Goal: Task Accomplishment & Management: Use online tool/utility

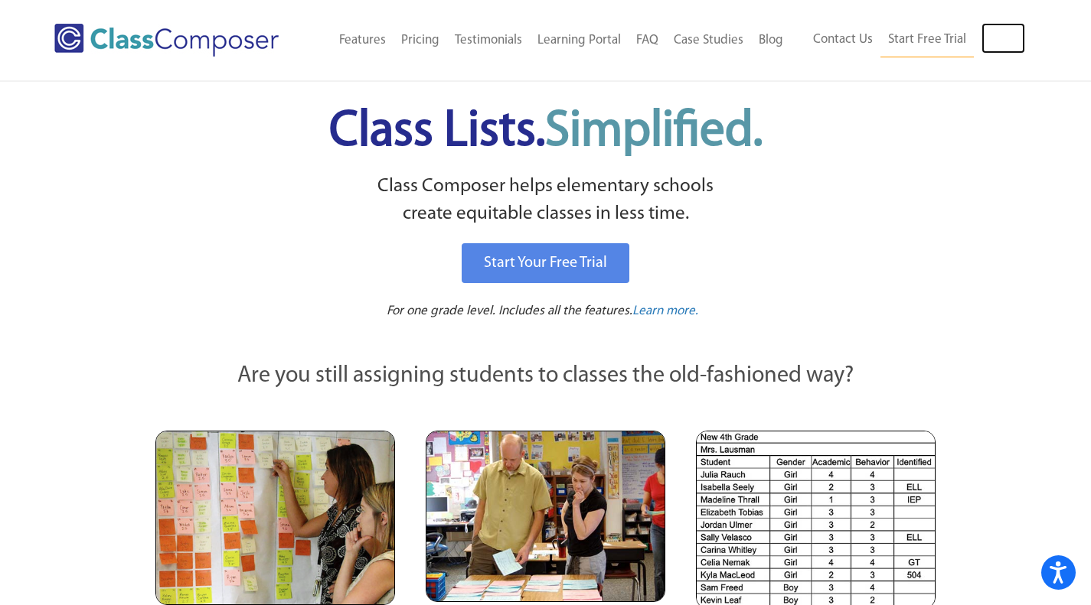
click at [1015, 43] on link "Log In" at bounding box center [1003, 38] width 44 height 31
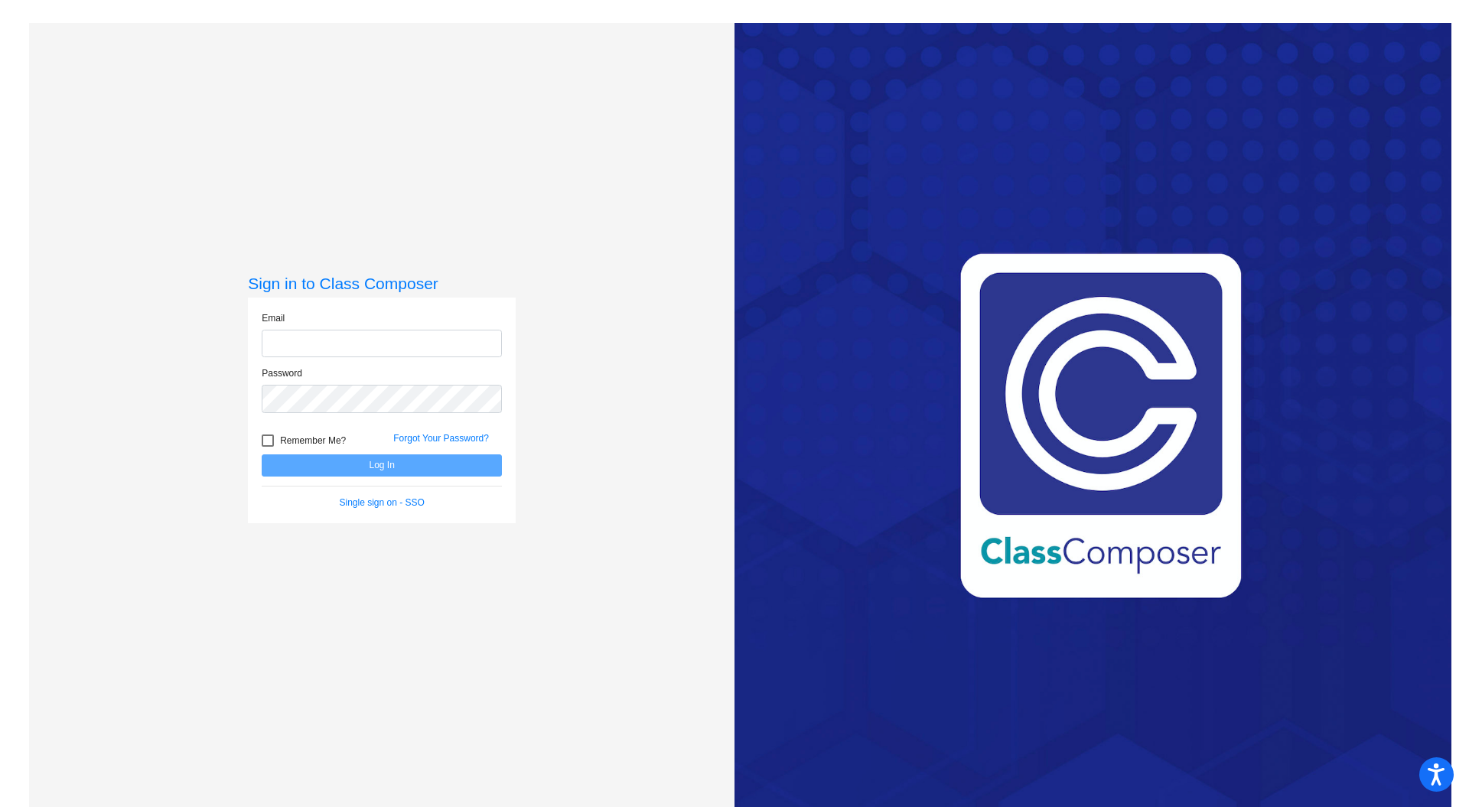
type input "[EMAIL_ADDRESS][DOMAIN_NAME]"
click at [419, 474] on button "Log In" at bounding box center [382, 466] width 240 height 22
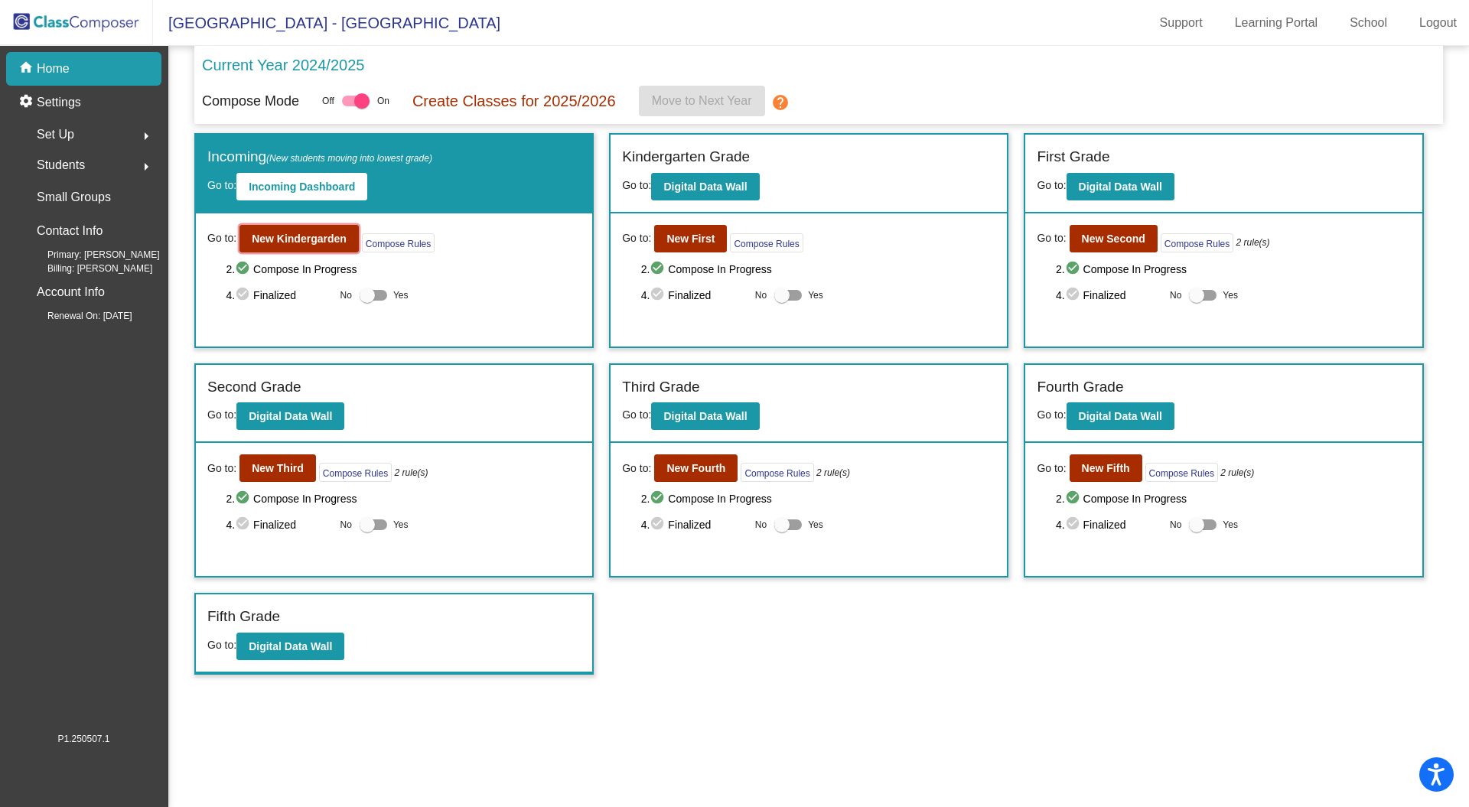
click at [302, 236] on b "New Kindergarden" at bounding box center [299, 239] width 95 height 12
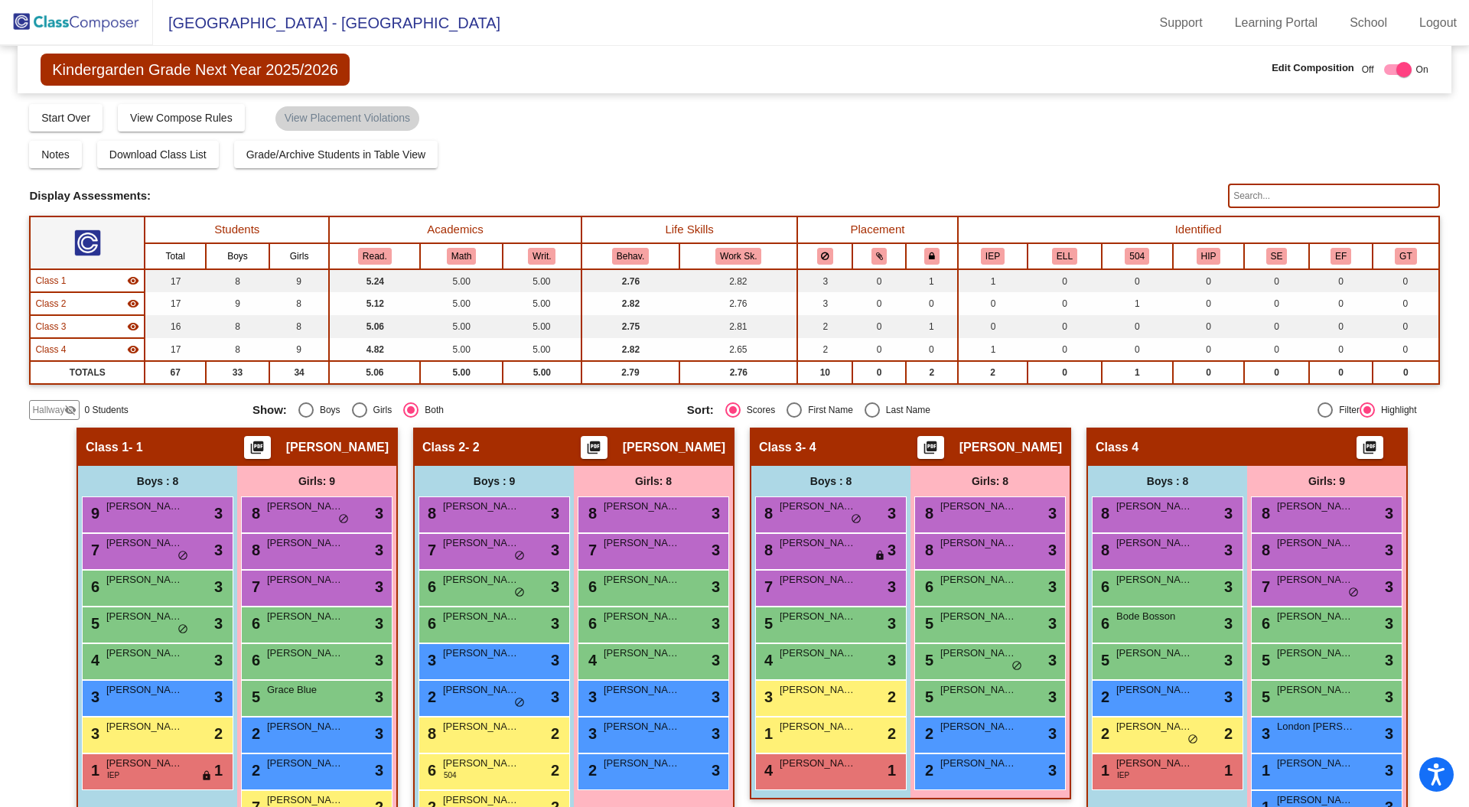
click at [340, 152] on span "Grade/Archive Students in Table View" at bounding box center [336, 154] width 180 height 12
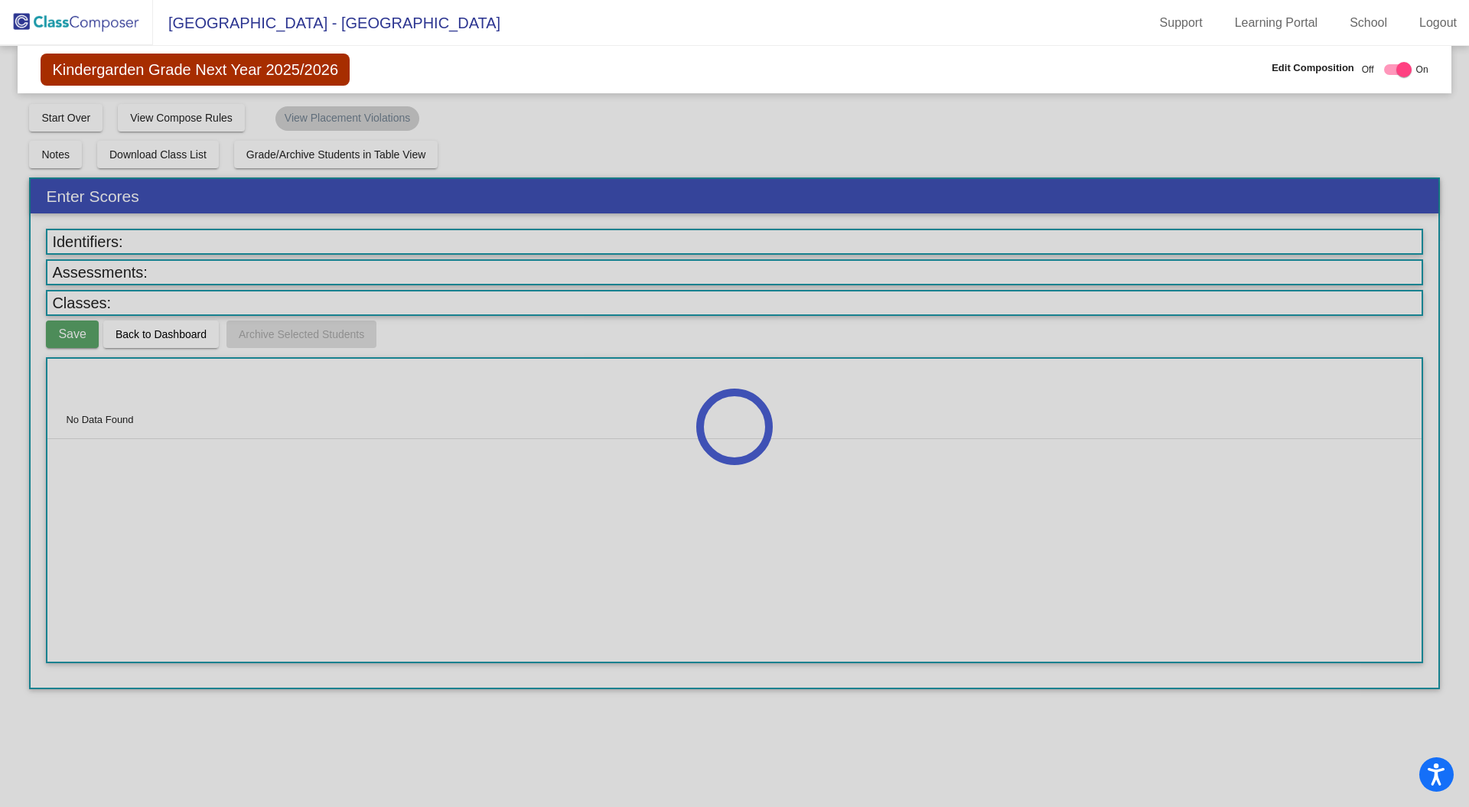
click at [161, 341] on div at bounding box center [734, 426] width 1469 height 761
click at [83, 22] on img at bounding box center [76, 22] width 153 height 45
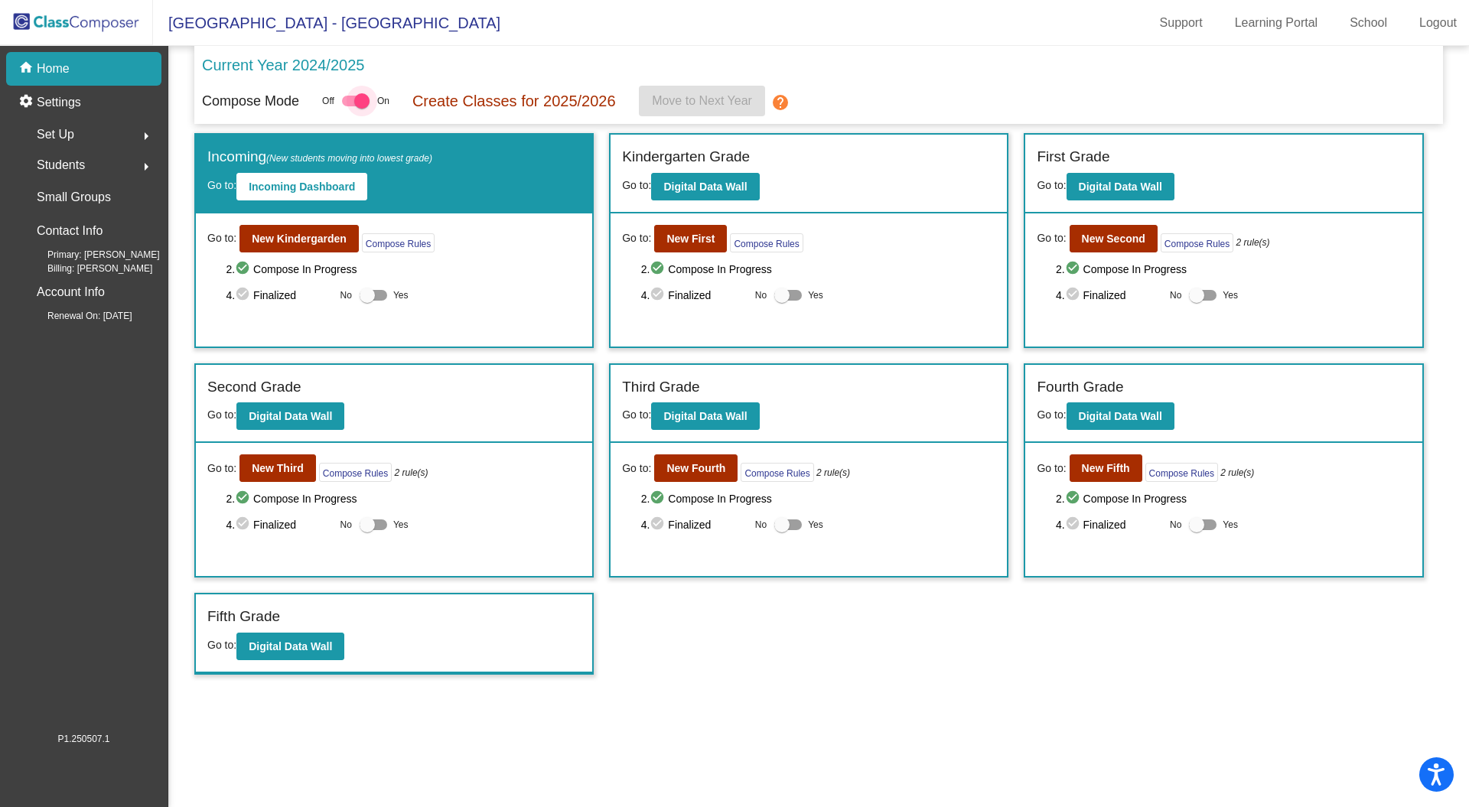
click at [347, 105] on div at bounding box center [356, 101] width 28 height 11
click at [349, 106] on input "checkbox" at bounding box center [349, 106] width 1 height 1
checkbox input "false"
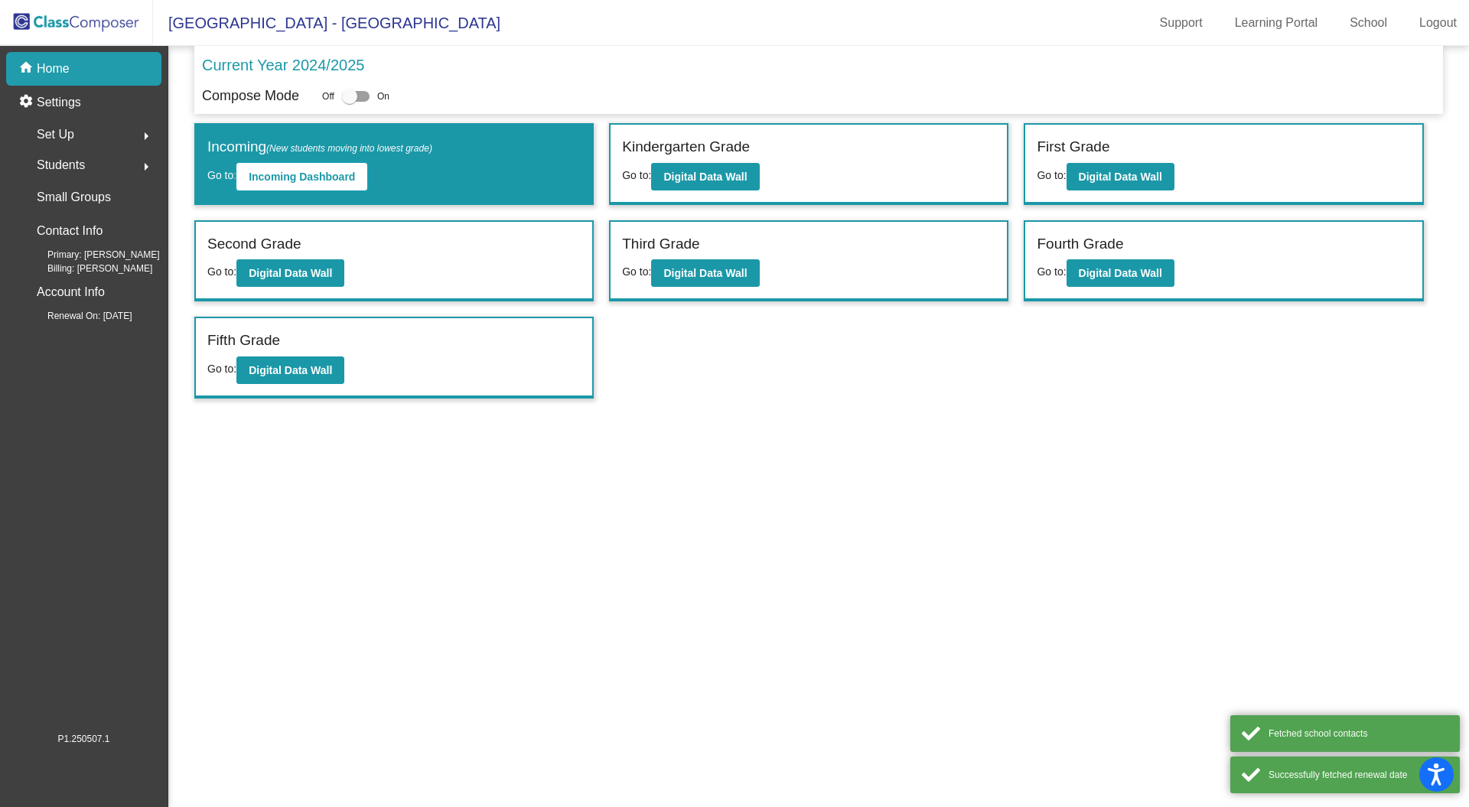
click at [326, 168] on button "Incoming Dashboard" at bounding box center [301, 177] width 131 height 28
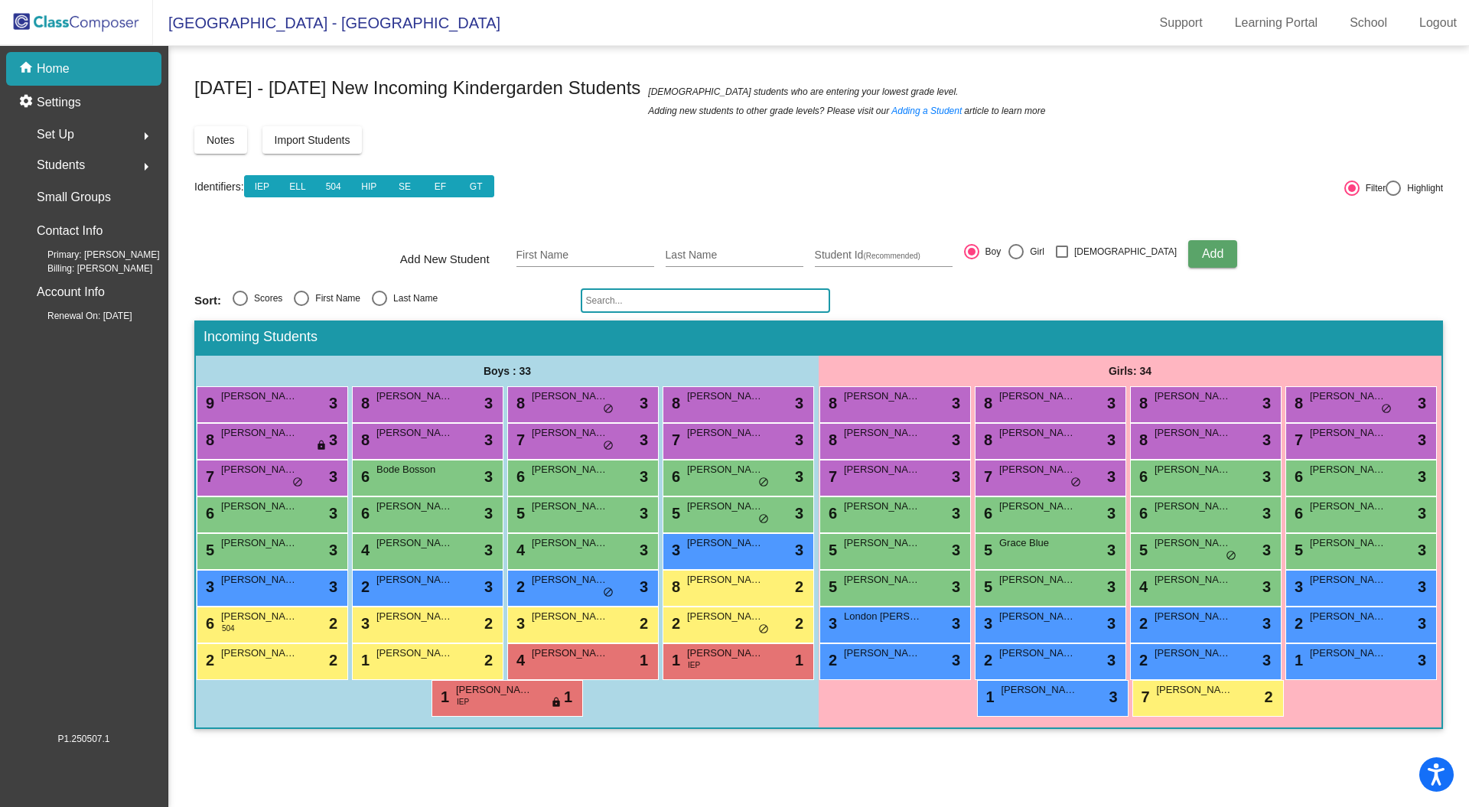
click at [362, 237] on form "Add New Student First Name Last Name Student Id (Recommended) Boy Girl Non Bina…" at bounding box center [818, 254] width 1249 height 54
click at [124, 162] on div "Students arrow_right" at bounding box center [88, 165] width 146 height 31
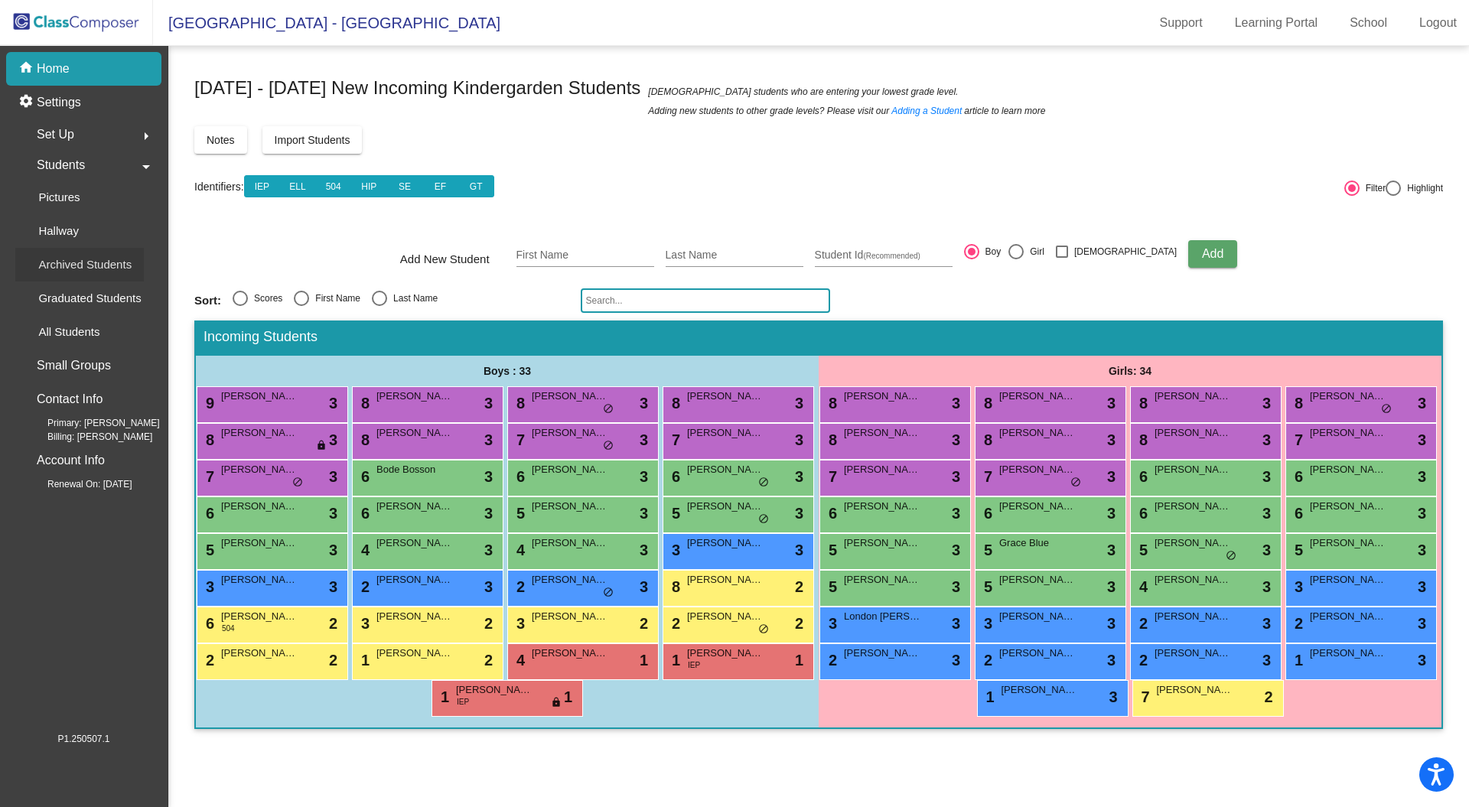
click at [99, 261] on p "Archived Students" at bounding box center [84, 265] width 93 height 18
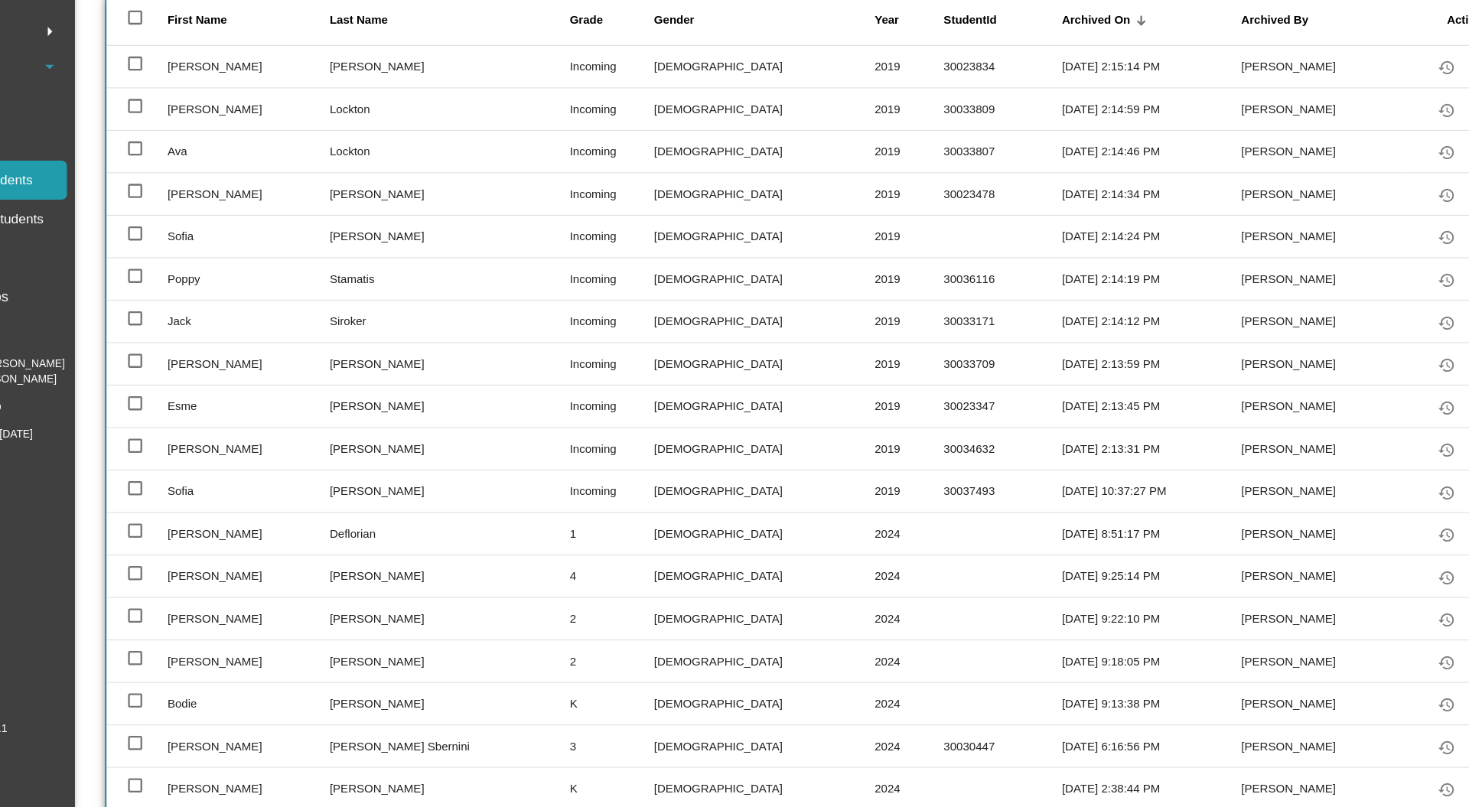
scroll to position [167, 0]
click at [221, 494] on div at bounding box center [220, 493] width 12 height 12
click at [220, 500] on input "select row 11" at bounding box center [220, 500] width 1 height 1
checkbox input "true"
click at [223, 423] on div at bounding box center [220, 420] width 12 height 12
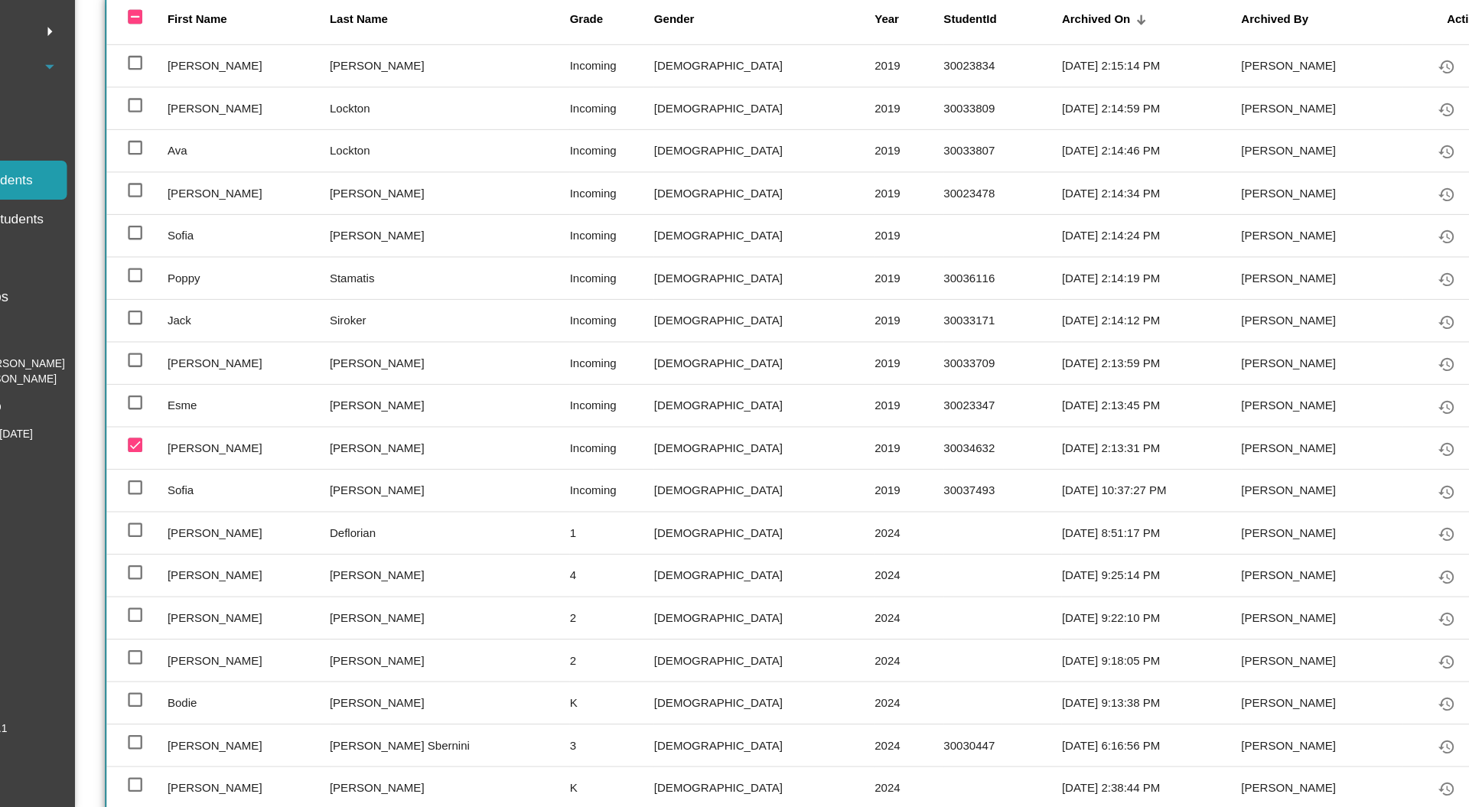
click at [220, 426] on input "select row 9" at bounding box center [220, 426] width 1 height 1
checkbox input "true"
click at [222, 162] on div at bounding box center [220, 163] width 12 height 12
click at [220, 169] on input "select row 2" at bounding box center [220, 169] width 1 height 1
checkbox input "true"
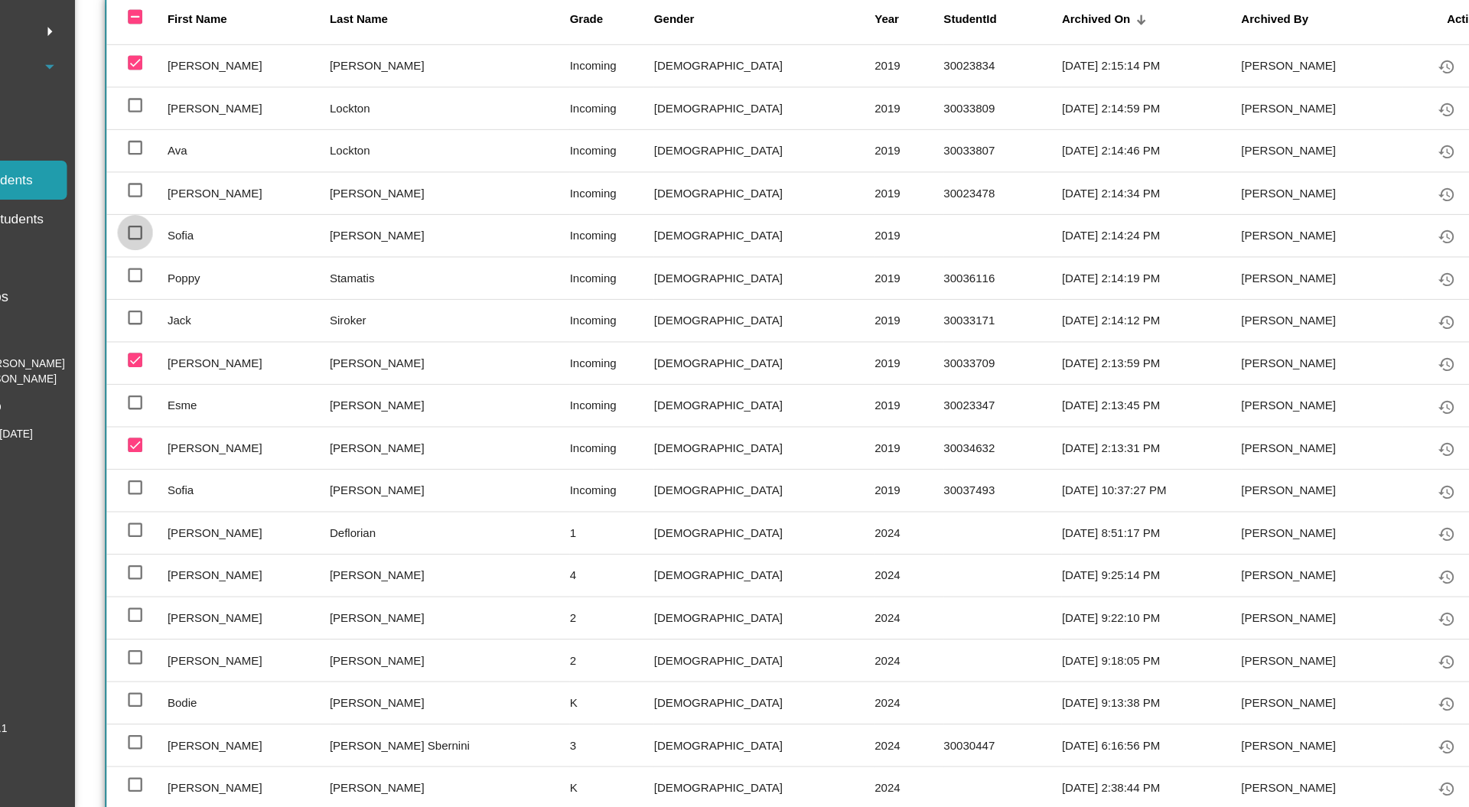
click at [219, 308] on div at bounding box center [220, 310] width 12 height 12
click at [220, 316] on input "select row 6" at bounding box center [220, 316] width 1 height 1
checkbox input "true"
click at [219, 280] on td at bounding box center [222, 275] width 53 height 37
click at [218, 277] on div at bounding box center [220, 273] width 12 height 12
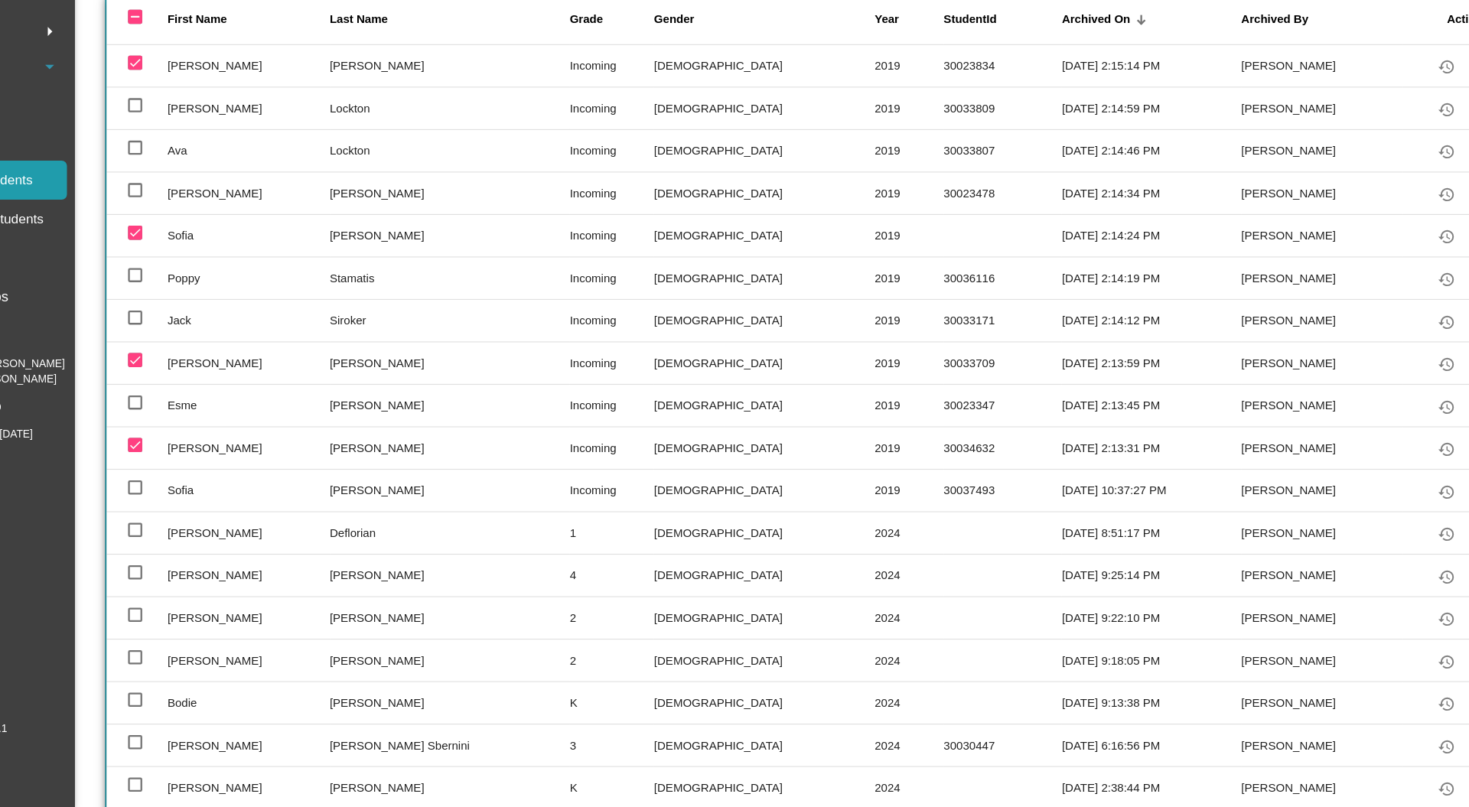
click at [220, 279] on input "select row 5" at bounding box center [220, 279] width 1 height 1
checkbox input "true"
click at [216, 379] on div at bounding box center [220, 383] width 12 height 12
click at [220, 390] on input "select row 8" at bounding box center [220, 390] width 1 height 1
checkbox input "true"
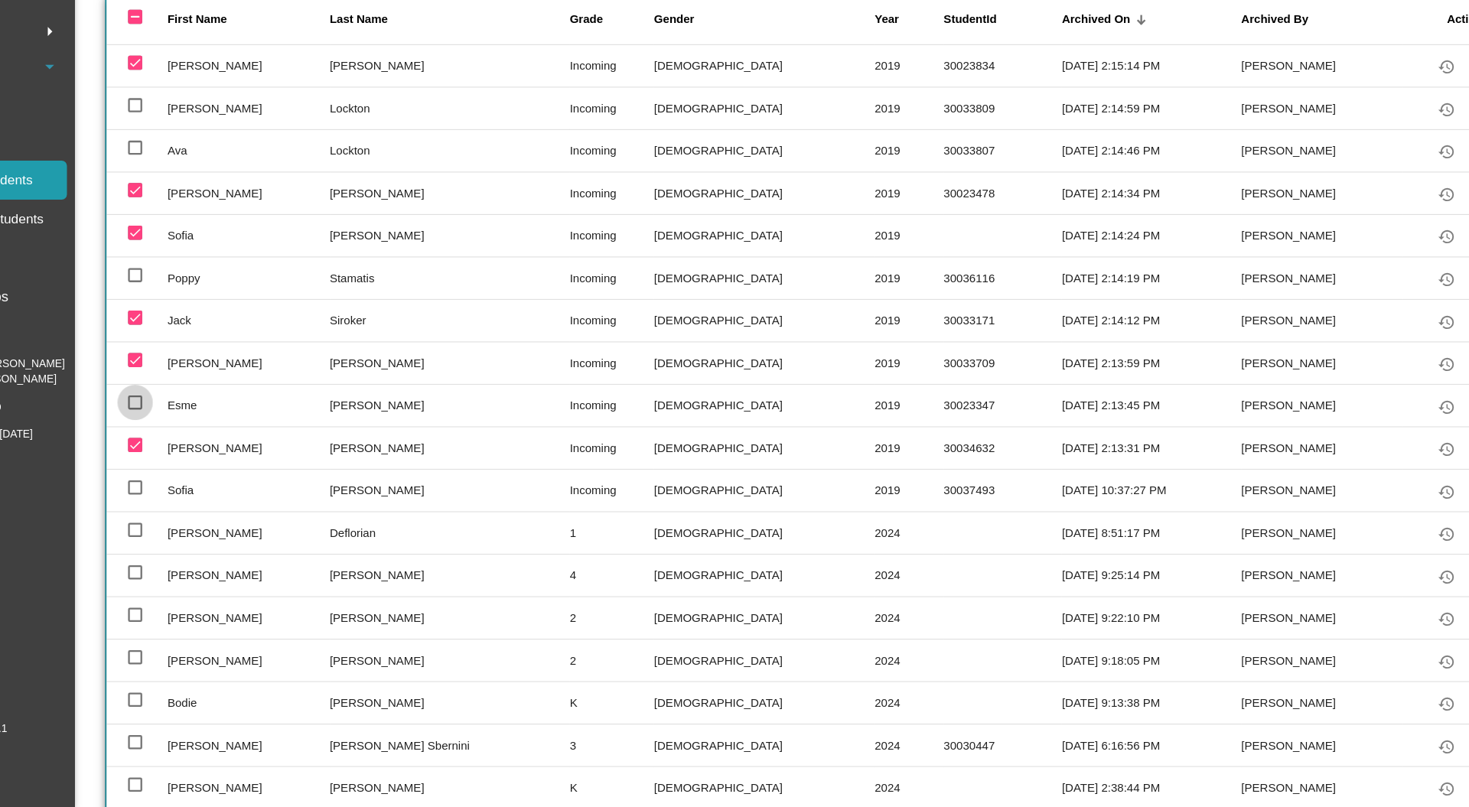
click at [219, 459] on div at bounding box center [220, 457] width 12 height 12
click at [220, 463] on input "select row 10" at bounding box center [220, 463] width 1 height 1
checkbox input "true"
click at [220, 346] on div at bounding box center [220, 347] width 12 height 12
click at [220, 353] on input "select row 7" at bounding box center [220, 353] width 1 height 1
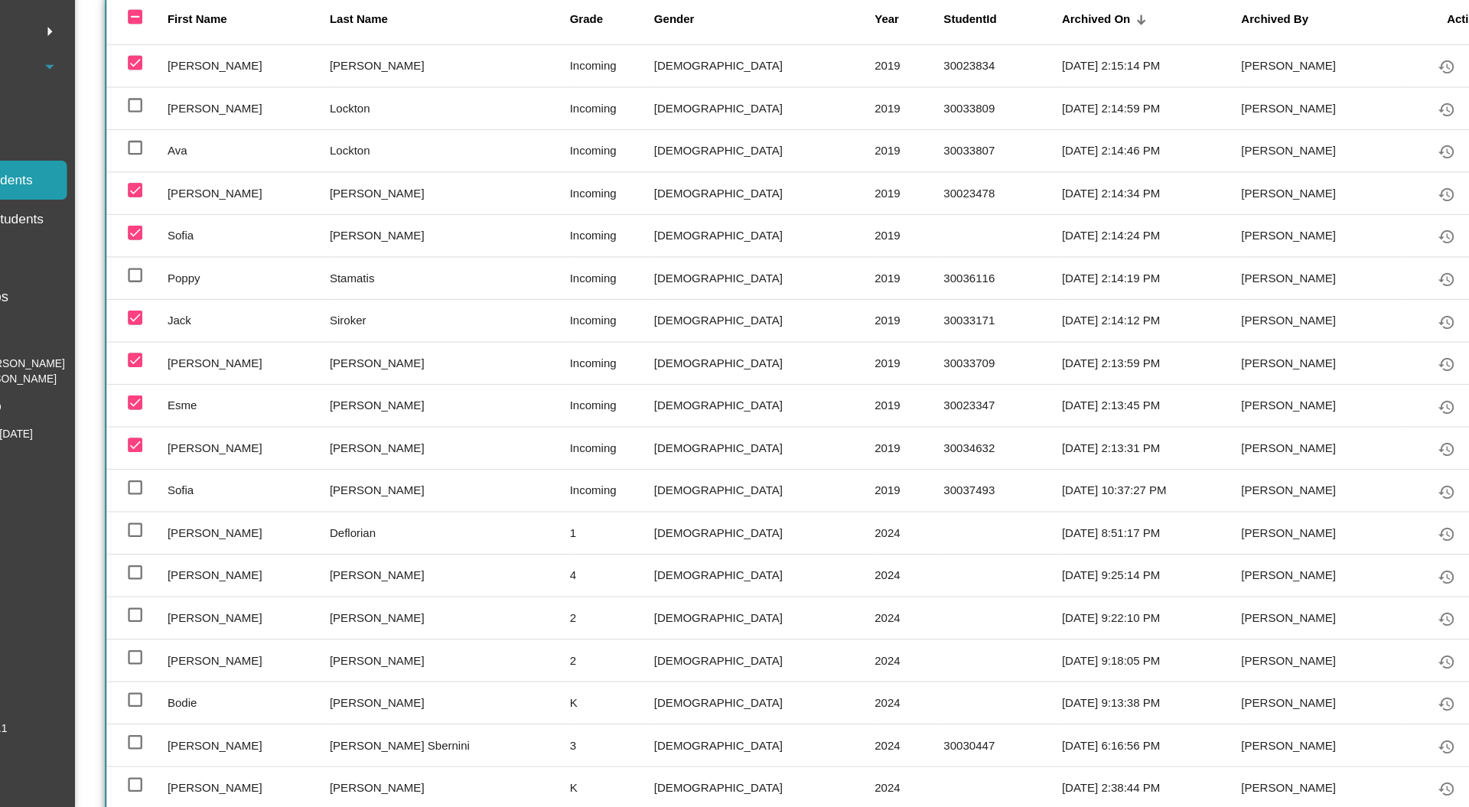
checkbox input "true"
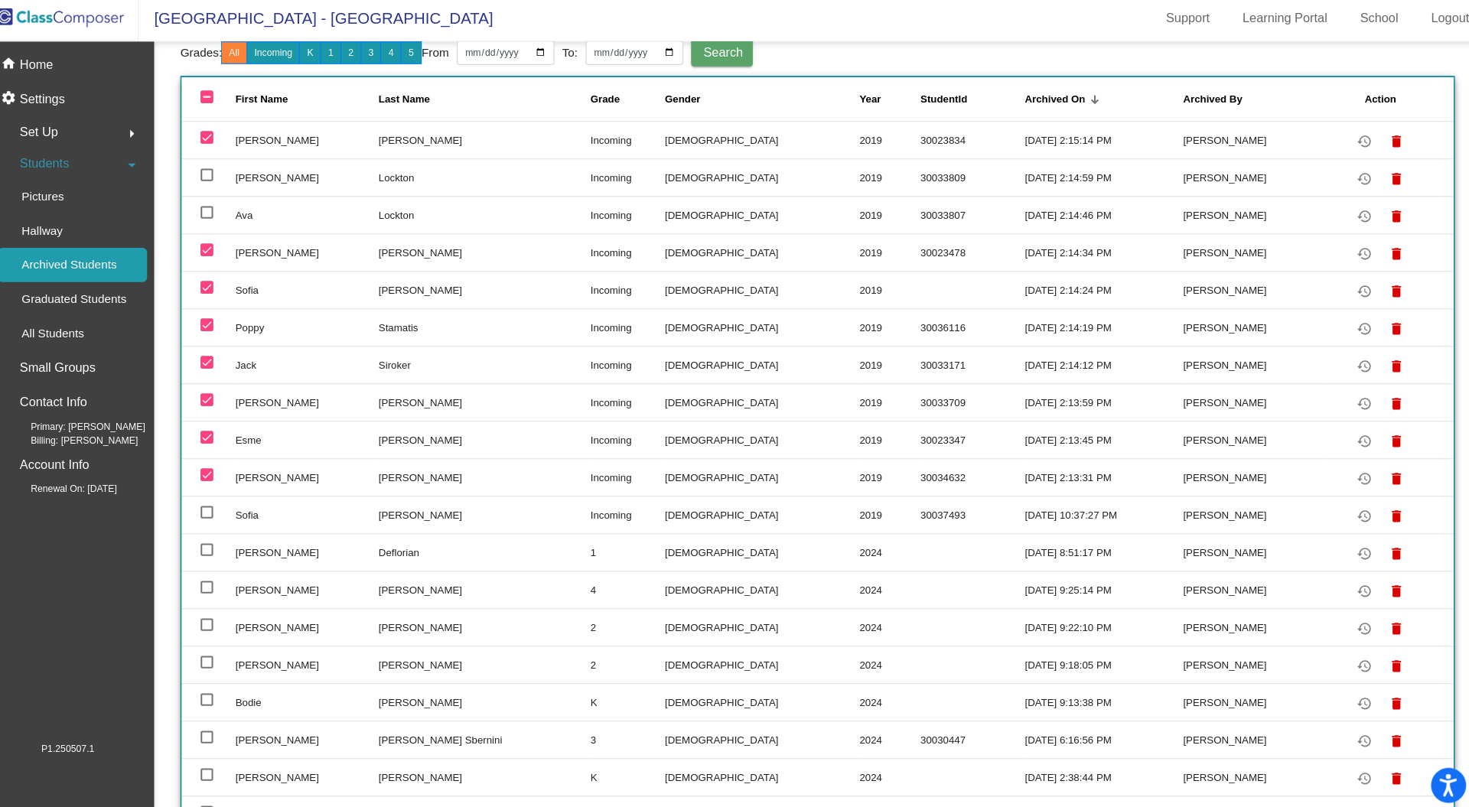
scroll to position [188, 0]
click at [1345, 151] on mat-icon "restore" at bounding box center [1354, 145] width 18 height 18
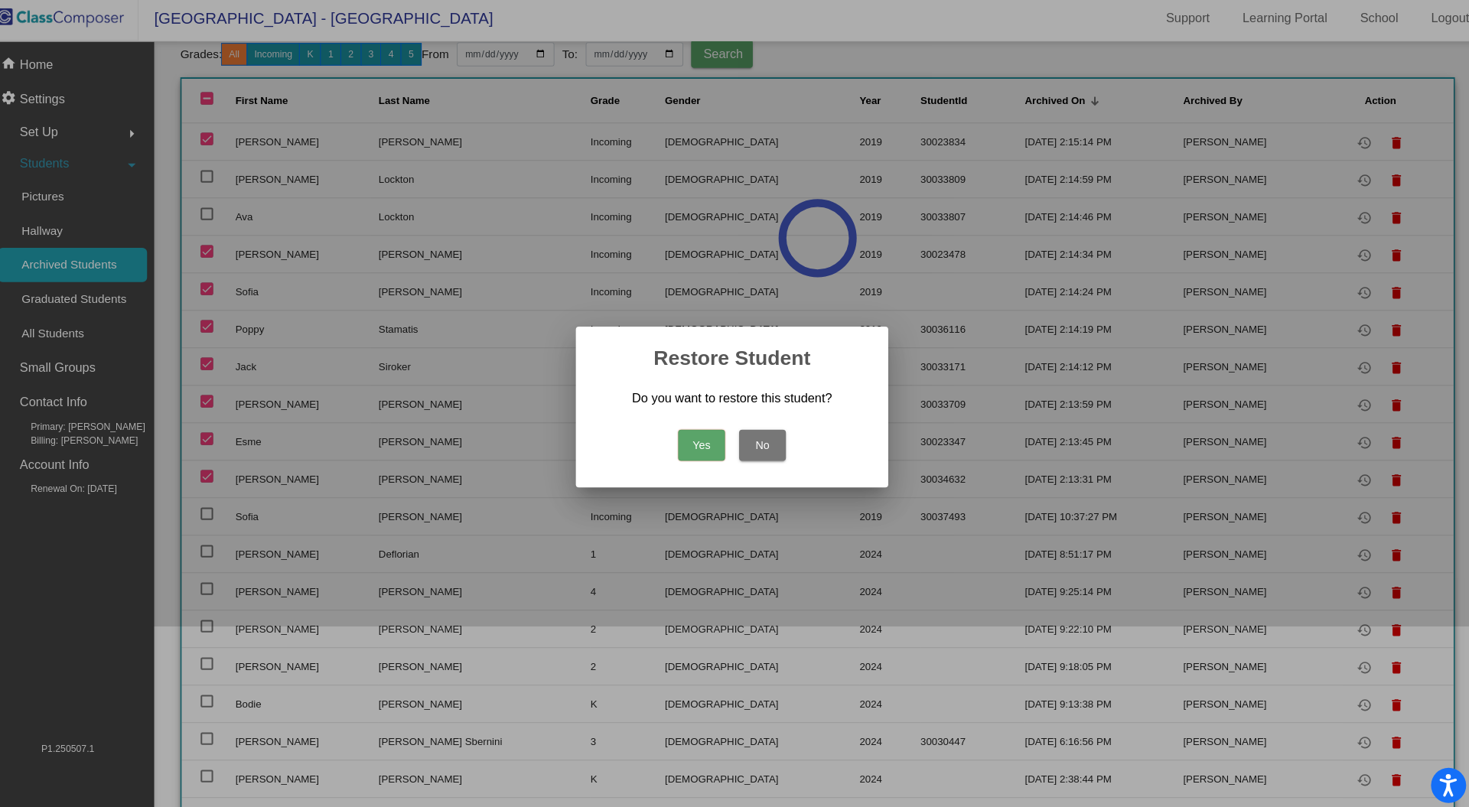
click at [713, 436] on button "Yes" at bounding box center [705, 441] width 46 height 31
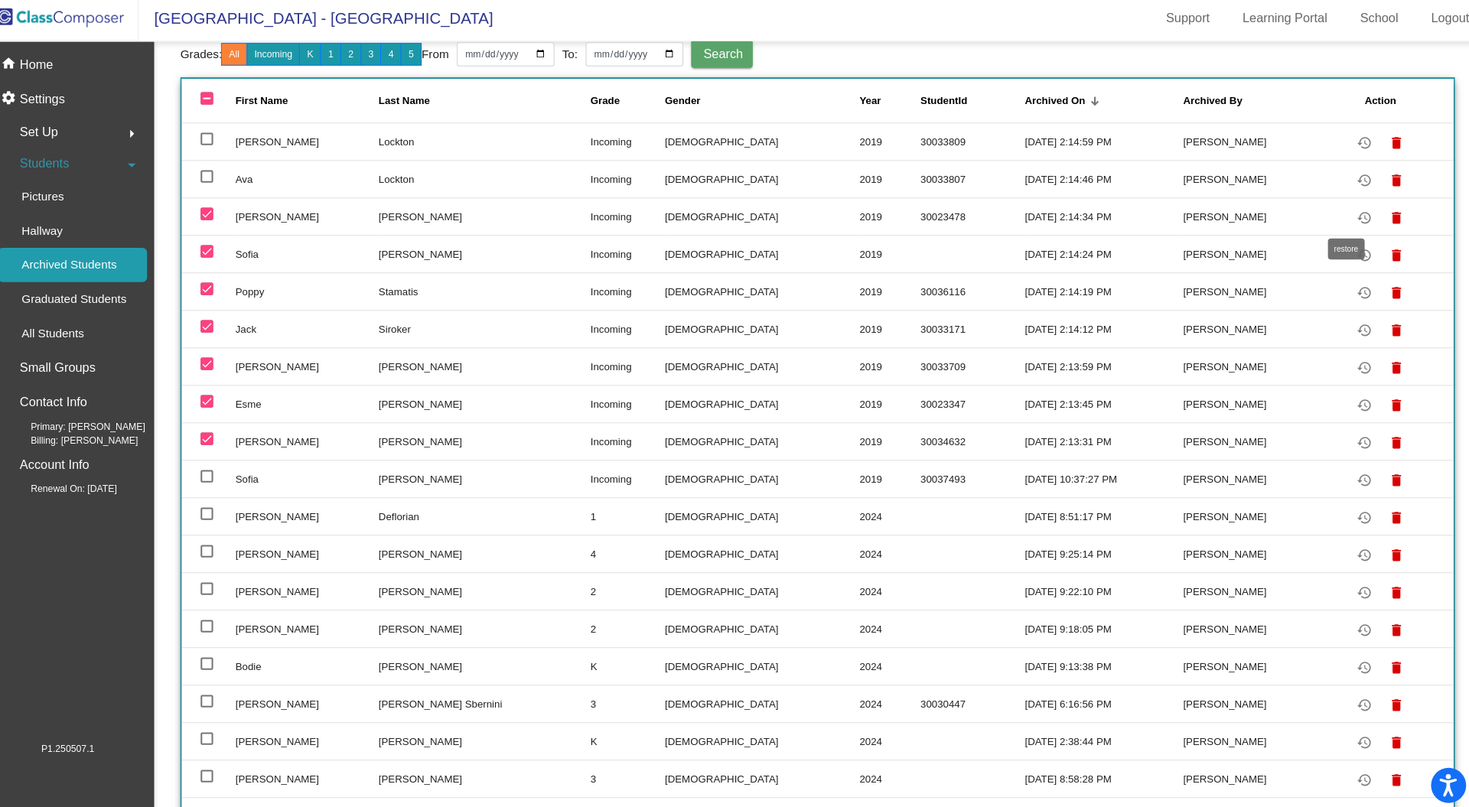
click at [1345, 219] on mat-icon "restore" at bounding box center [1354, 219] width 18 height 18
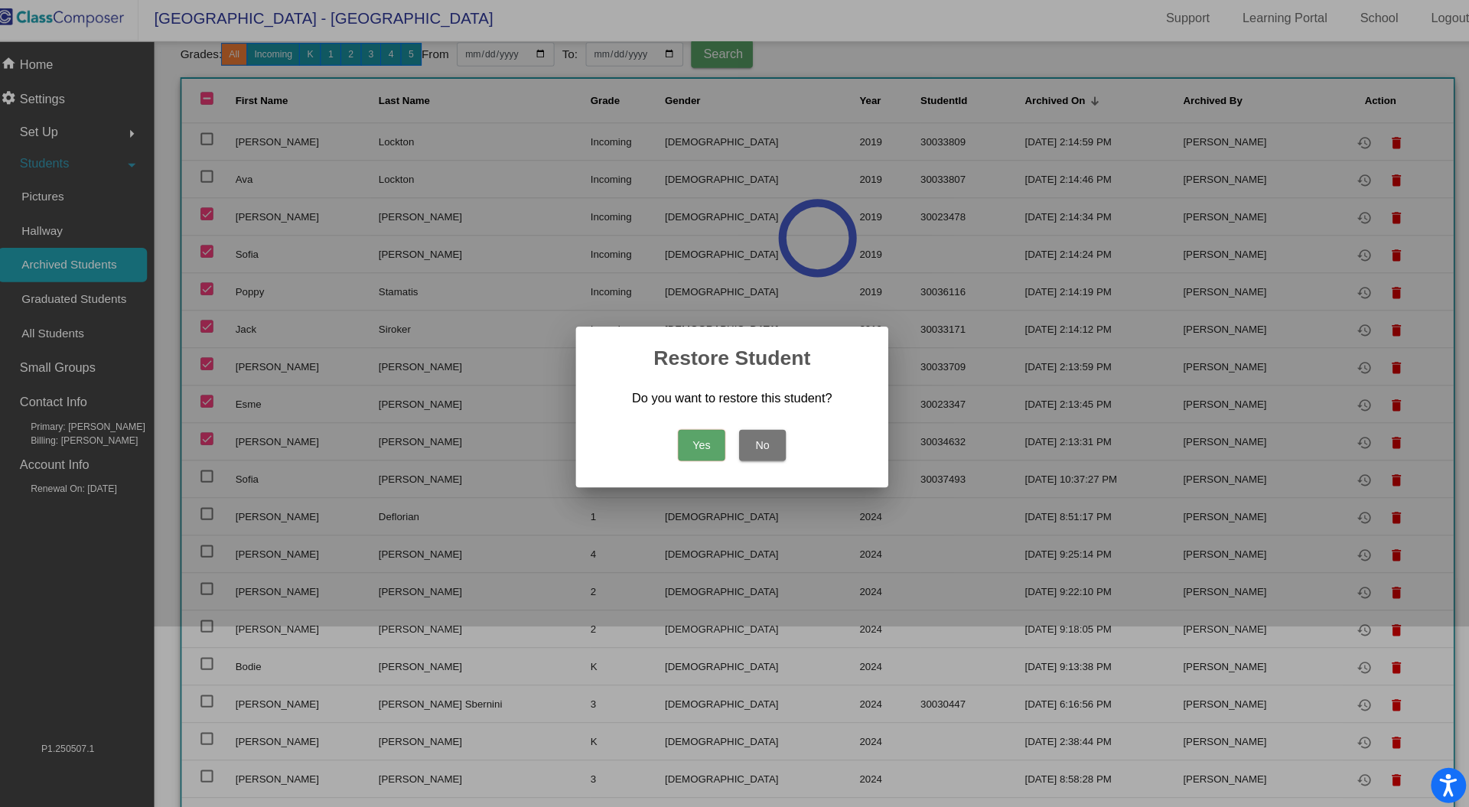
click at [696, 432] on button "Yes" at bounding box center [705, 441] width 46 height 31
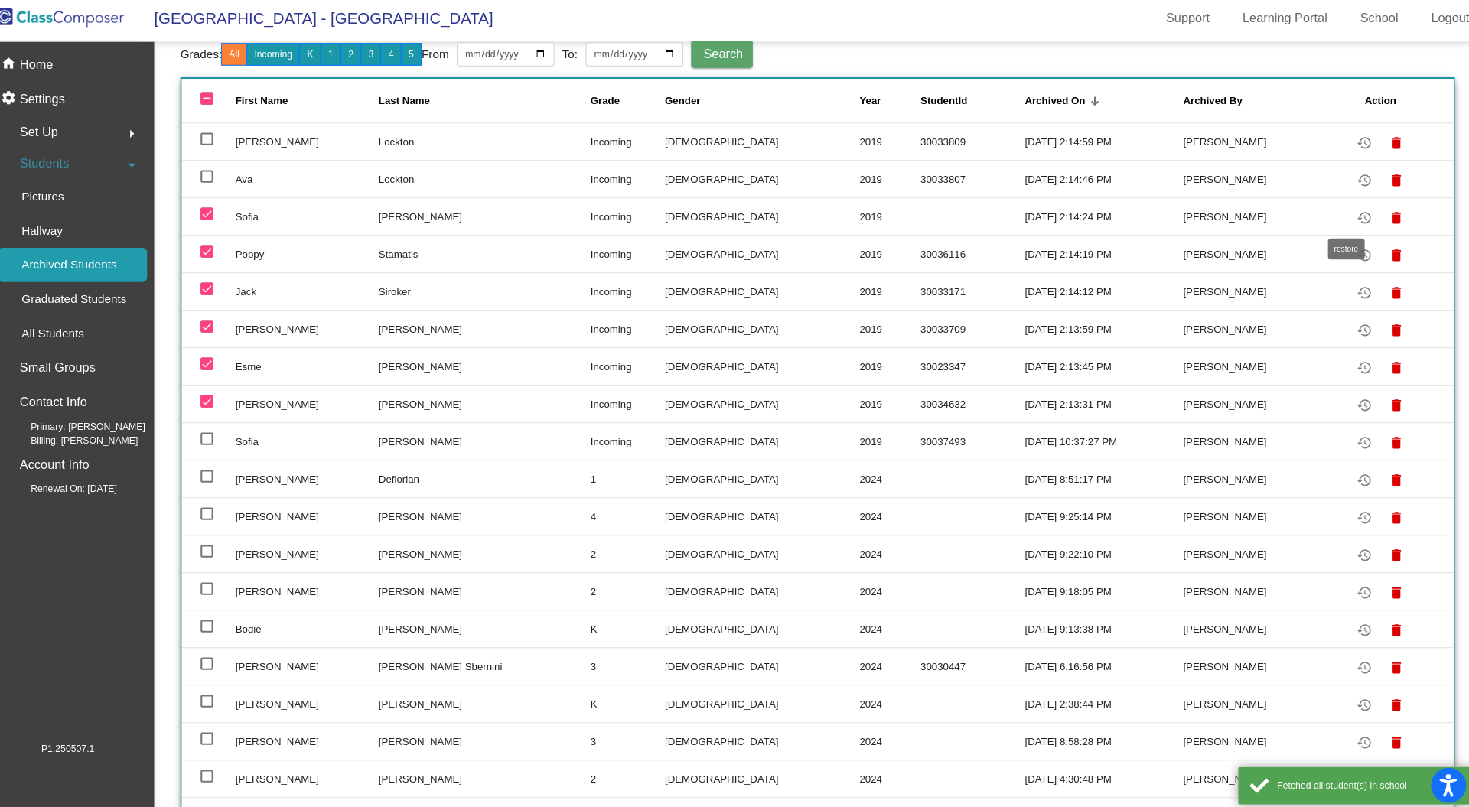
click at [1345, 223] on mat-icon "restore" at bounding box center [1354, 219] width 18 height 18
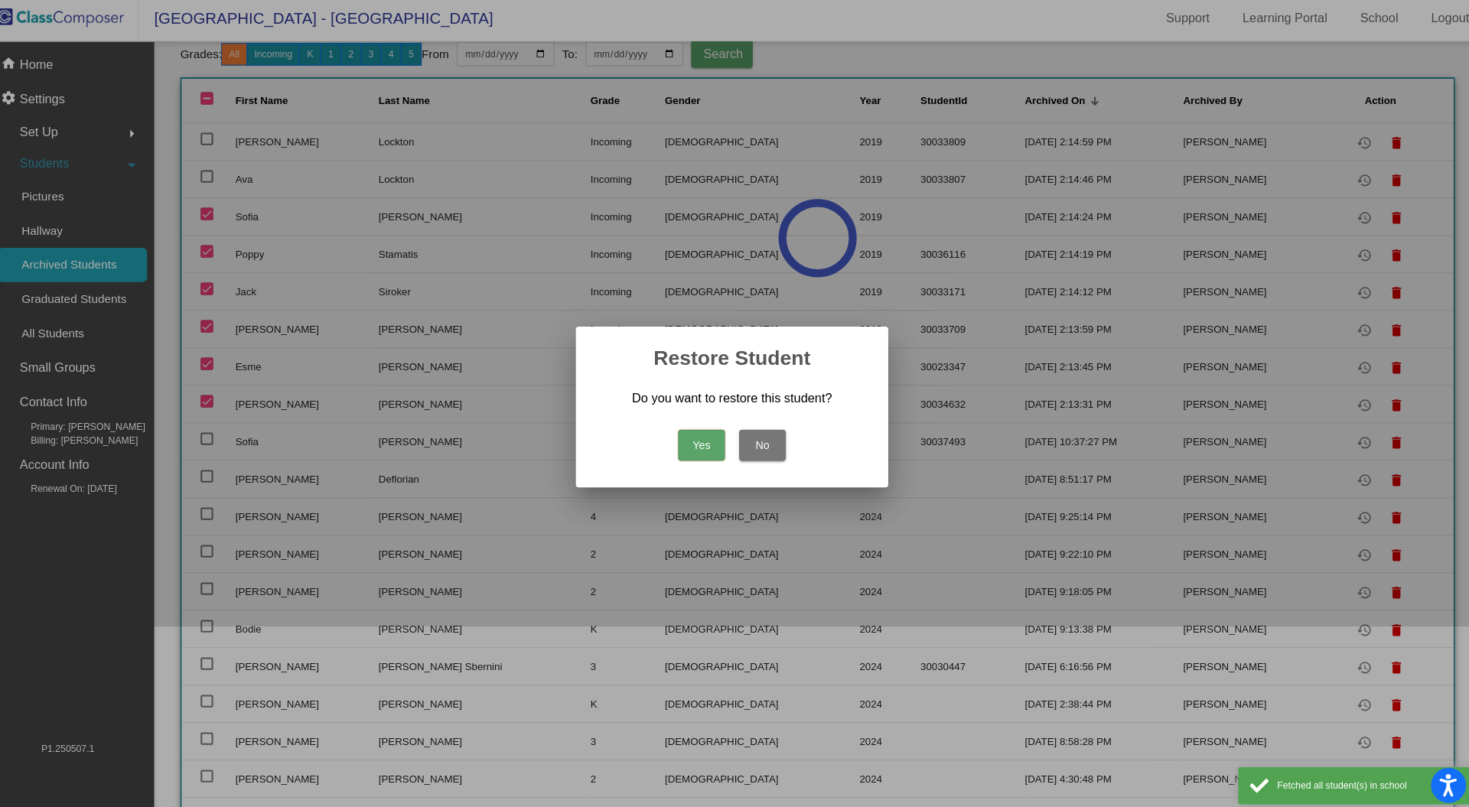
click at [696, 431] on button "Yes" at bounding box center [705, 441] width 46 height 31
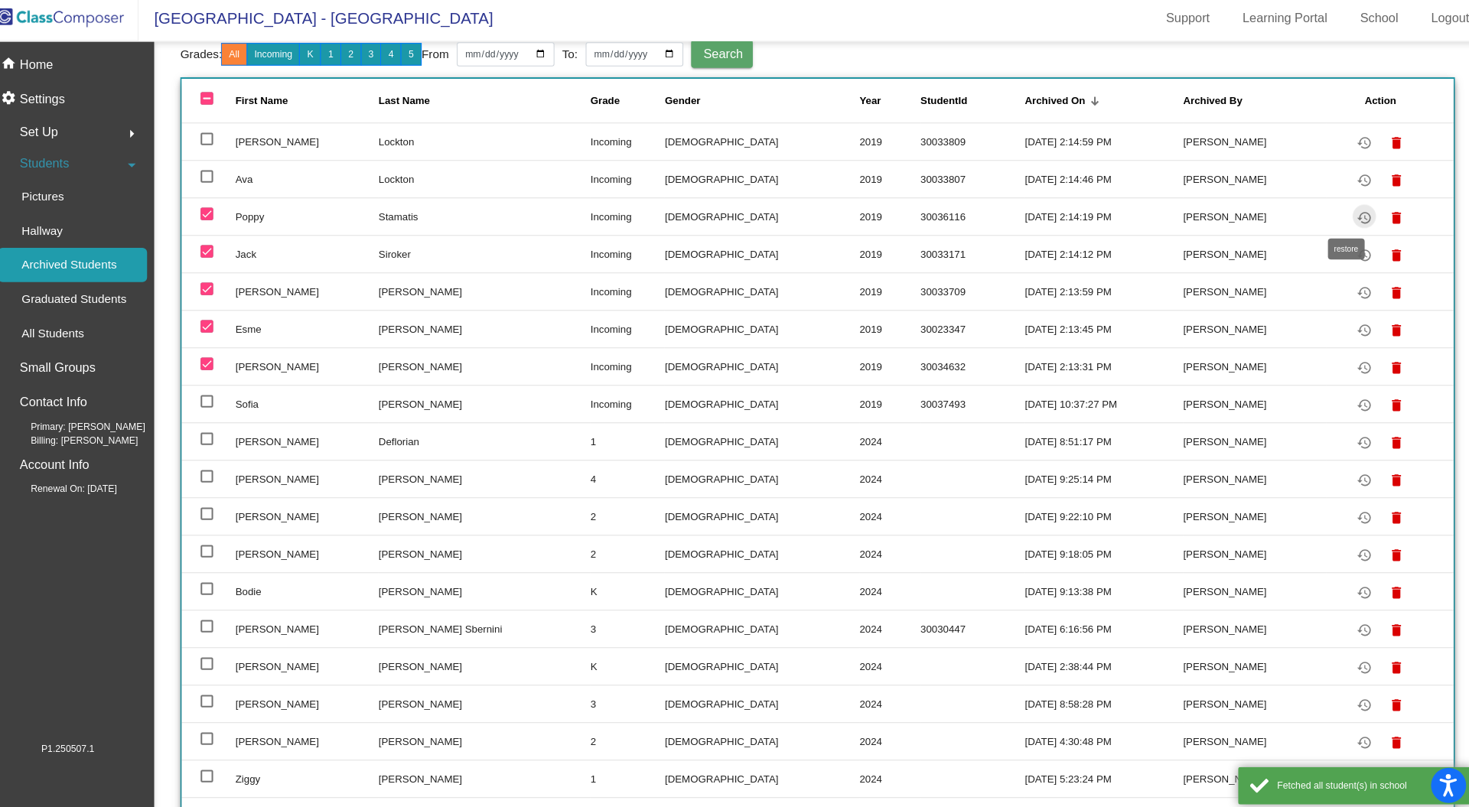
click at [1345, 221] on mat-icon "restore" at bounding box center [1354, 219] width 18 height 18
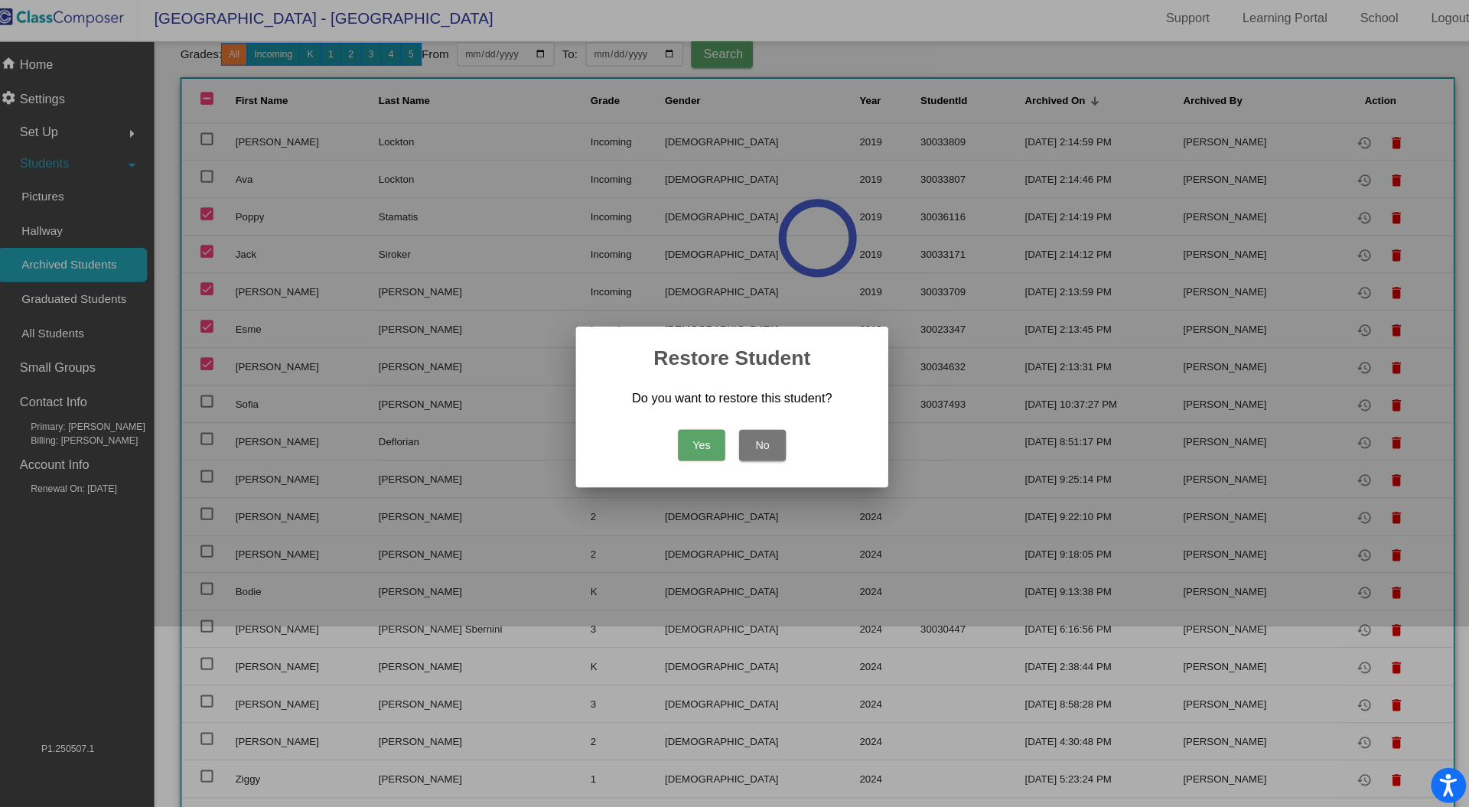
click at [723, 439] on button "Yes" at bounding box center [705, 441] width 46 height 31
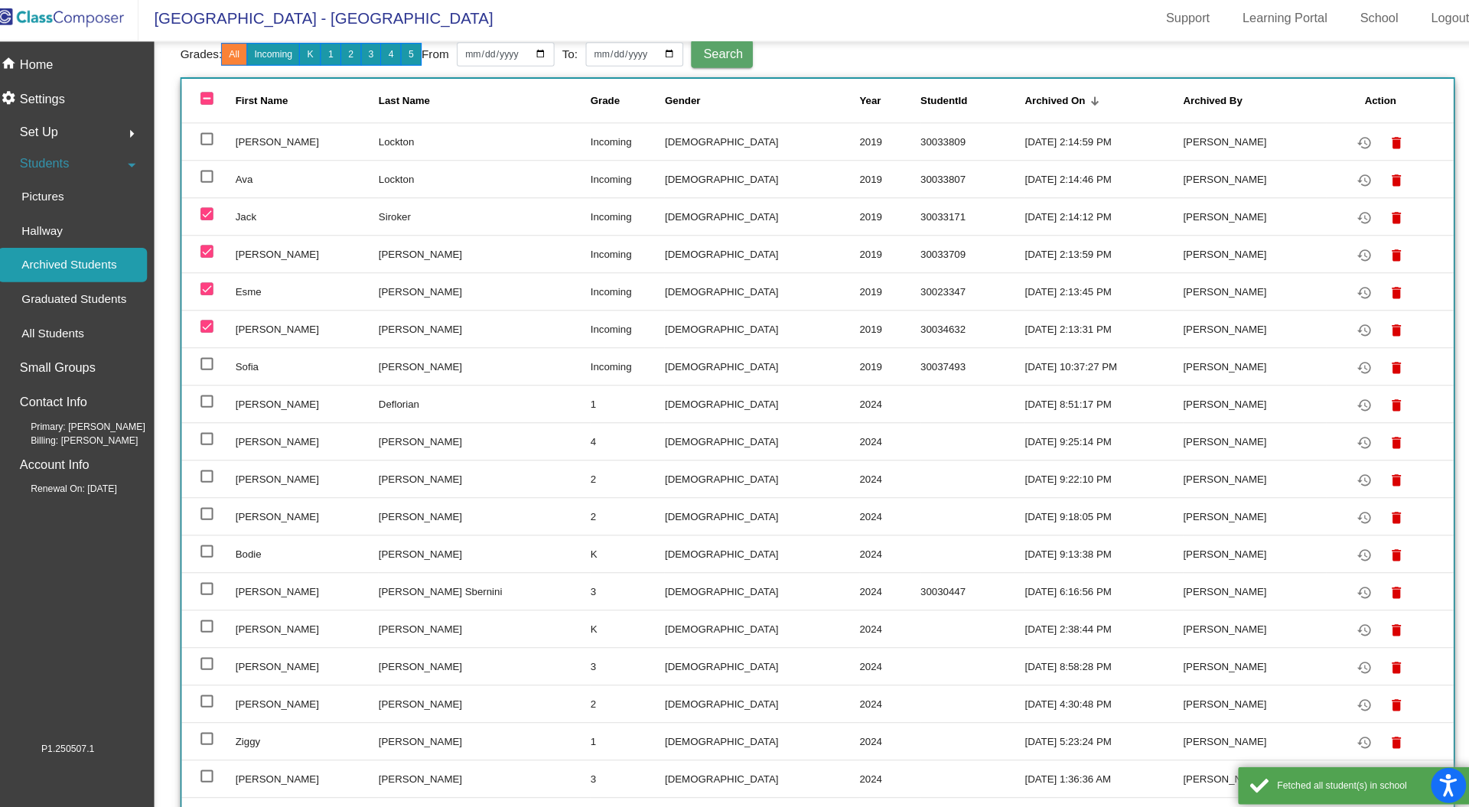
click at [1348, 223] on td "restore delete" at bounding box center [1379, 217] width 125 height 37
click at [1345, 220] on mat-icon "restore" at bounding box center [1354, 219] width 18 height 18
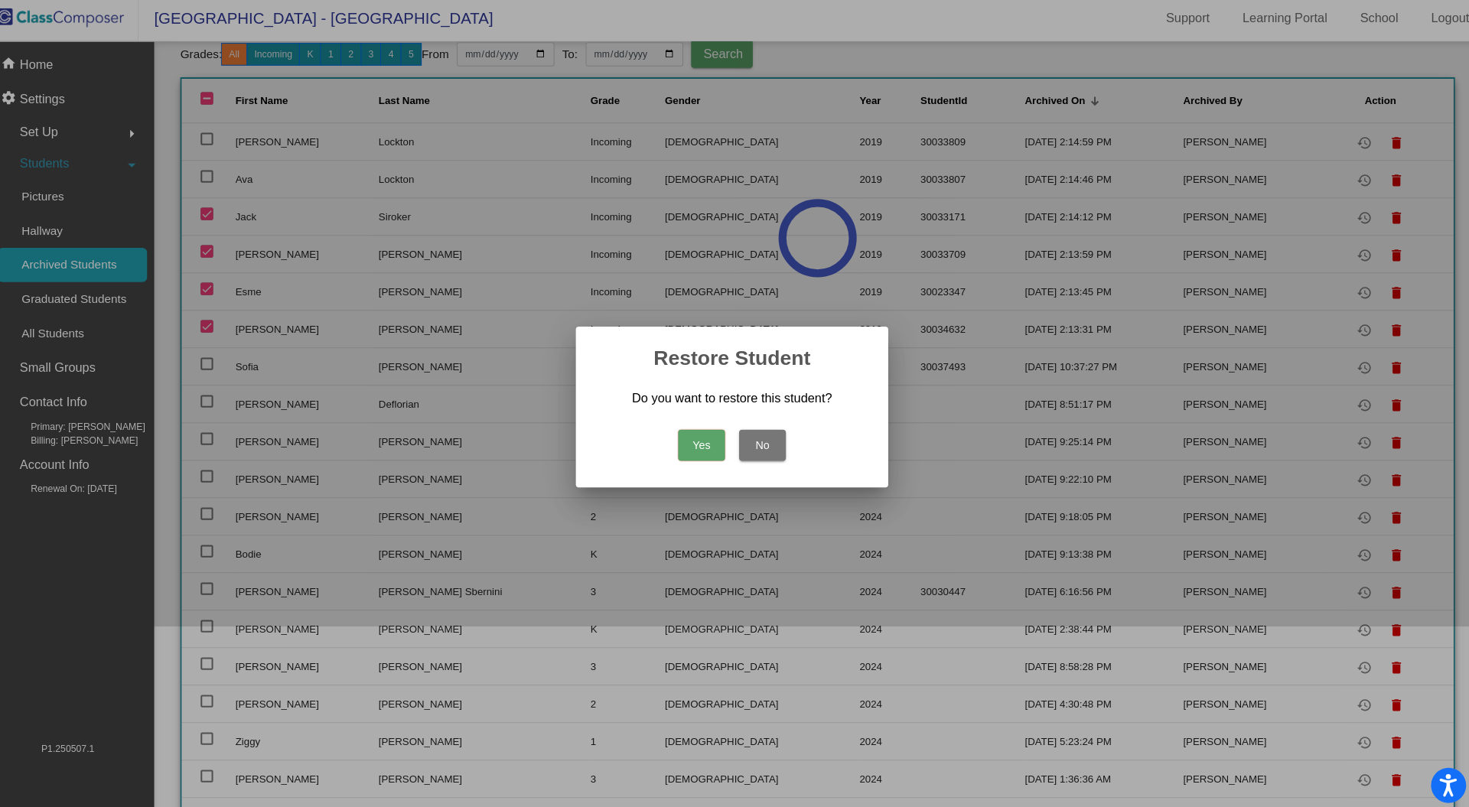
click at [715, 451] on button "Yes" at bounding box center [705, 441] width 46 height 31
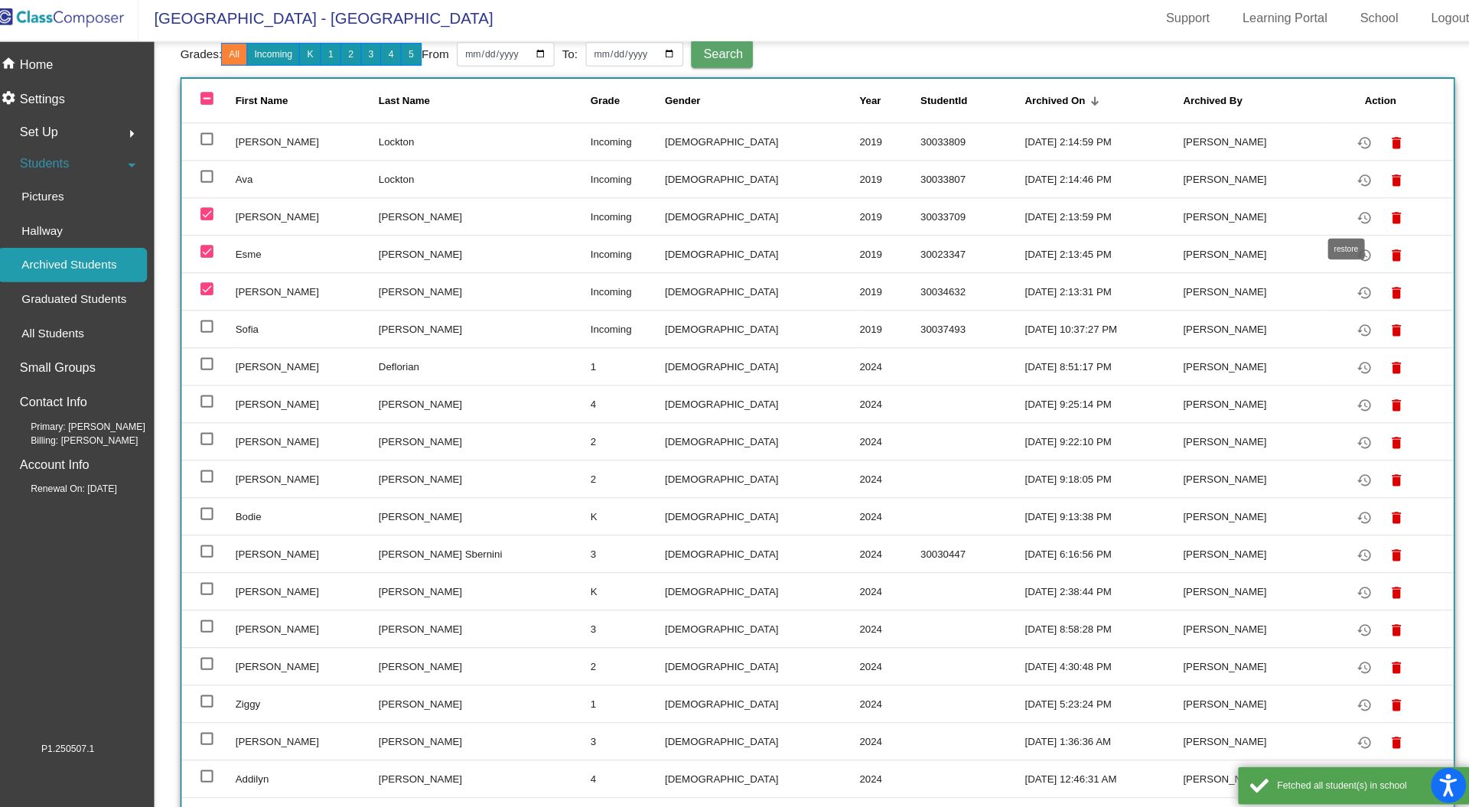
click at [1345, 216] on mat-icon "restore" at bounding box center [1354, 219] width 18 height 18
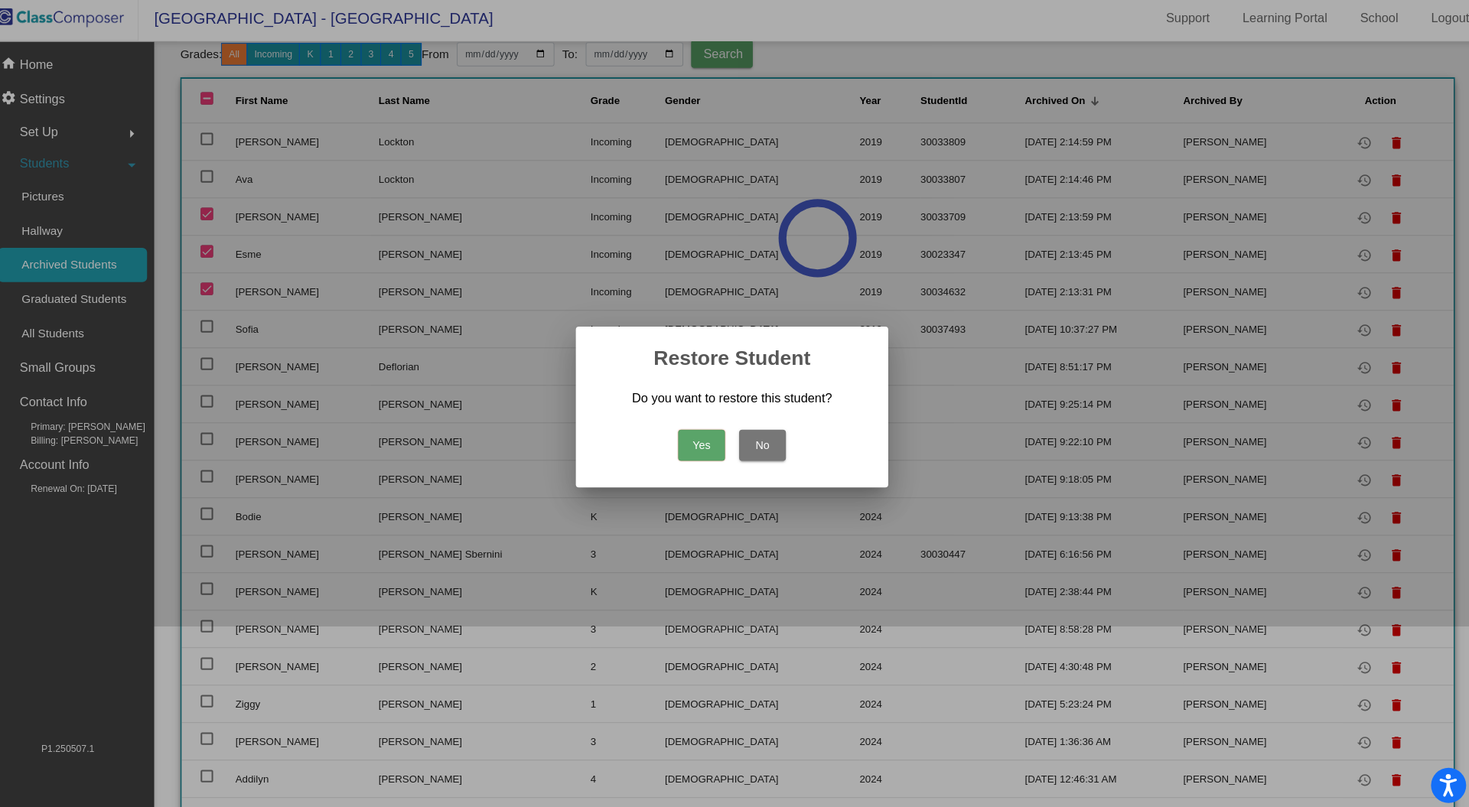
click at [722, 429] on button "Yes" at bounding box center [705, 441] width 46 height 31
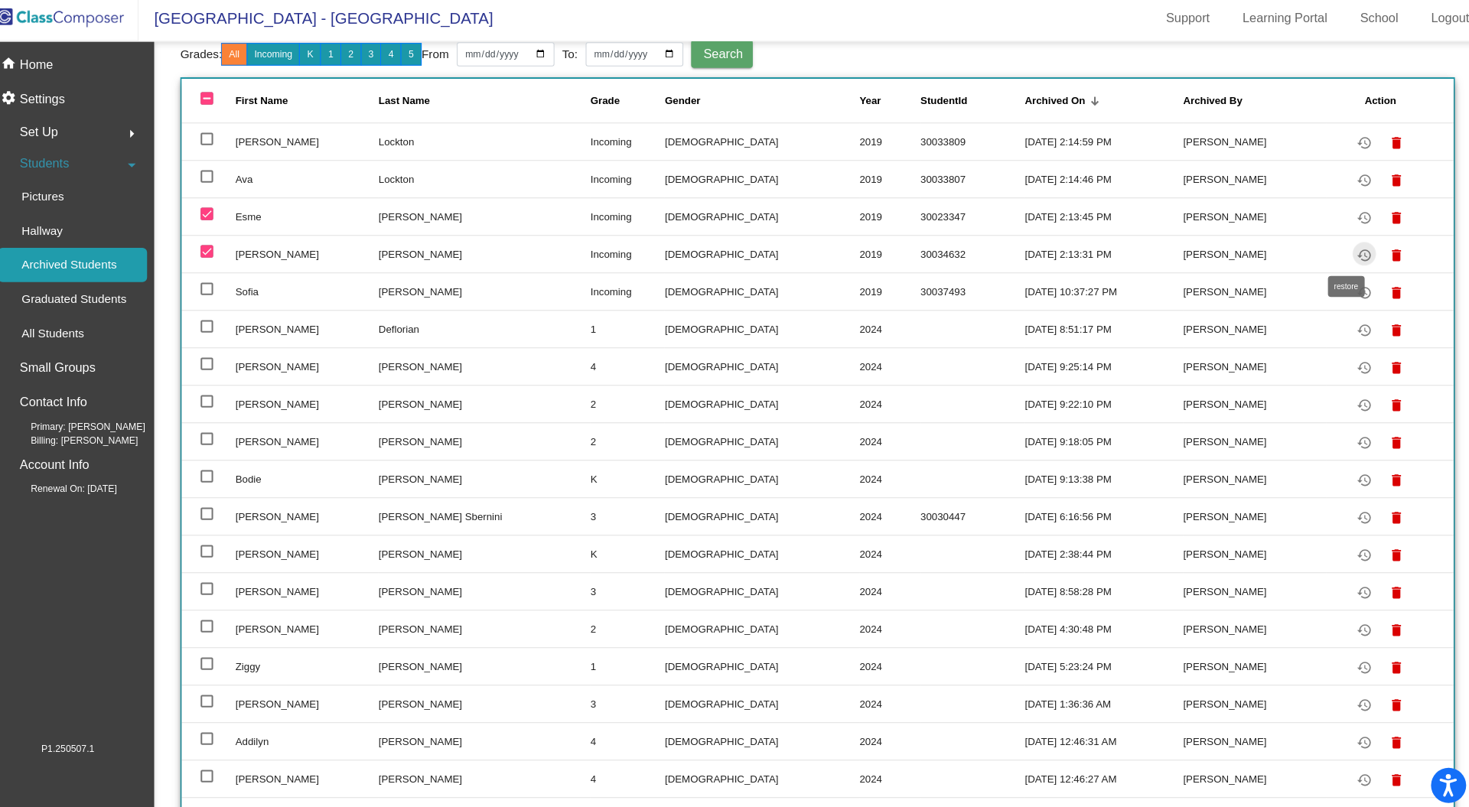
click at [1345, 253] on mat-icon "restore" at bounding box center [1354, 255] width 18 height 18
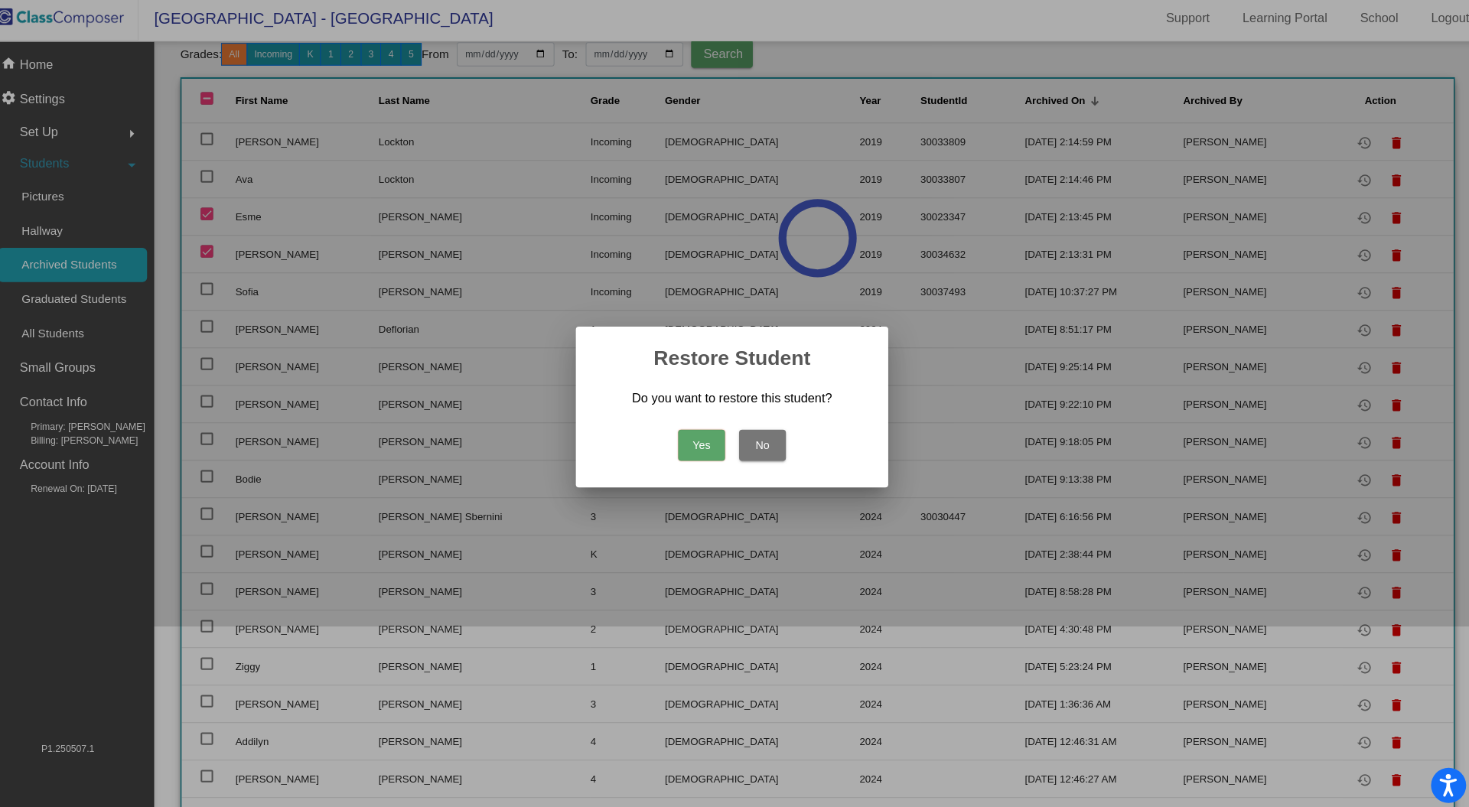
click at [716, 437] on button "Yes" at bounding box center [705, 441] width 46 height 31
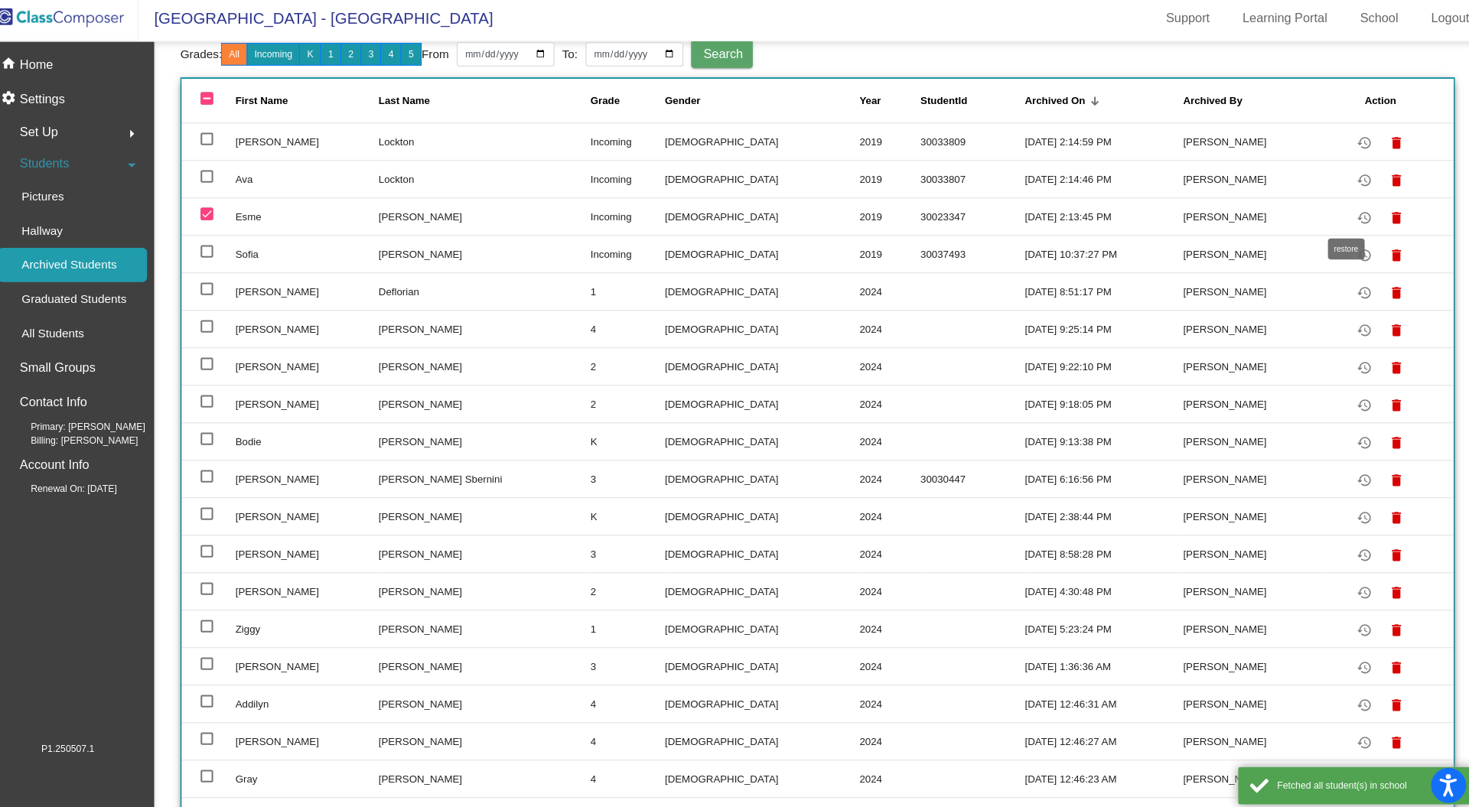
click at [1345, 214] on mat-icon "restore" at bounding box center [1354, 219] width 18 height 18
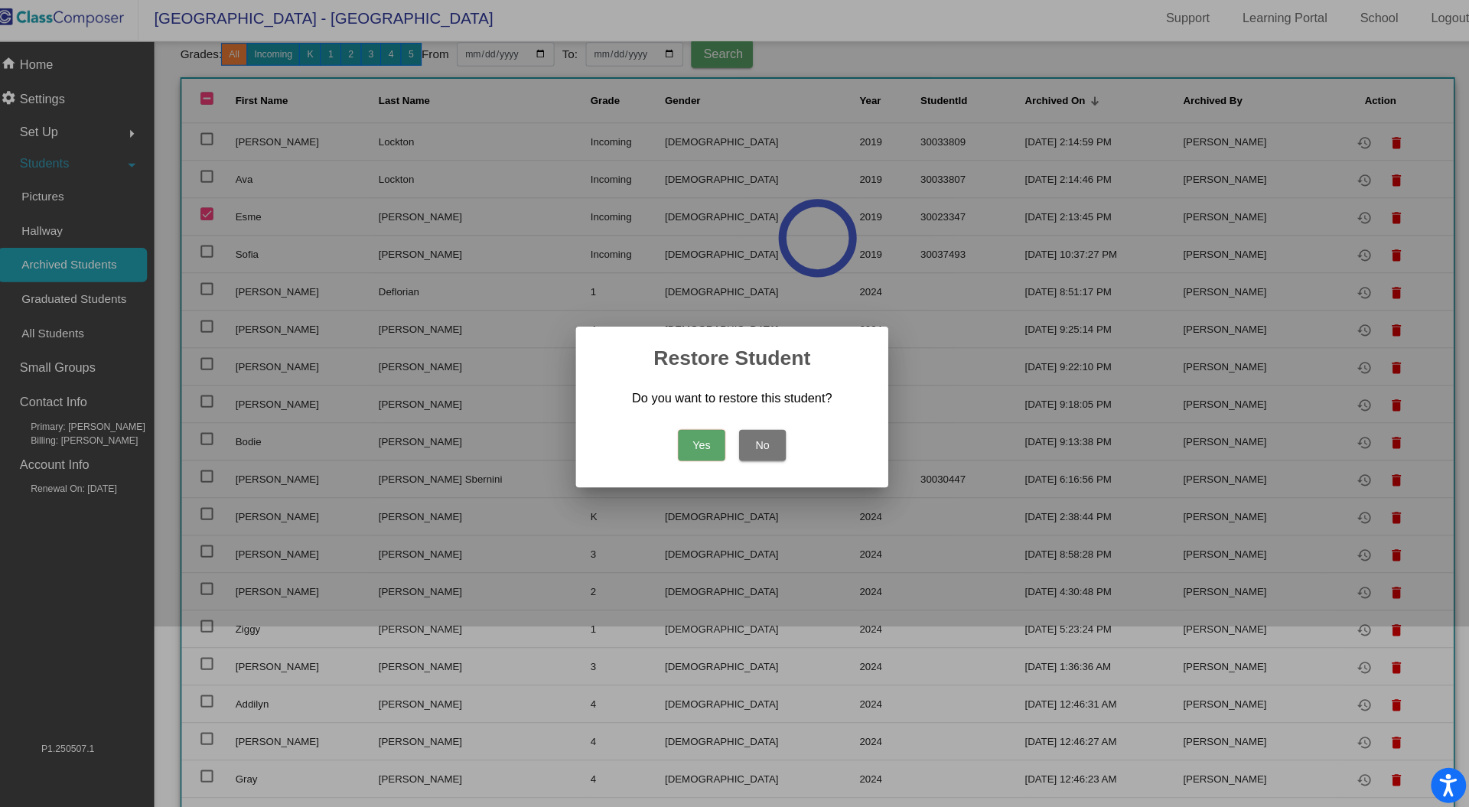
click at [706, 441] on button "Yes" at bounding box center [705, 441] width 46 height 31
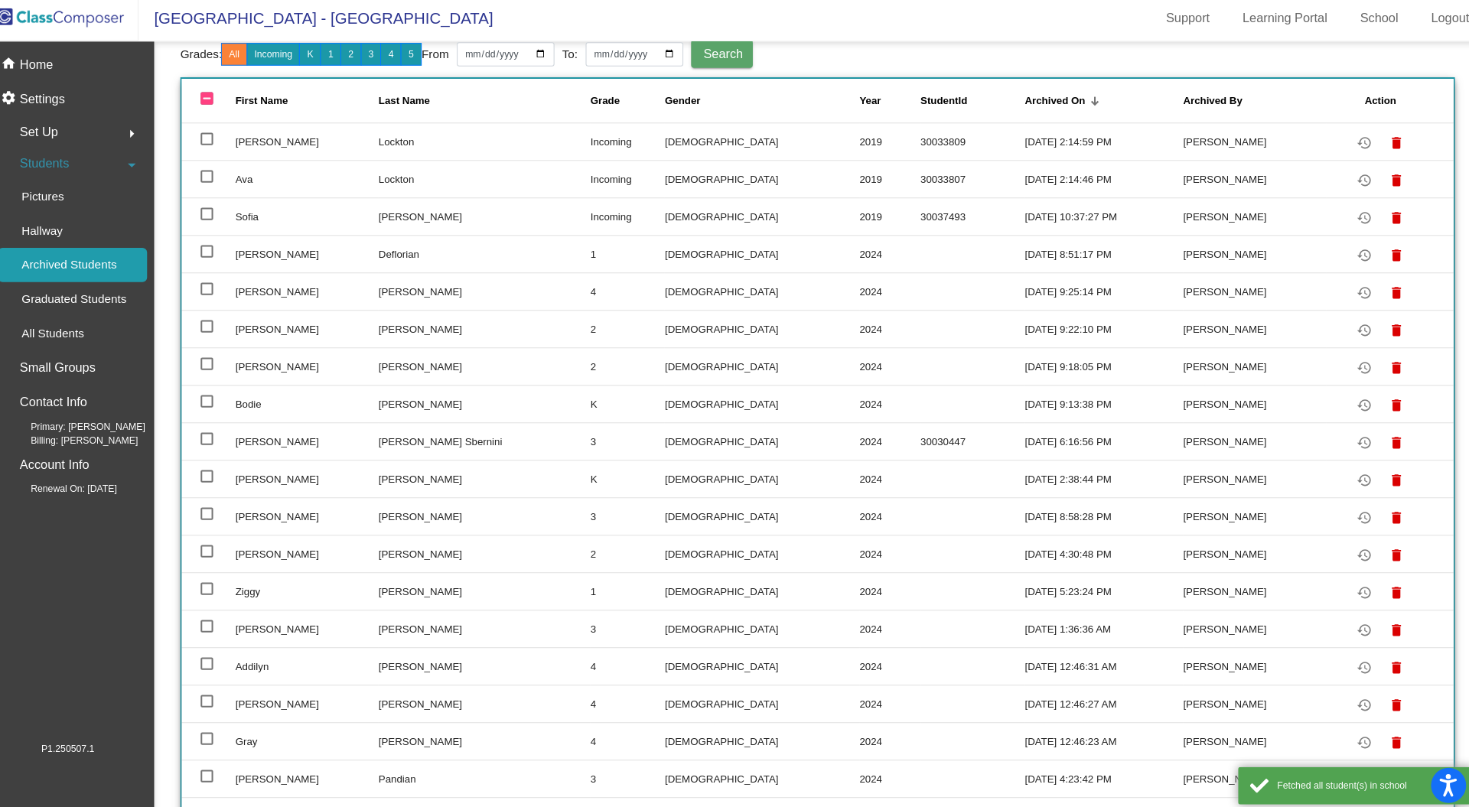
scroll to position [0, 0]
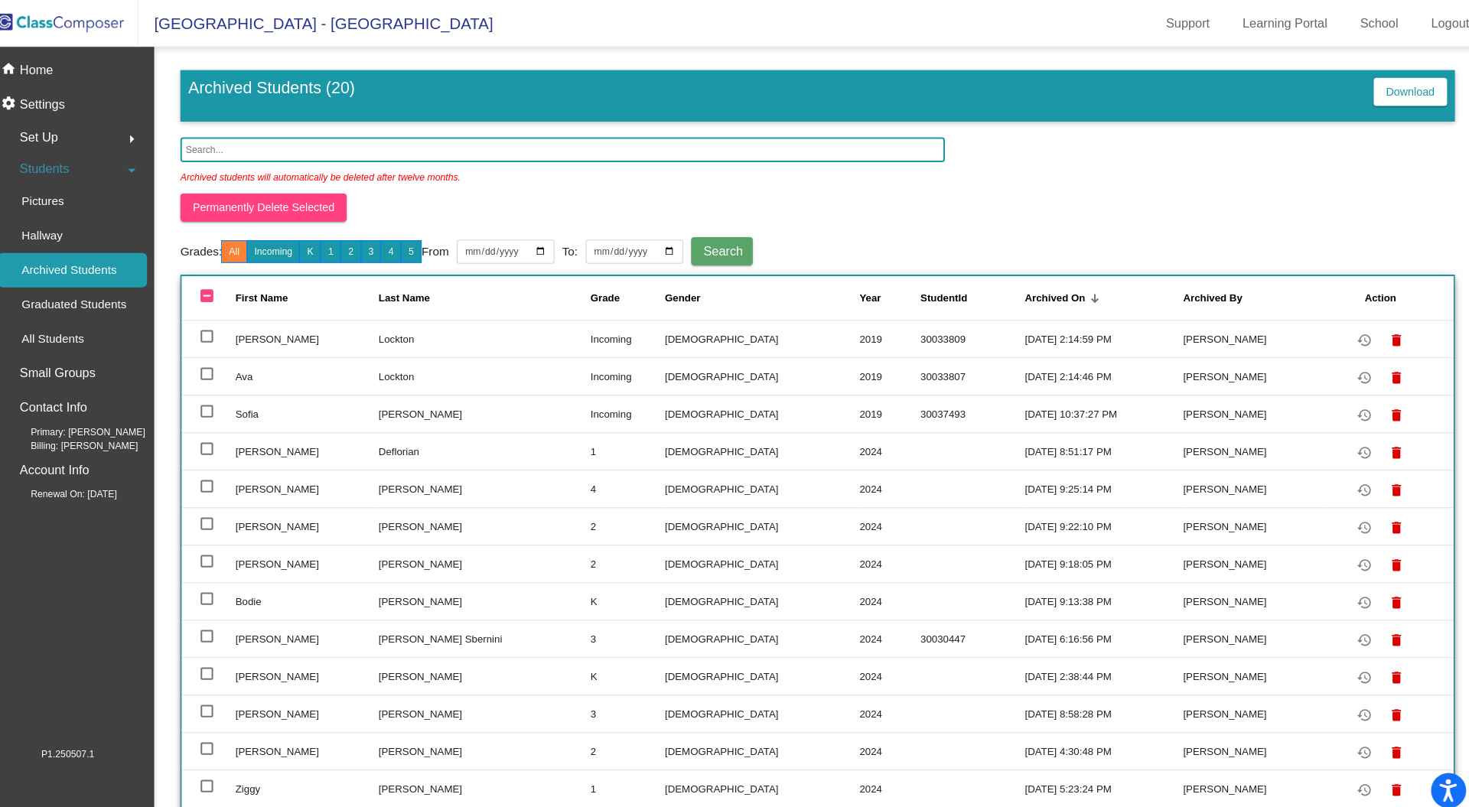
click at [80, 24] on img at bounding box center [76, 22] width 153 height 45
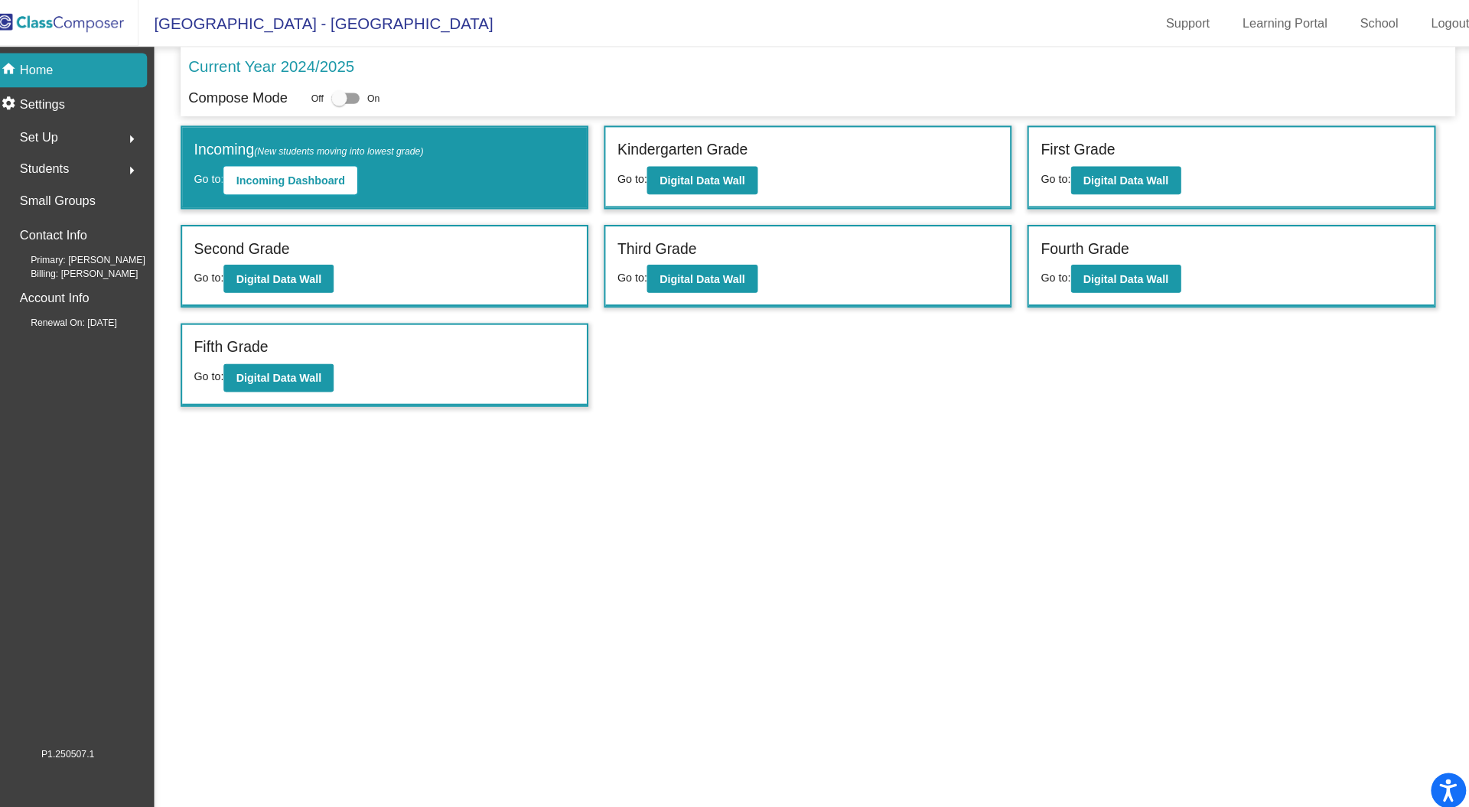
click at [290, 181] on b "Incoming Dashboard" at bounding box center [302, 177] width 106 height 12
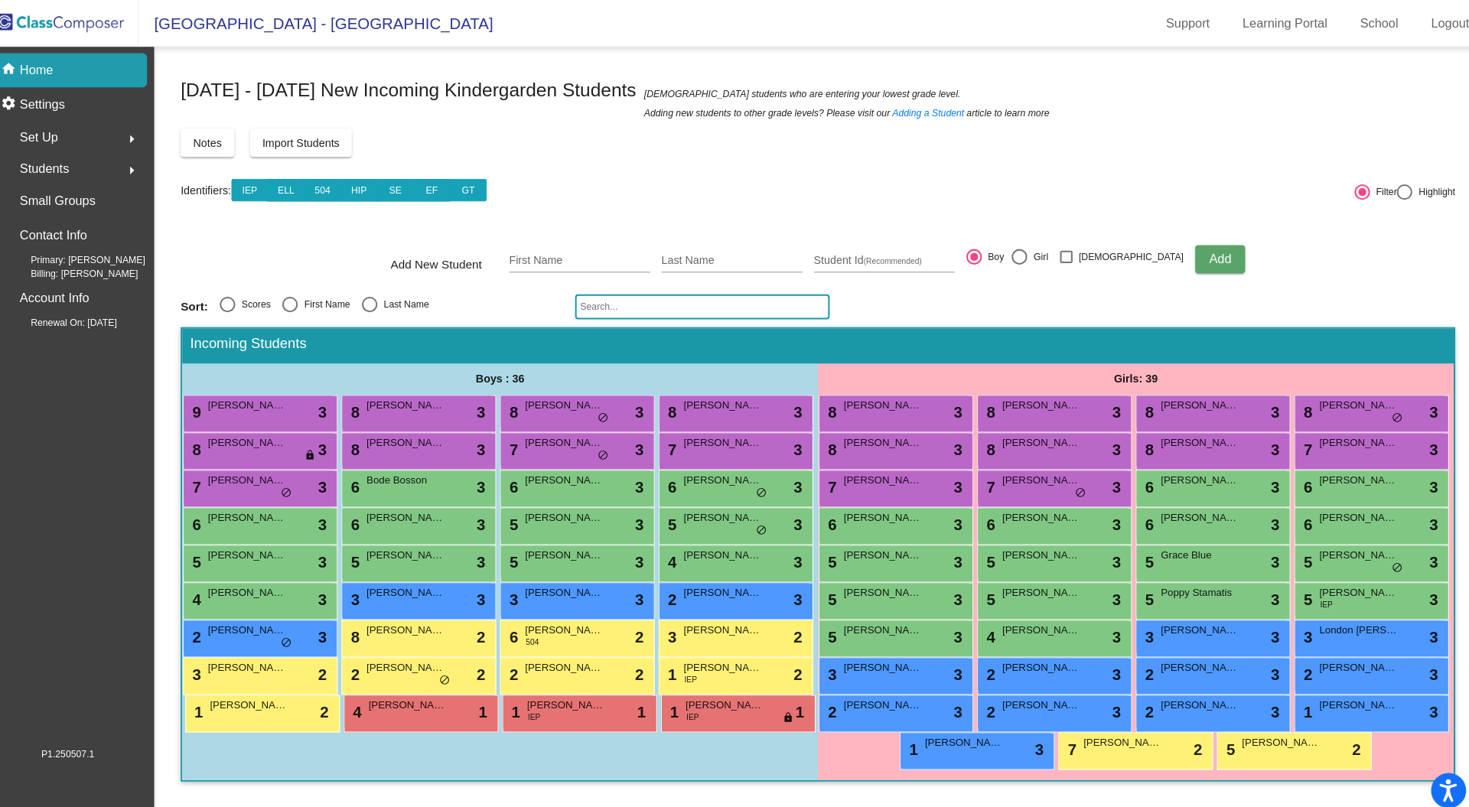
click at [109, 18] on img at bounding box center [76, 22] width 153 height 45
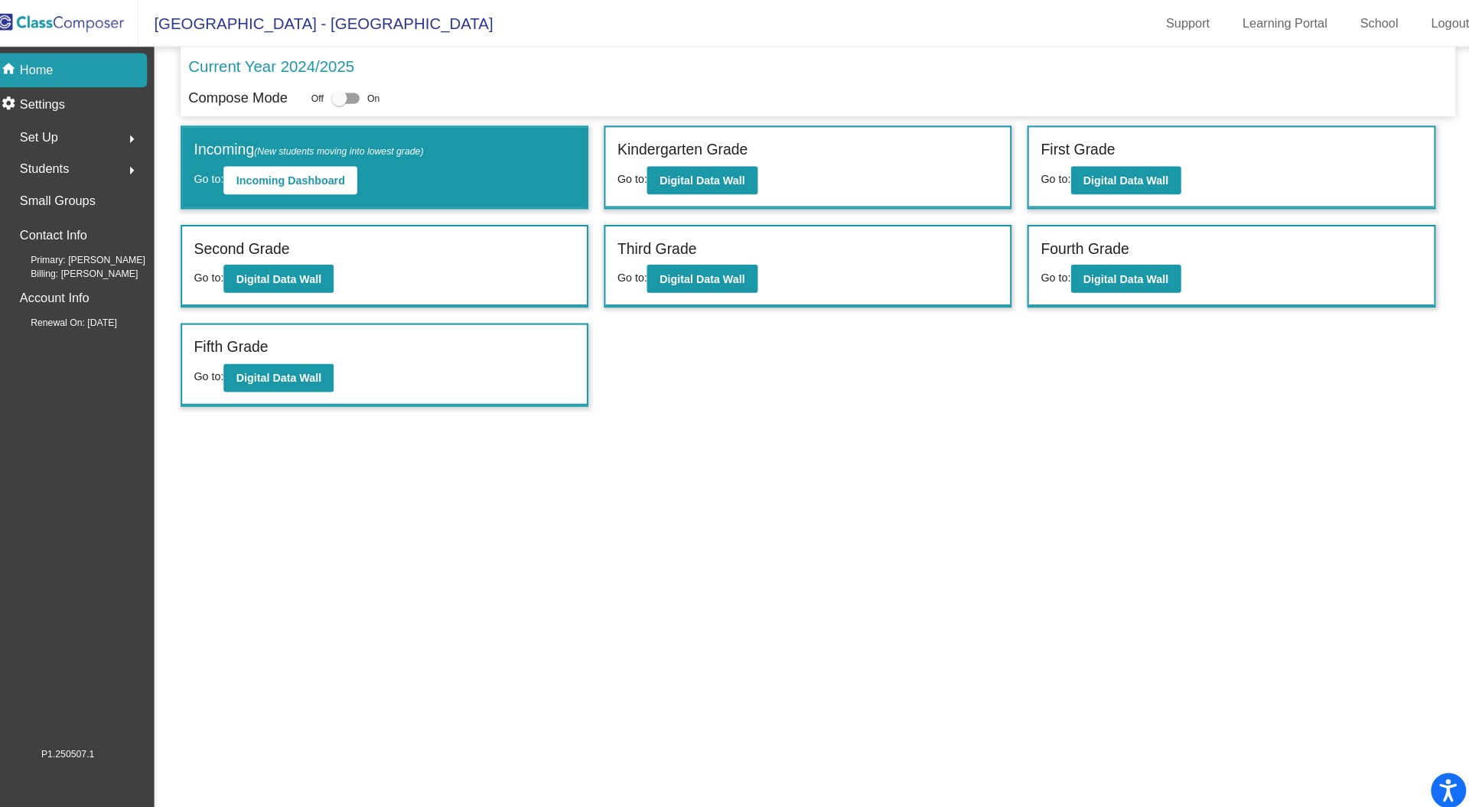
click at [365, 99] on div at bounding box center [356, 96] width 28 height 11
click at [350, 102] on input "checkbox" at bounding box center [349, 102] width 1 height 1
checkbox input "true"
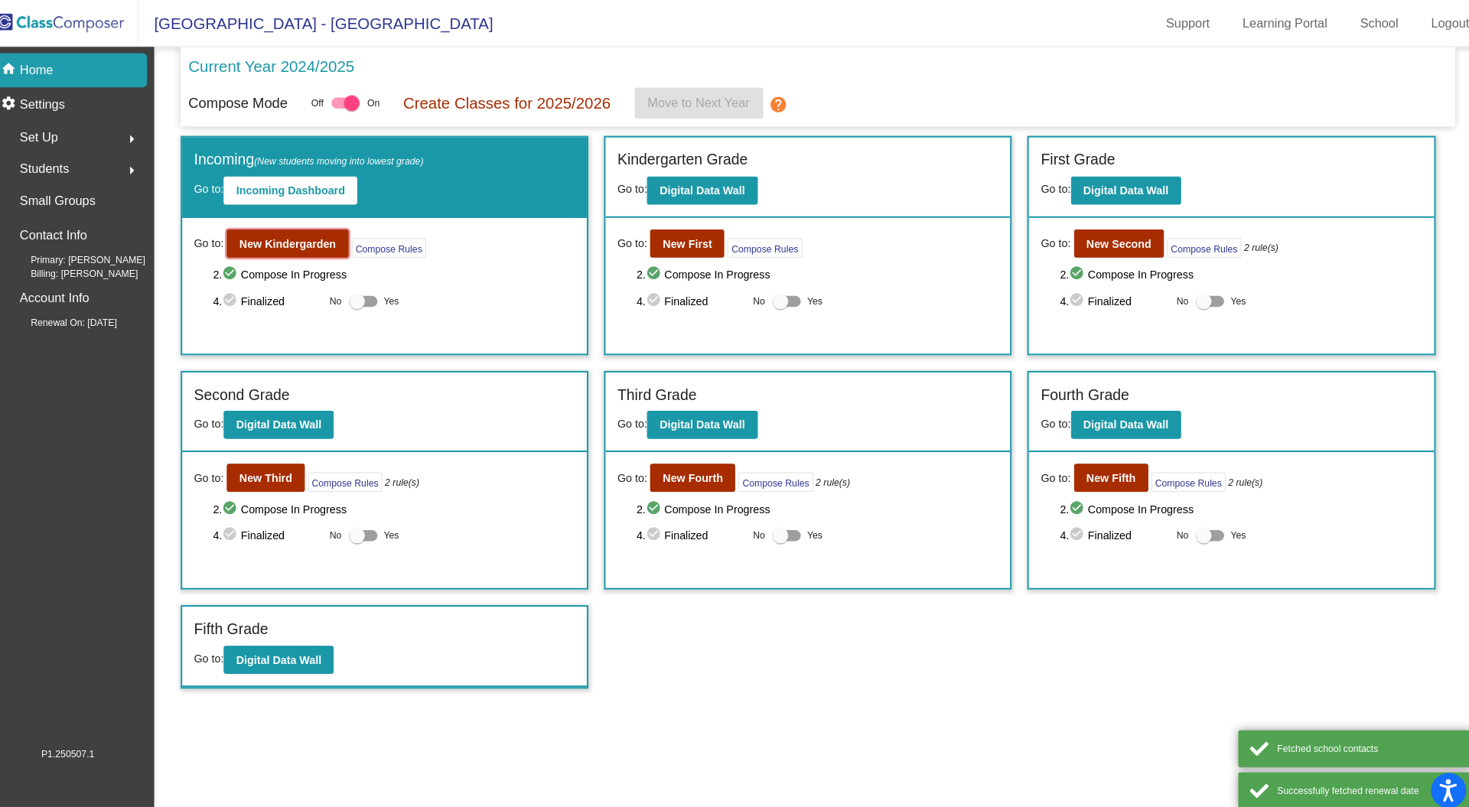
click at [295, 234] on b "New Kindergarden" at bounding box center [299, 239] width 95 height 12
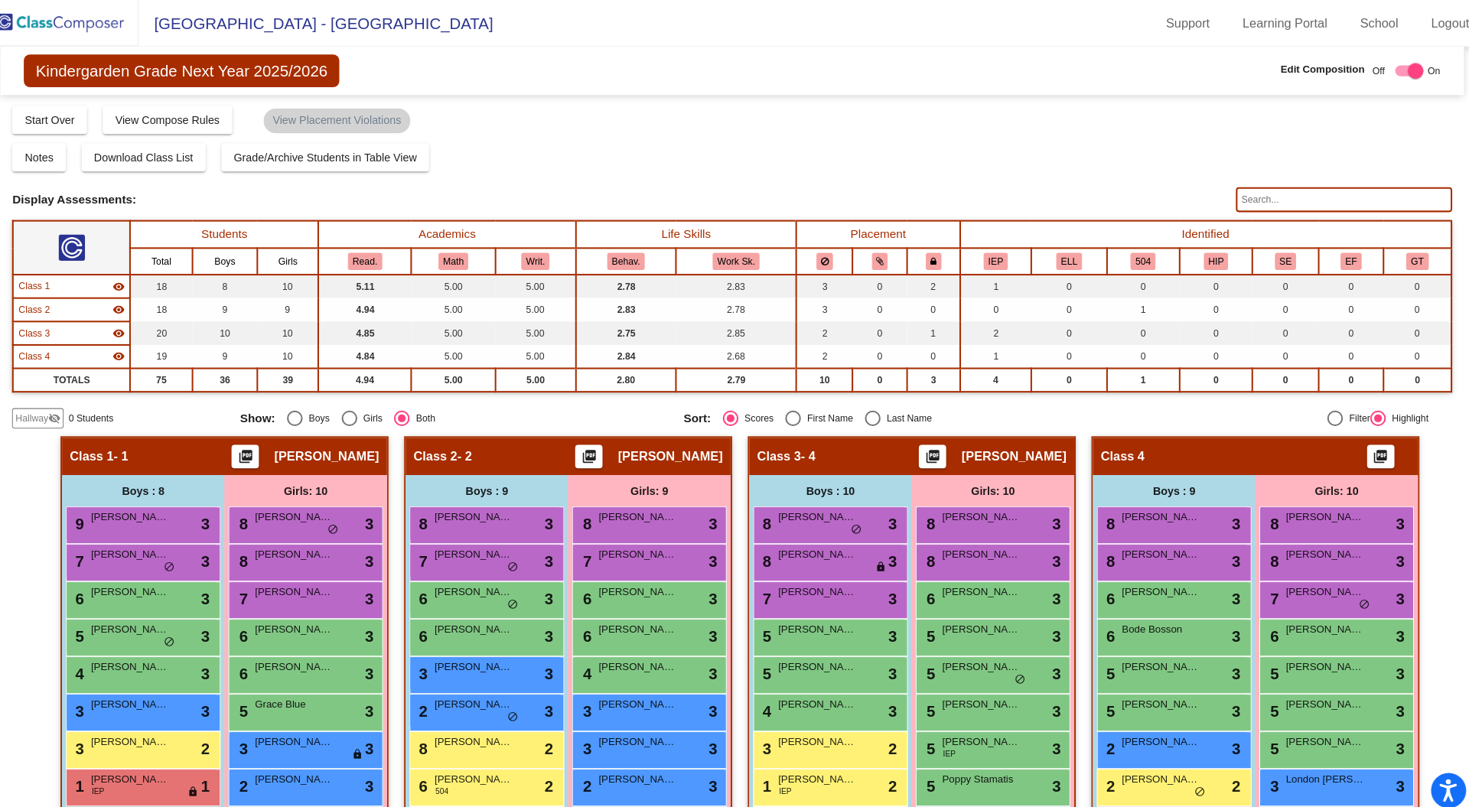
scroll to position [80, 0]
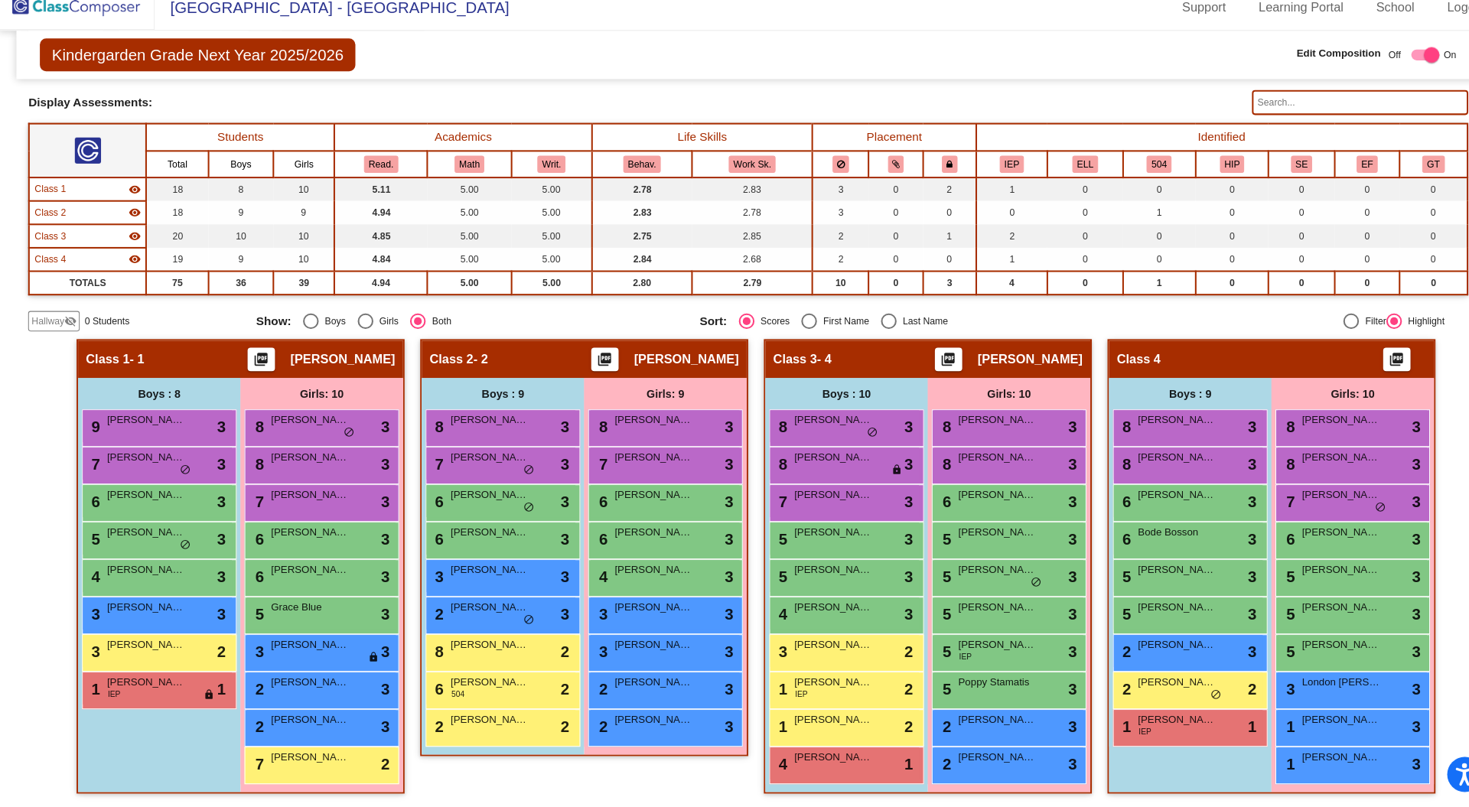
click at [805, 686] on span "Andrew Boyd" at bounding box center [818, 684] width 77 height 15
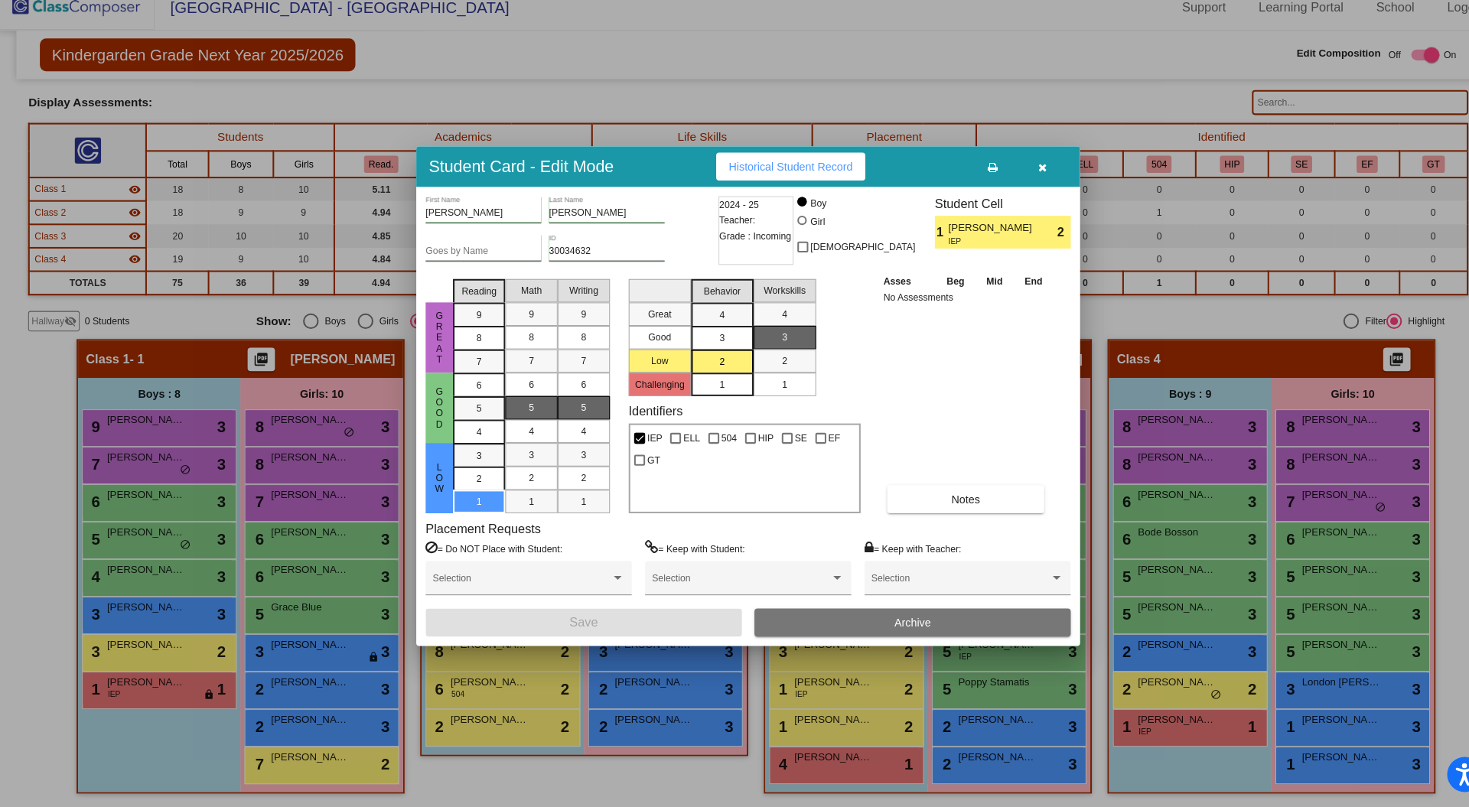
click at [904, 579] on div "Selection" at bounding box center [950, 586] width 188 height 28
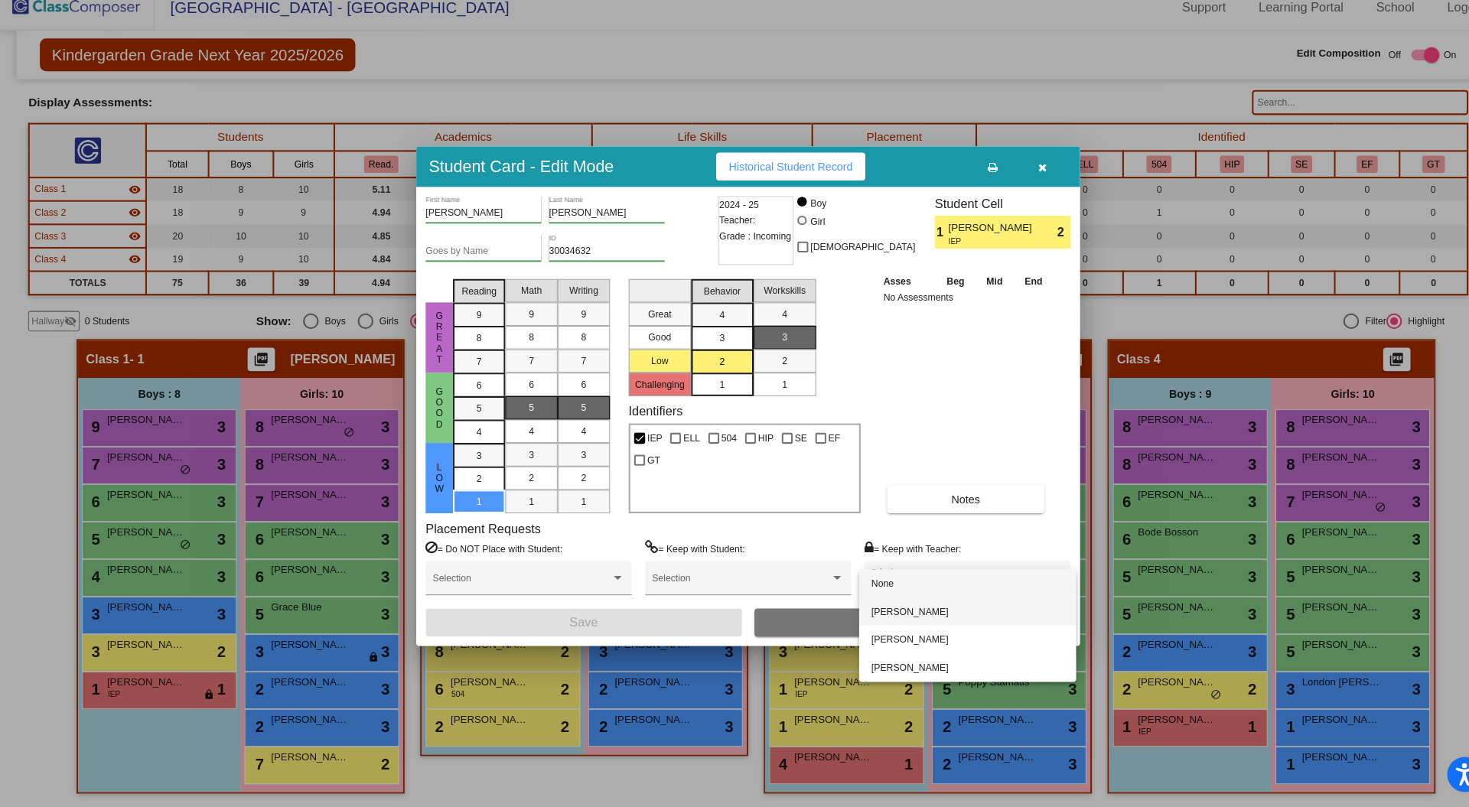
click at [901, 607] on span "Leah Trahern" at bounding box center [950, 616] width 188 height 28
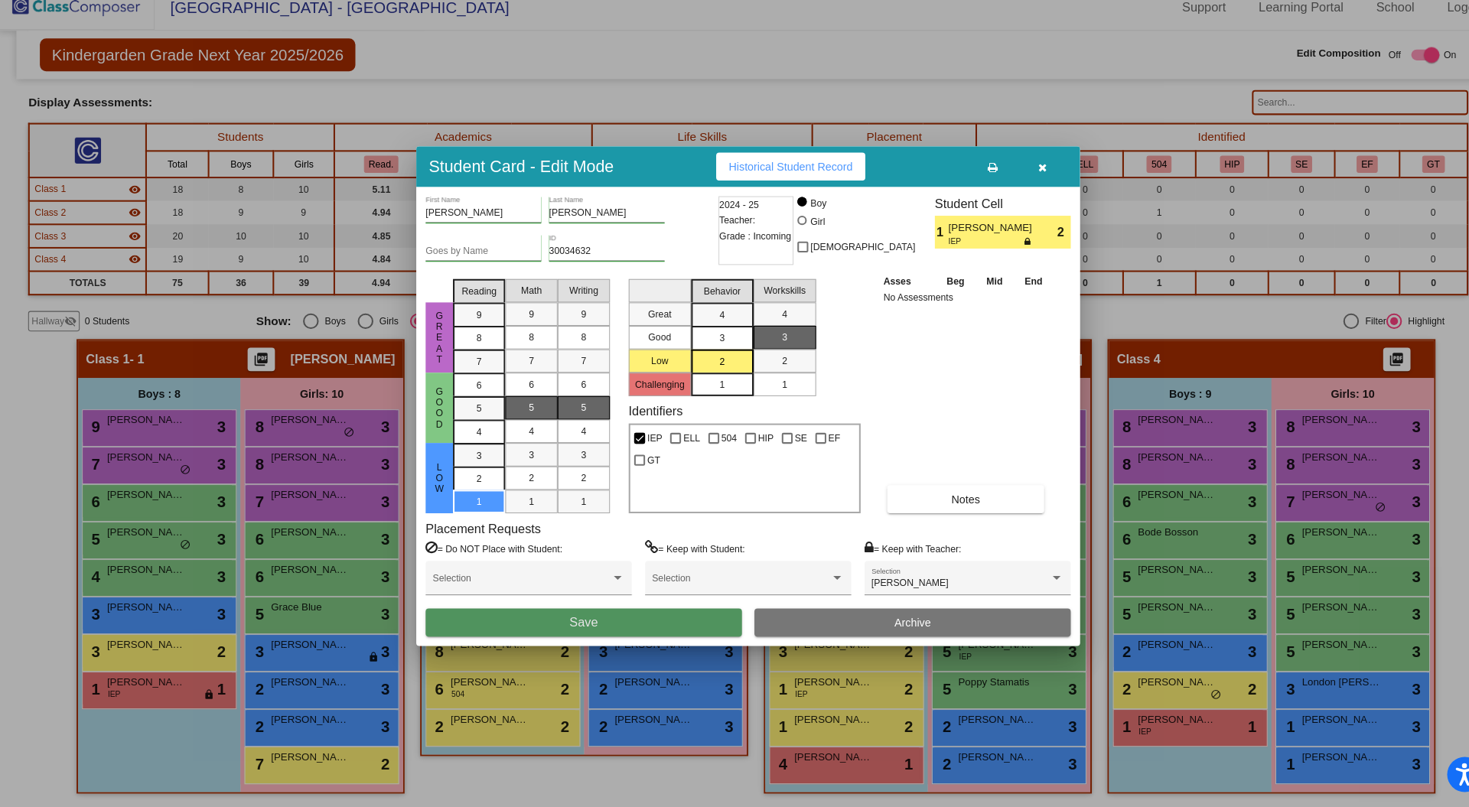
click at [621, 624] on button "Save" at bounding box center [574, 626] width 310 height 28
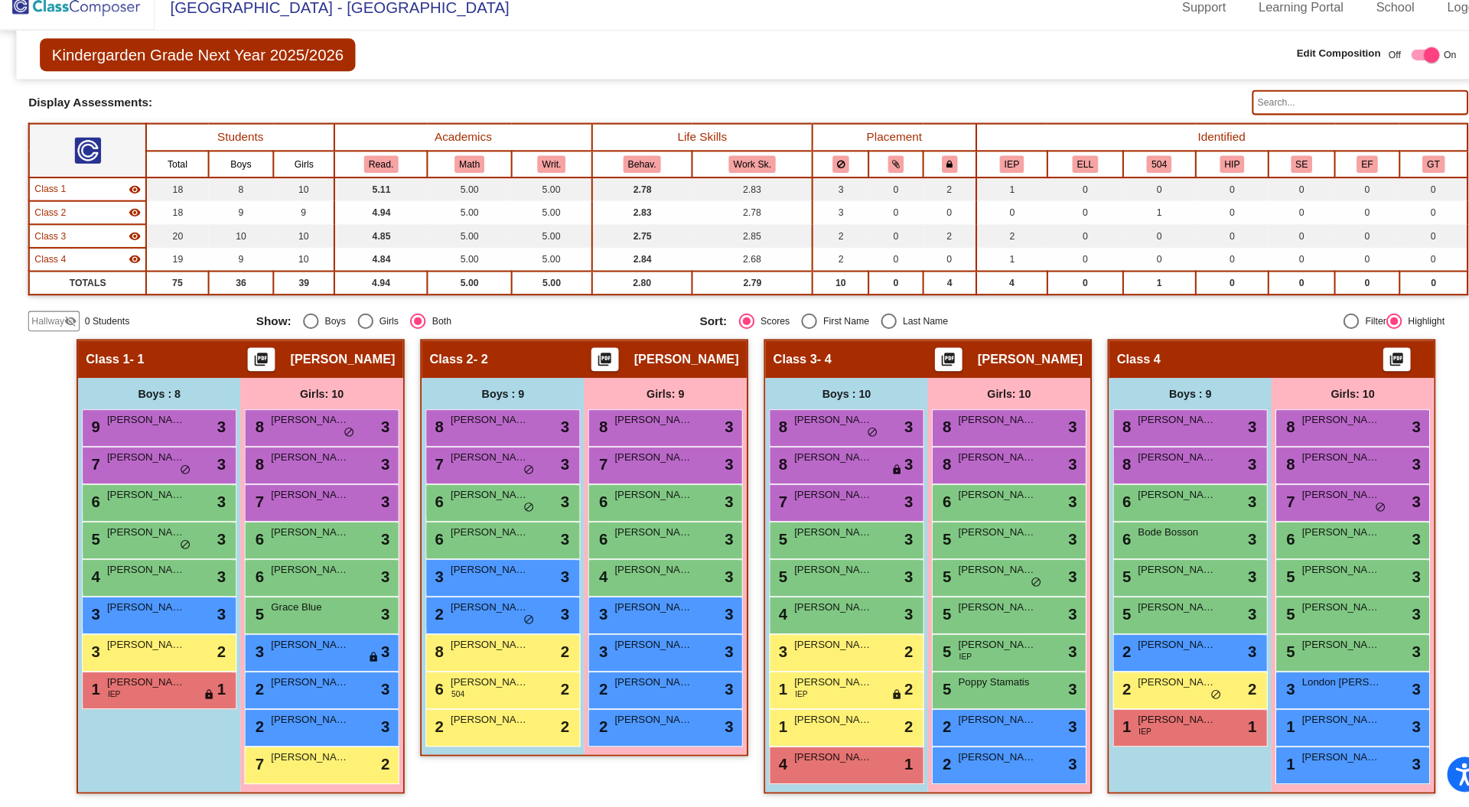
click at [299, 653] on div "3 Goldie Laskoski lock do_not_disturb_alt 3" at bounding box center [316, 653] width 146 height 31
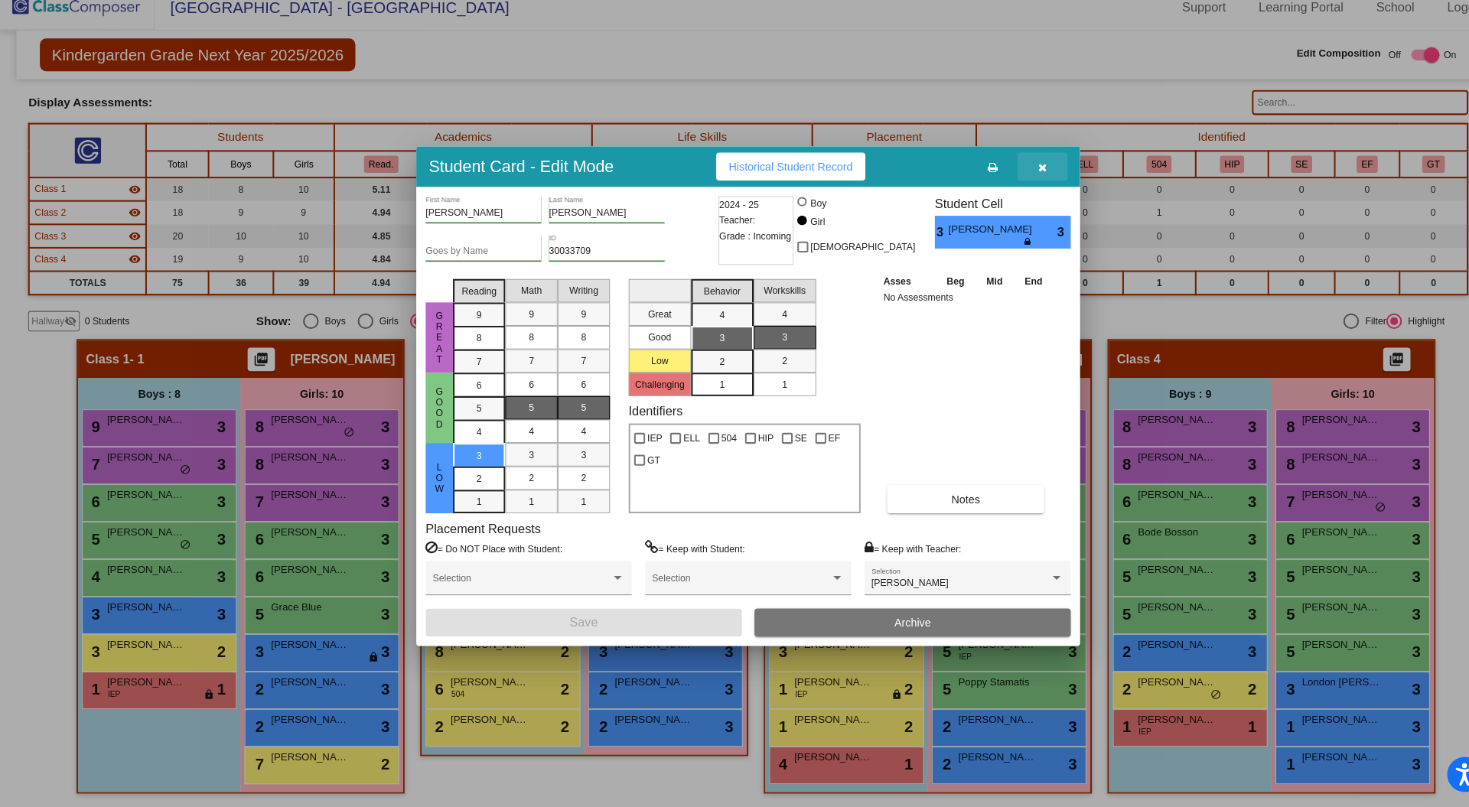
click at [1032, 177] on button "button" at bounding box center [1023, 179] width 49 height 28
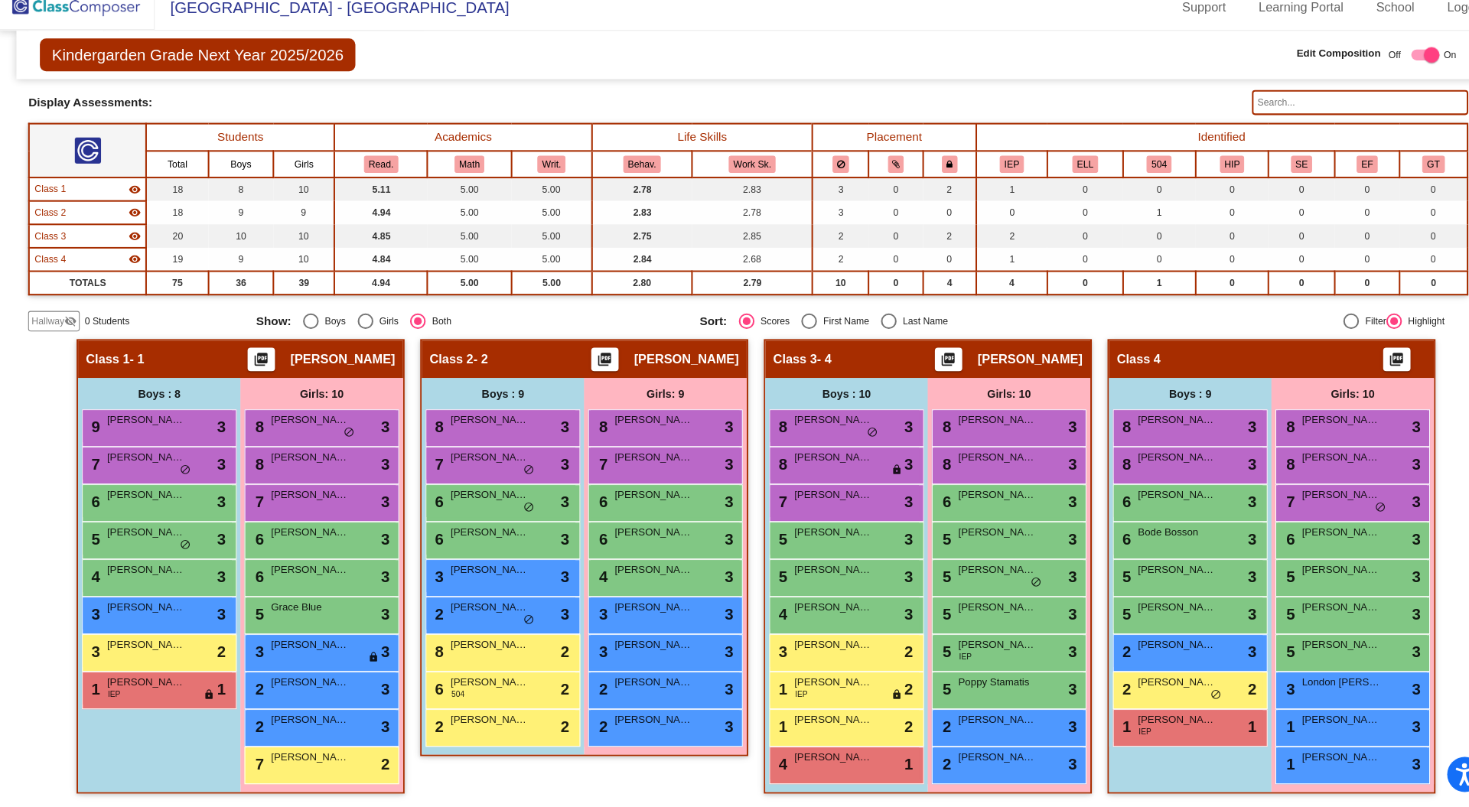
click at [798, 695] on div "1 Andrew Boyd IEP lock do_not_disturb_alt 2" at bounding box center [829, 690] width 146 height 31
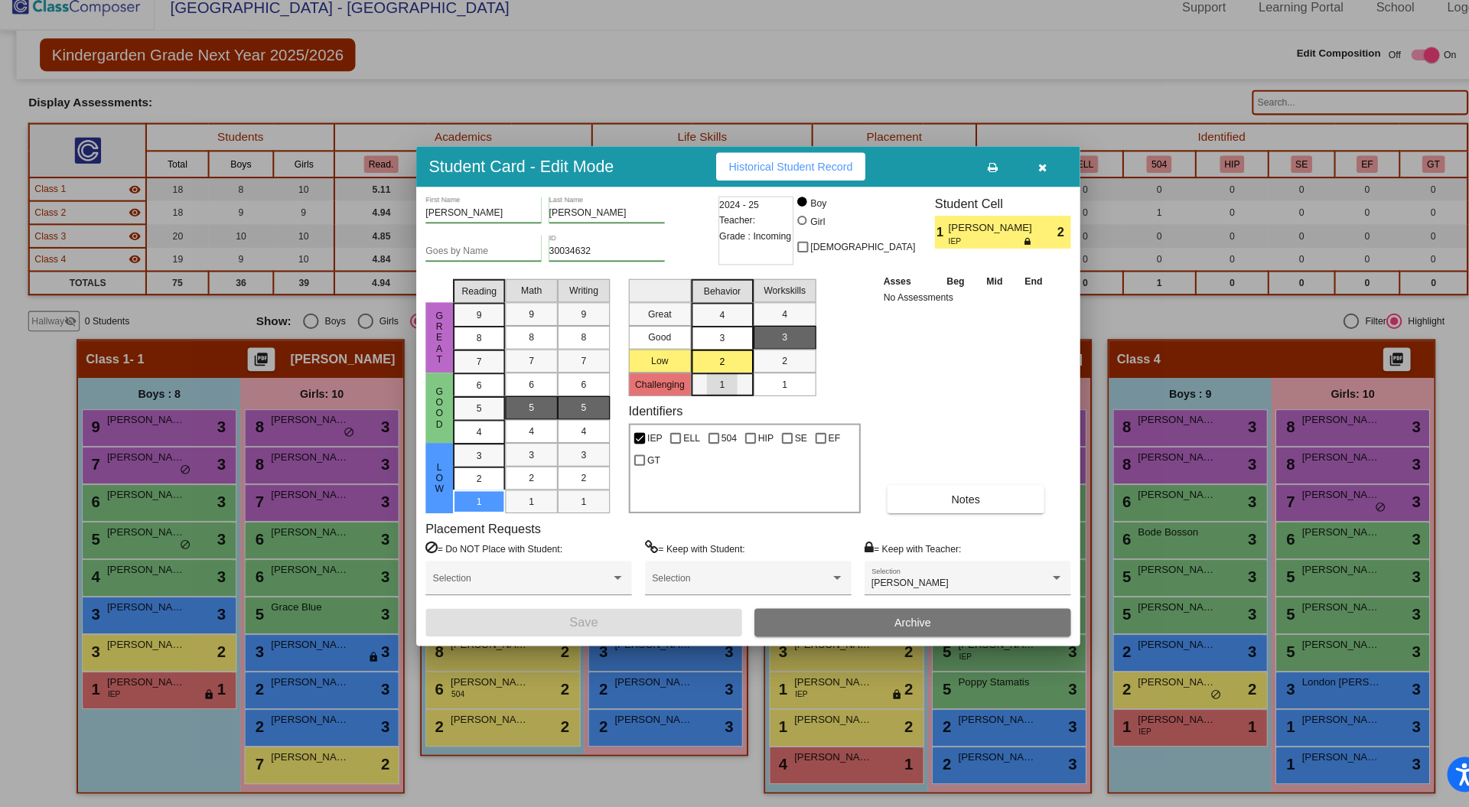
click at [718, 394] on div "1" at bounding box center [709, 392] width 30 height 23
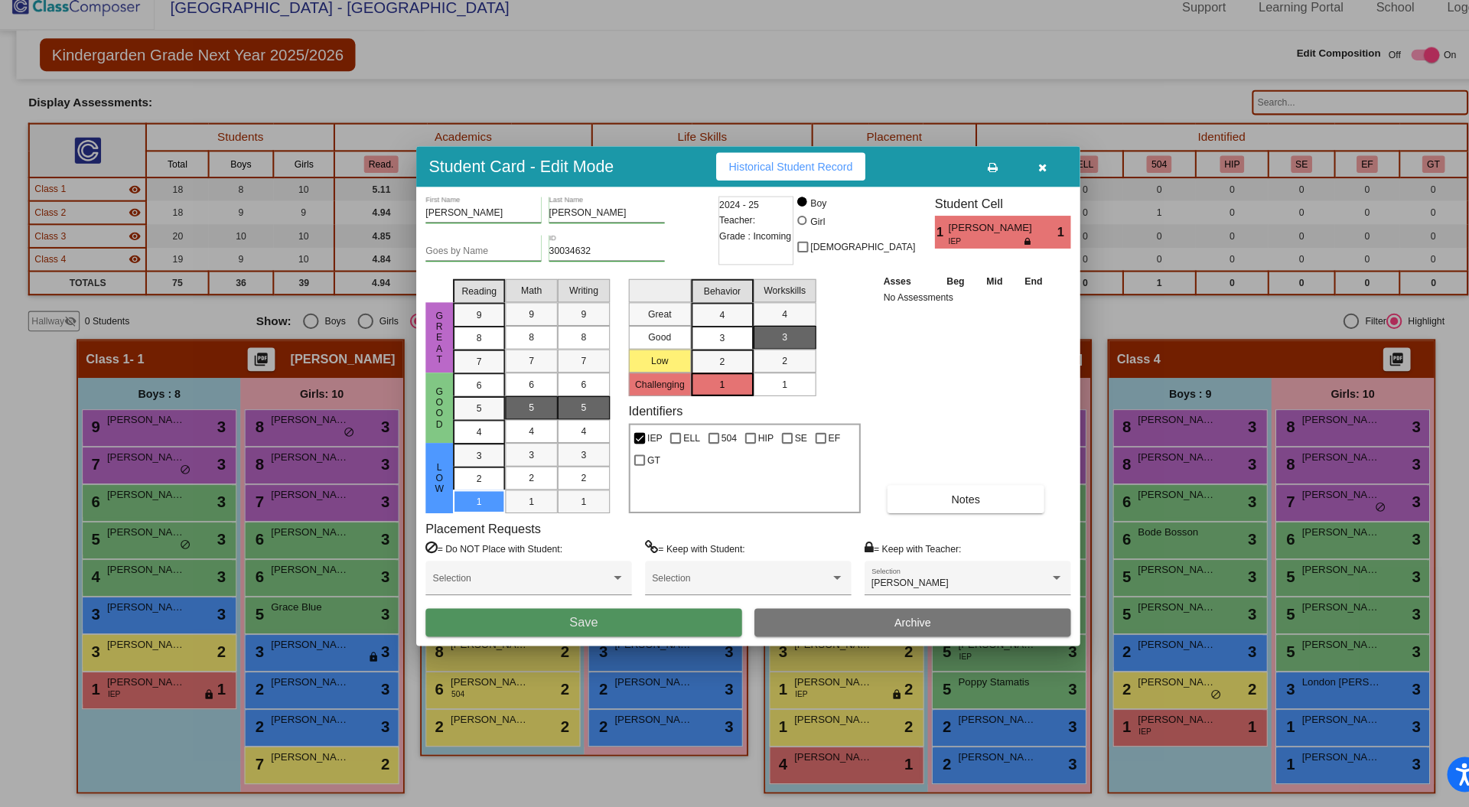
click at [595, 626] on button "Save" at bounding box center [574, 626] width 310 height 28
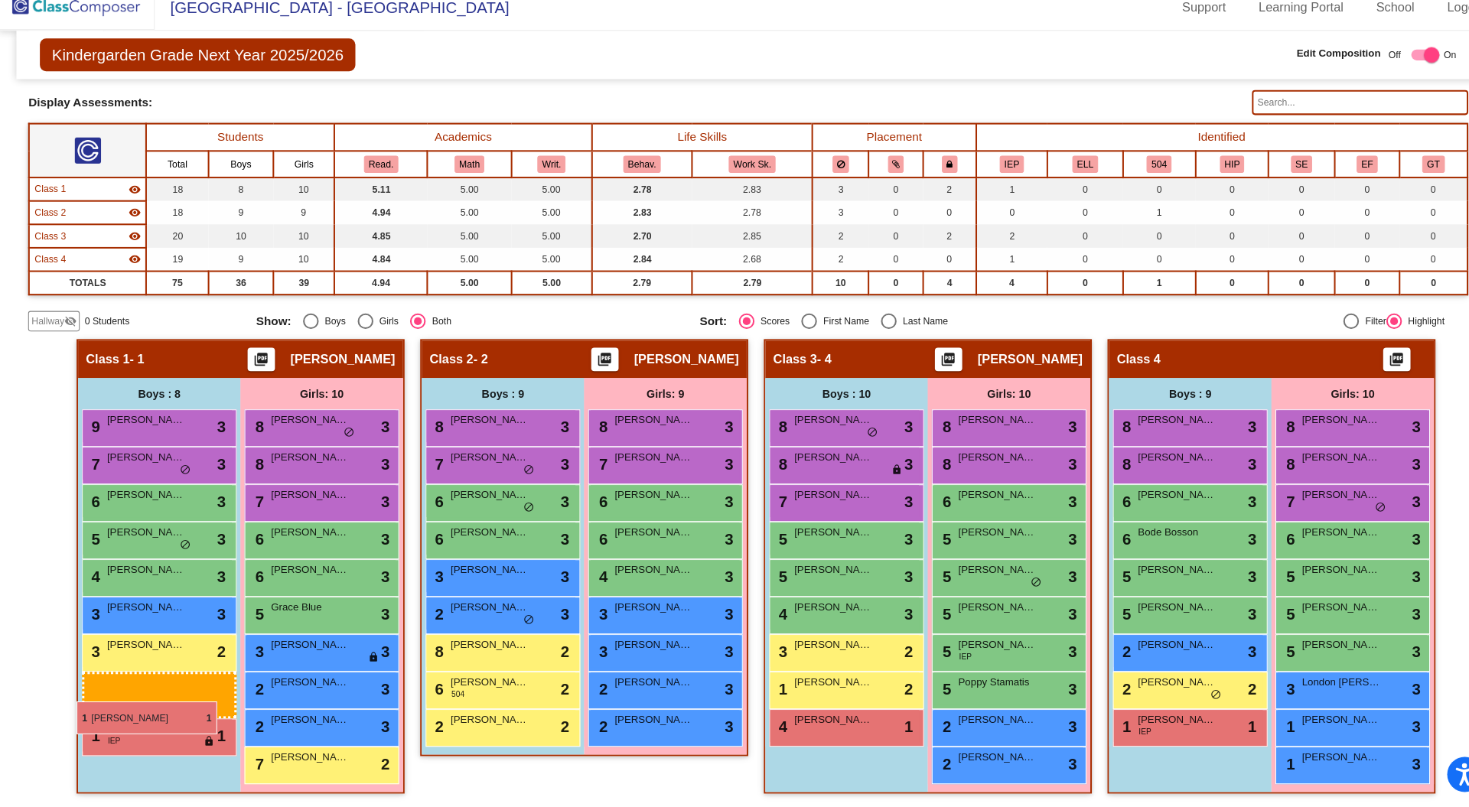
drag, startPoint x: 815, startPoint y: 765, endPoint x: 77, endPoint y: 703, distance: 741.1
click at [976, 648] on span "Palmer Timmons" at bounding box center [979, 647] width 77 height 15
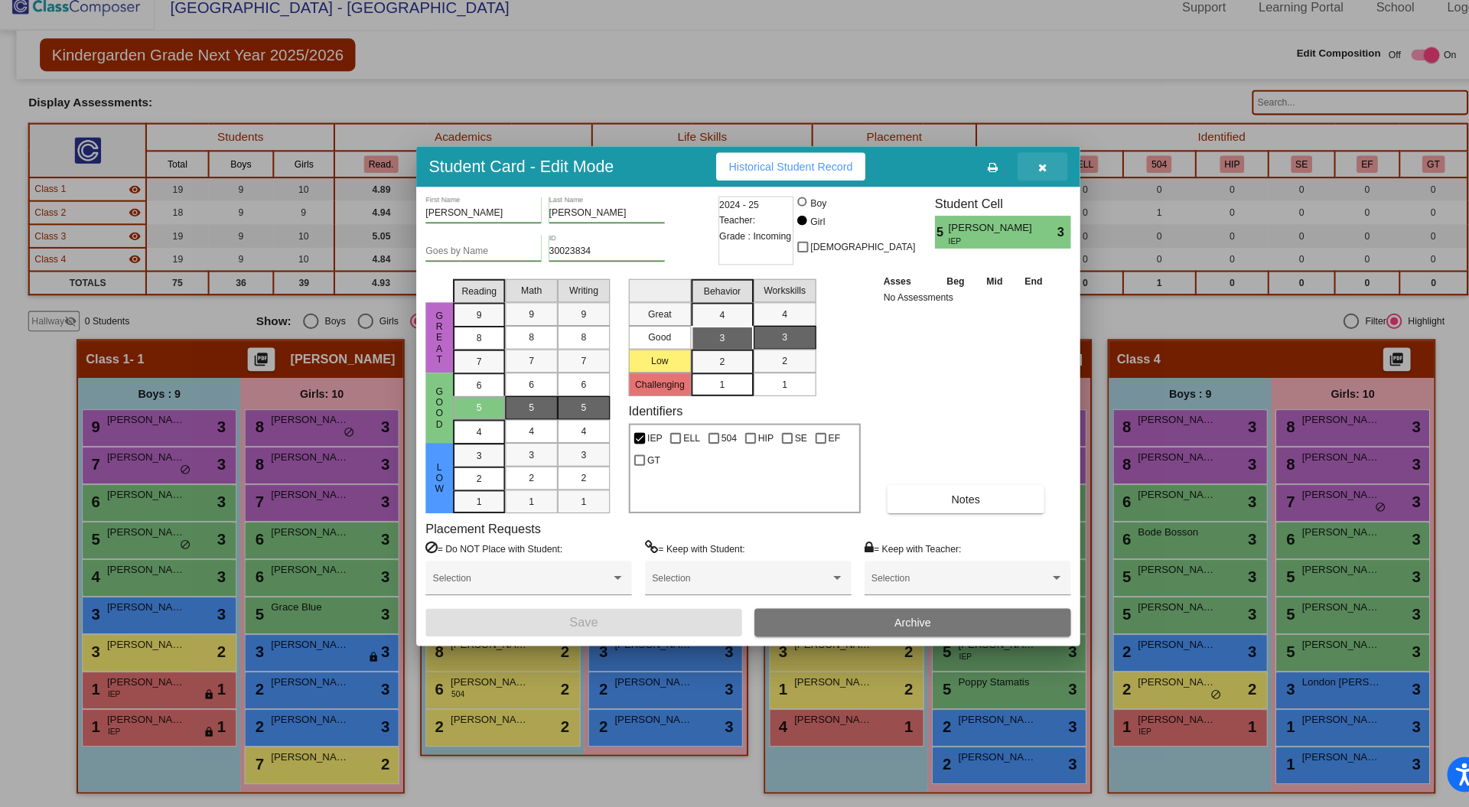
click at [1027, 174] on icon "button" at bounding box center [1023, 179] width 8 height 11
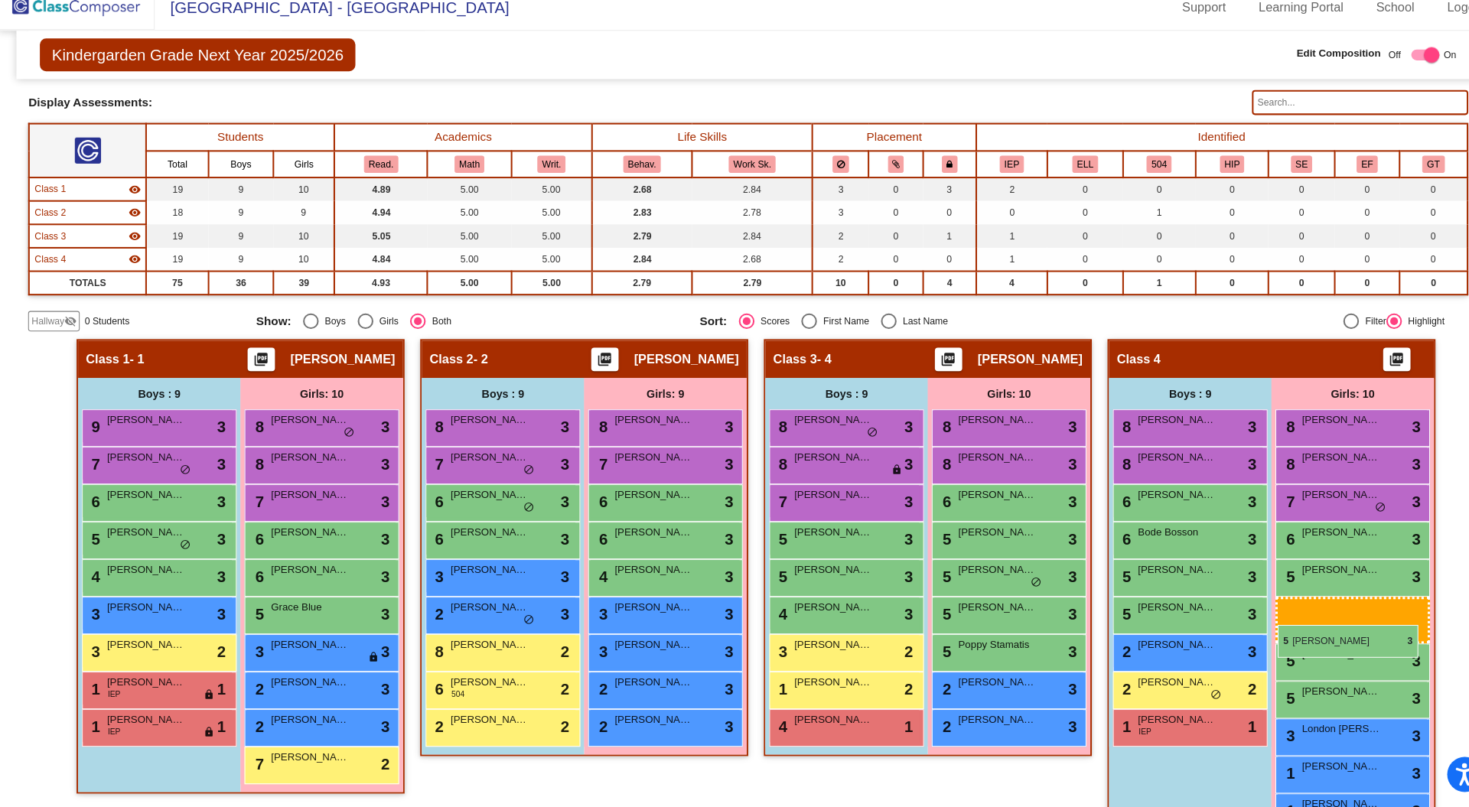
drag, startPoint x: 974, startPoint y: 654, endPoint x: 1254, endPoint y: 627, distance: 281.4
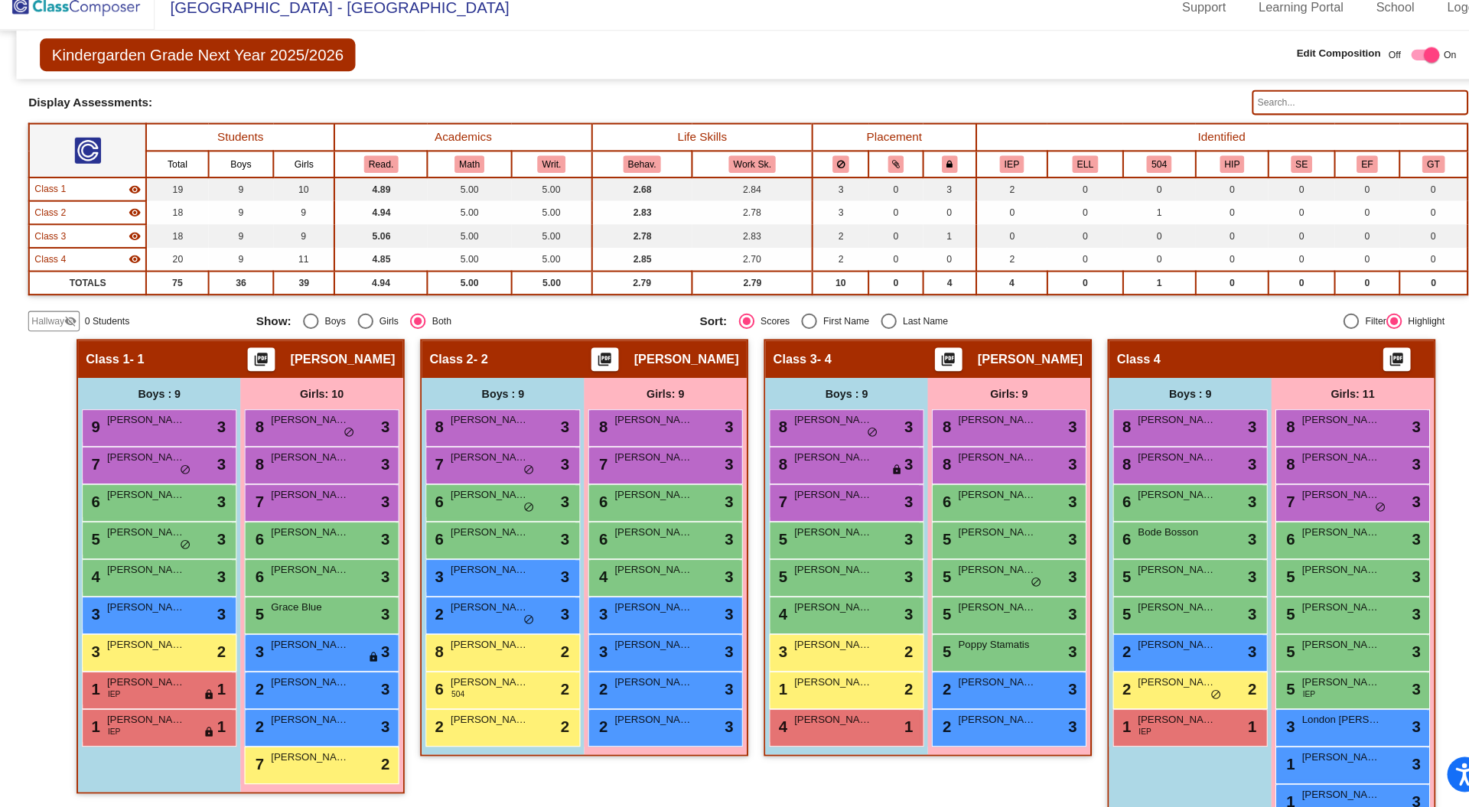
scroll to position [116, 0]
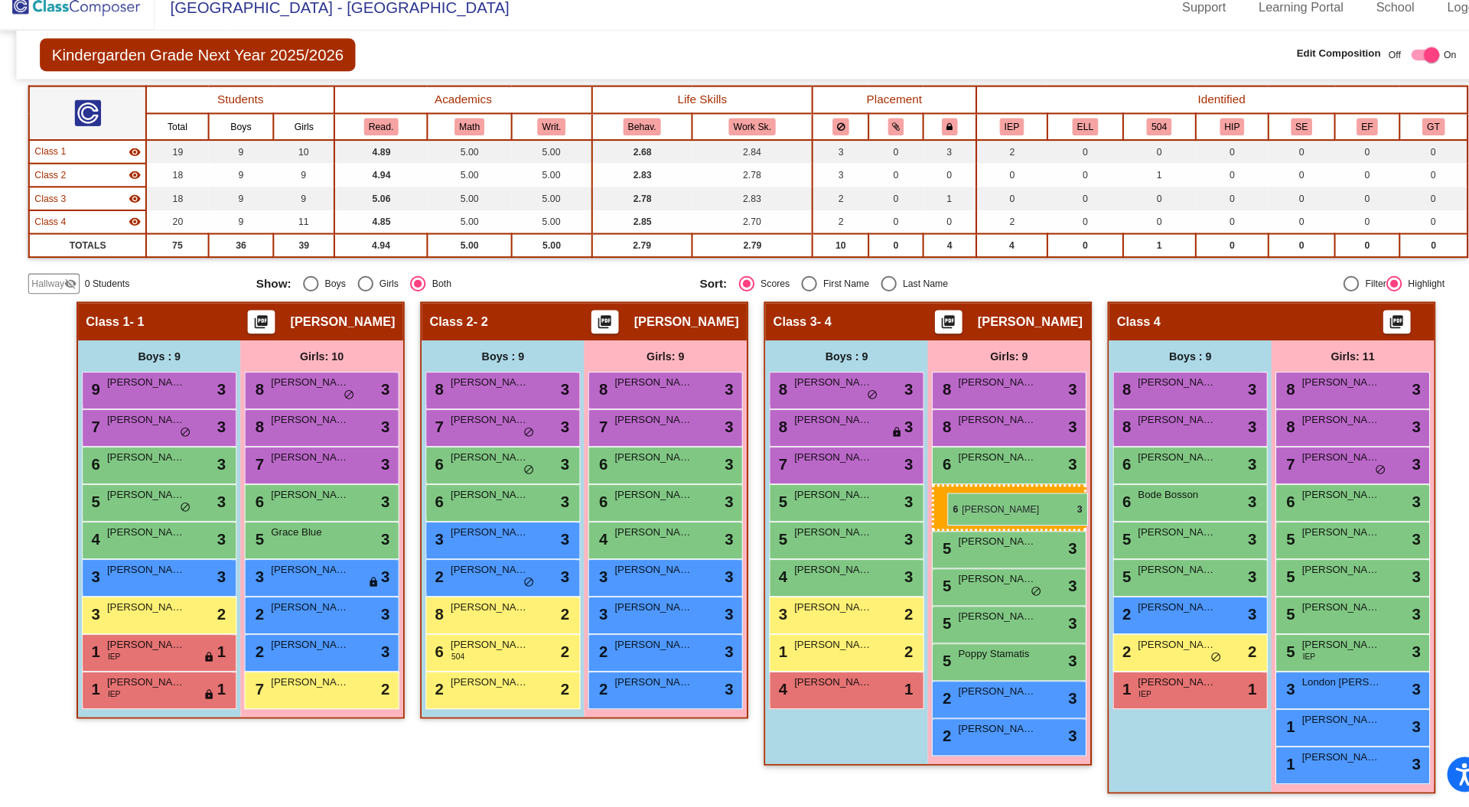
drag, startPoint x: 301, startPoint y: 540, endPoint x: 929, endPoint y: 499, distance: 629.6
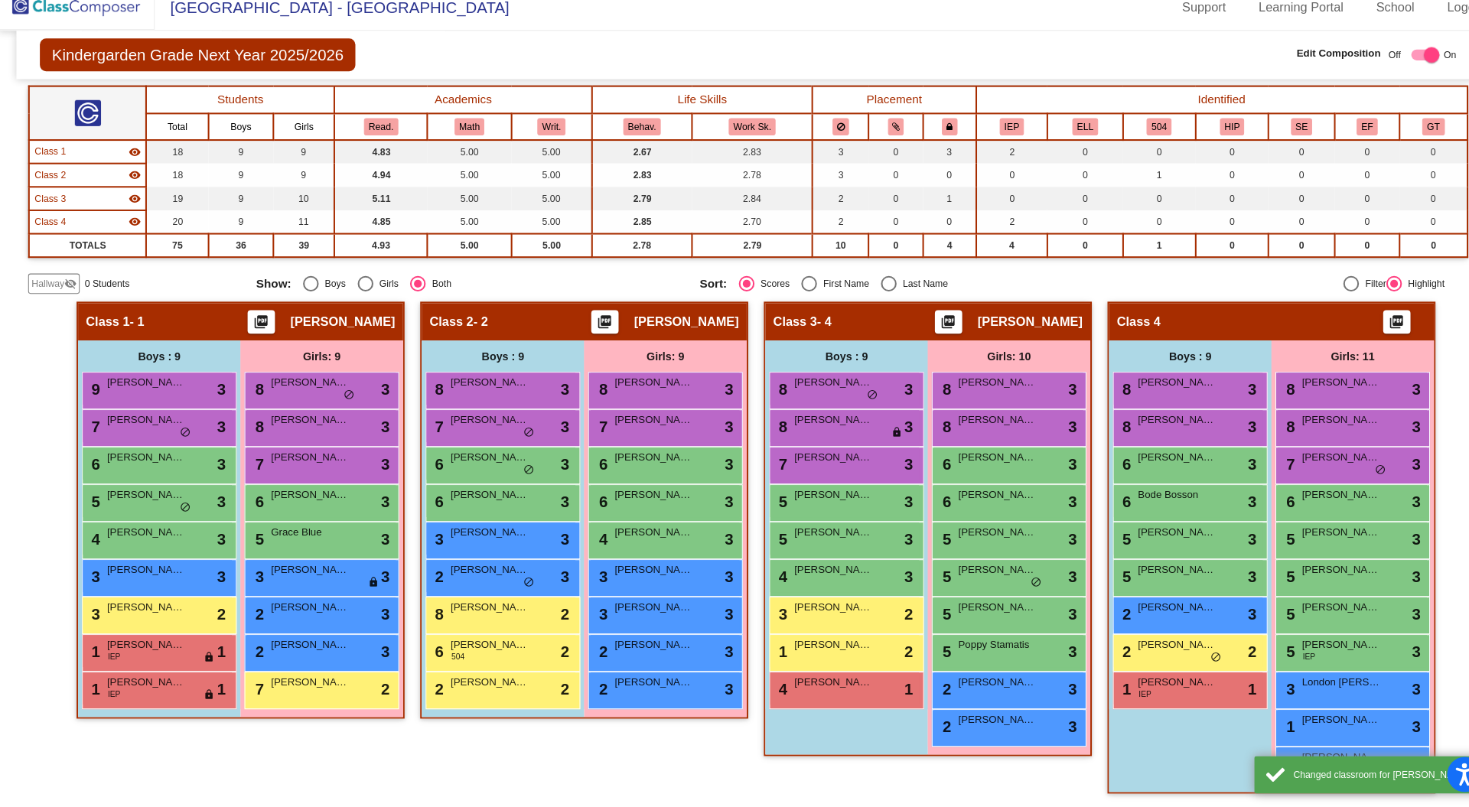
click at [1000, 677] on span "Remi Leary" at bounding box center [979, 684] width 77 height 15
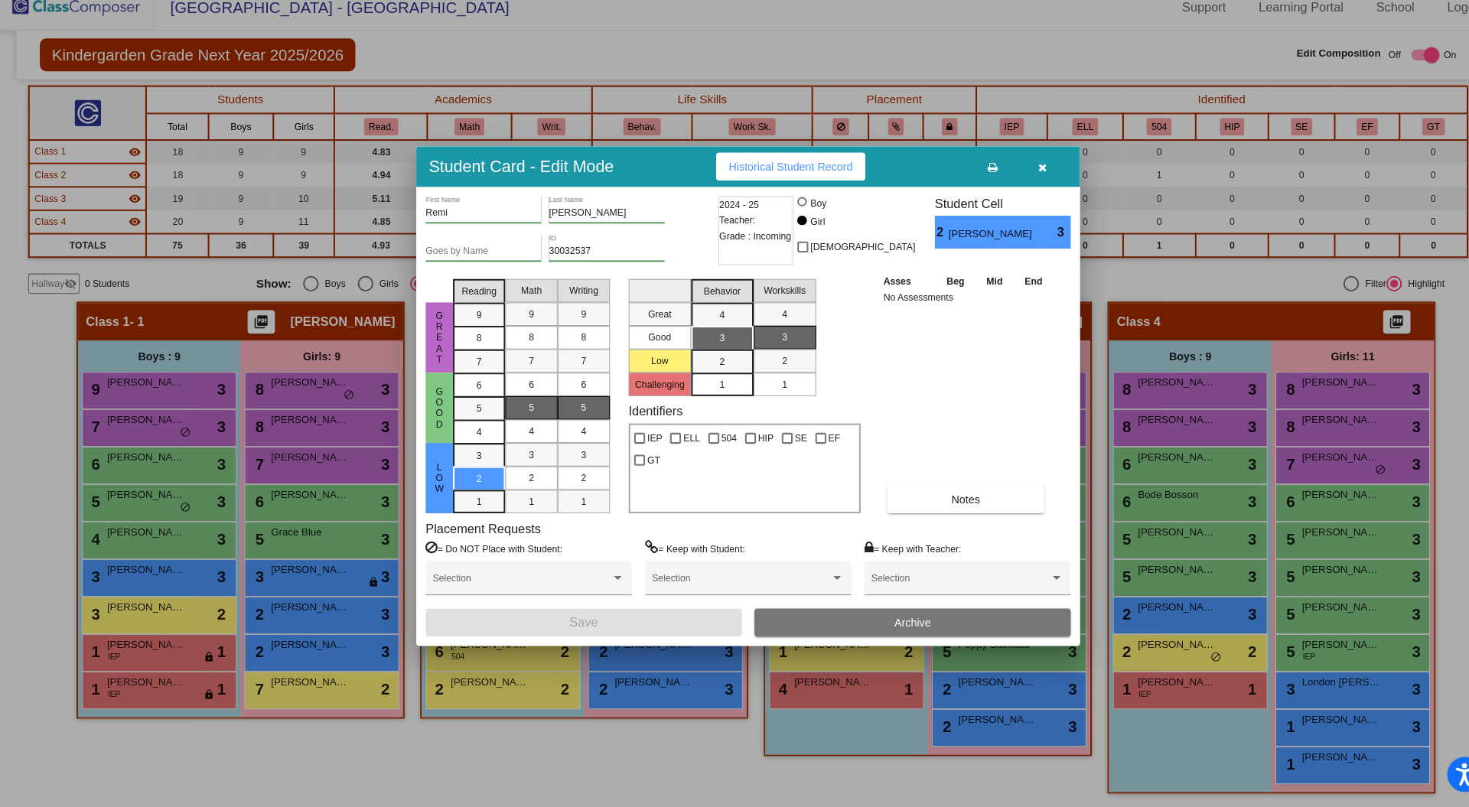
click at [1024, 178] on icon "button" at bounding box center [1023, 179] width 8 height 11
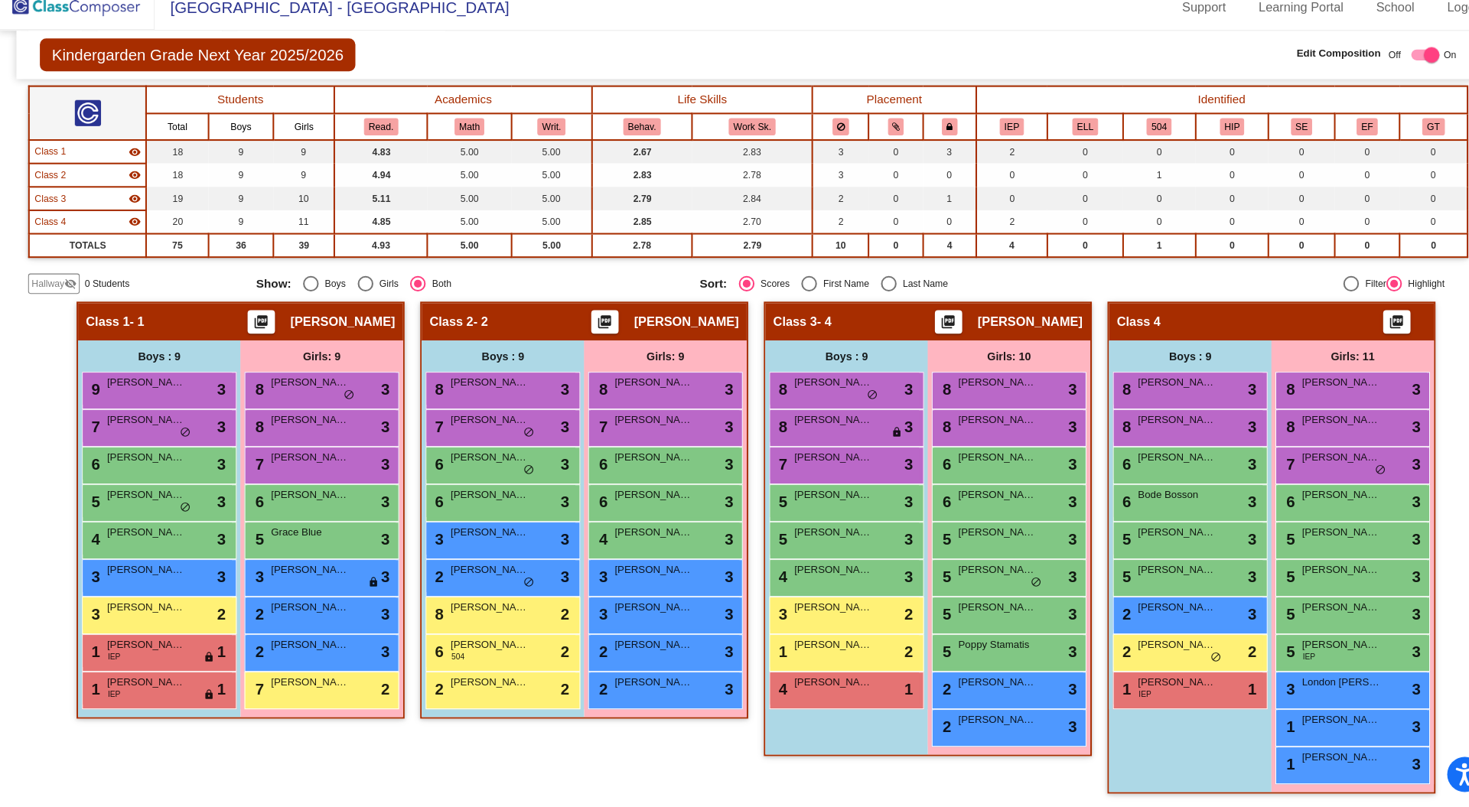
click at [1316, 551] on div "5 Esme Barranti lock do_not_disturb_alt 3" at bounding box center [1327, 543] width 146 height 31
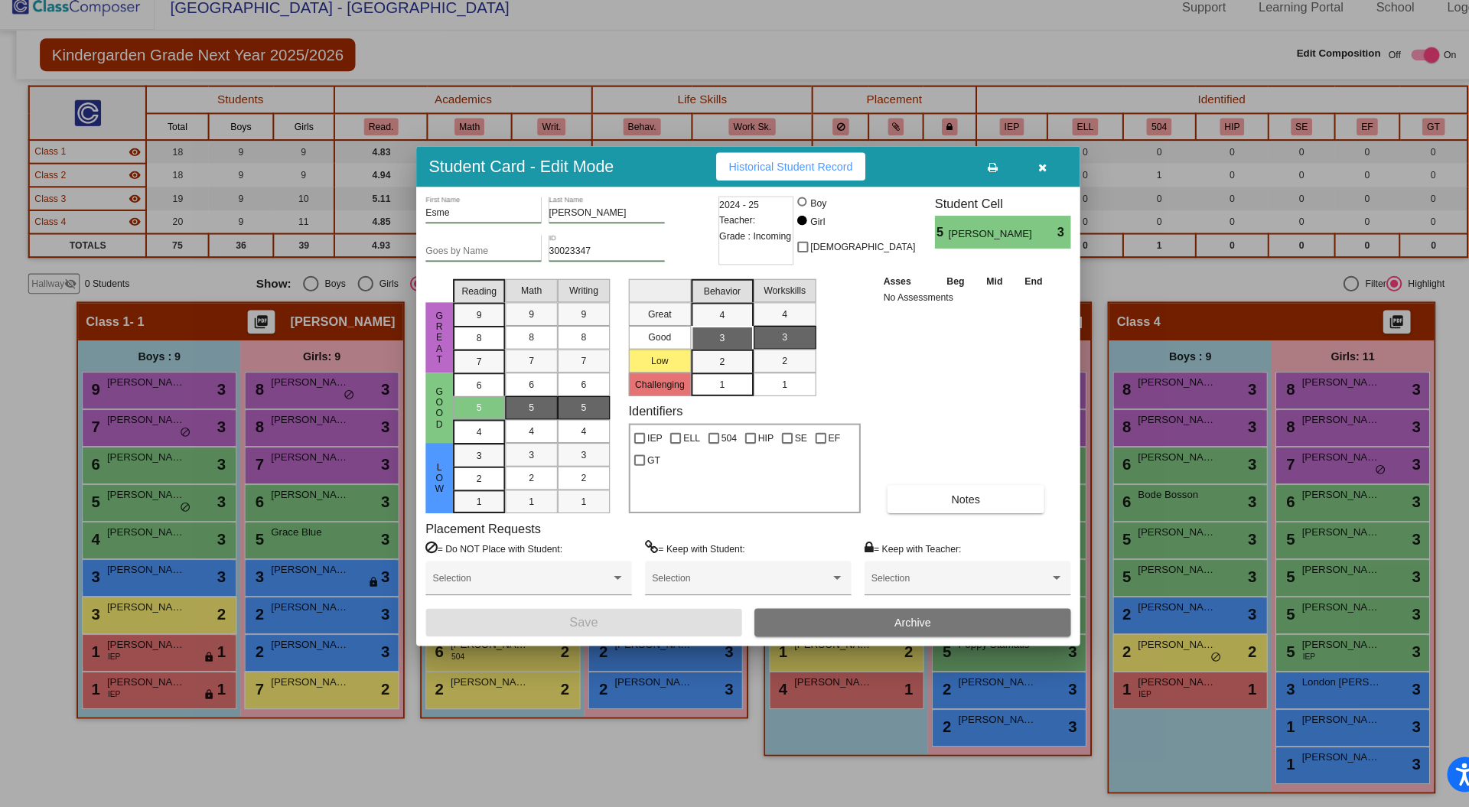
click at [471, 331] on span "7" at bounding box center [470, 325] width 5 height 14
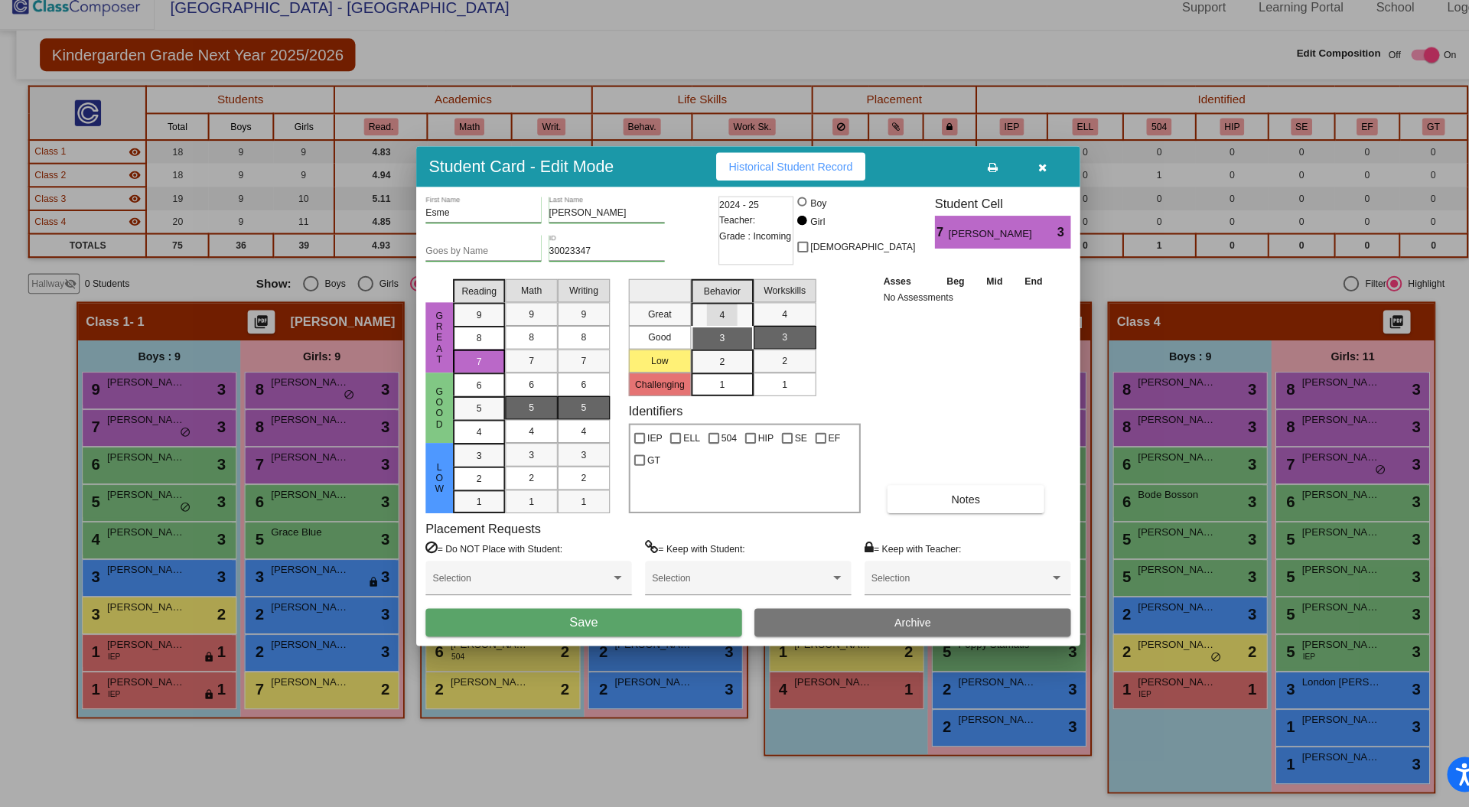
click at [712, 319] on div "4" at bounding box center [709, 324] width 30 height 23
click at [677, 615] on button "Save" at bounding box center [574, 626] width 310 height 28
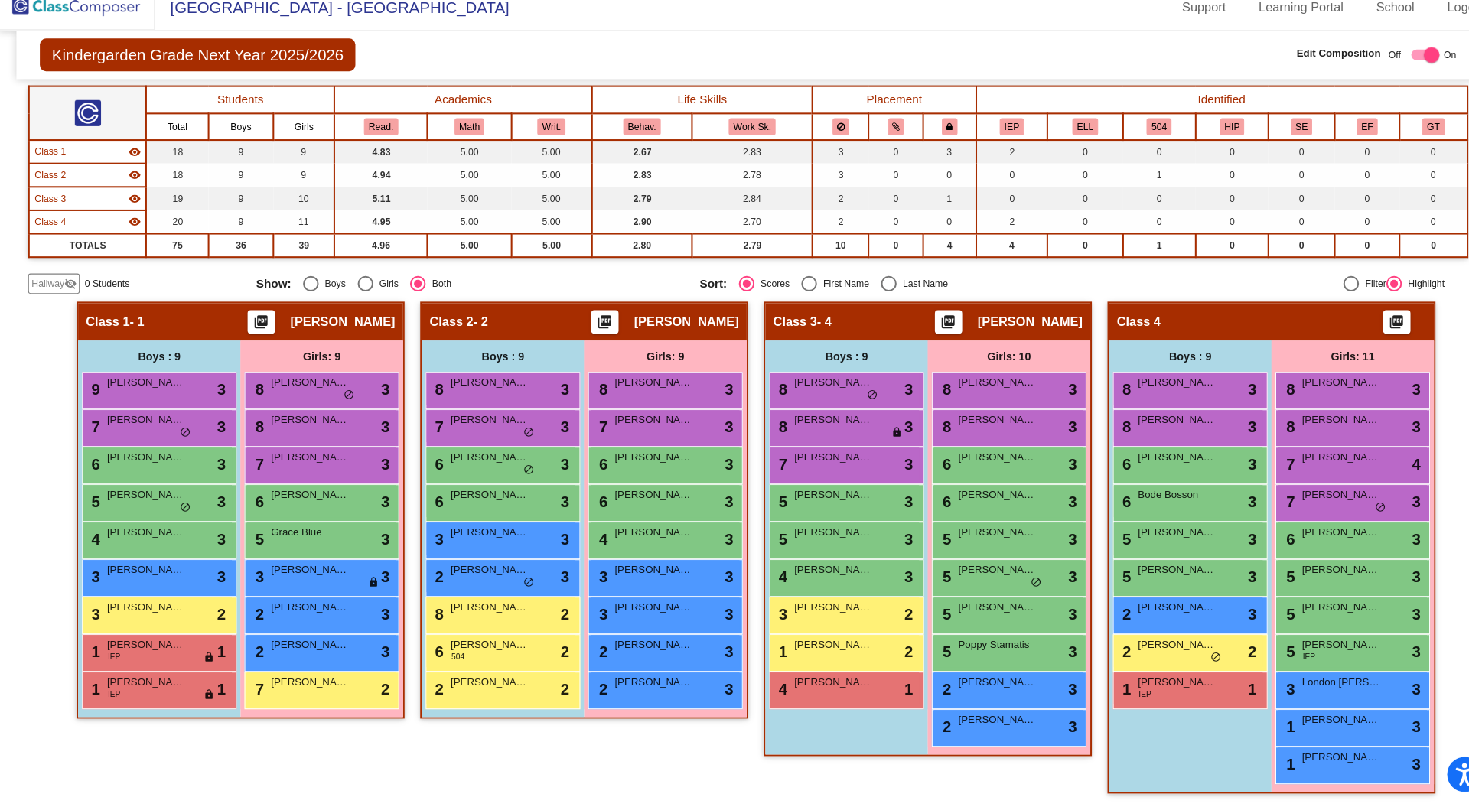
click at [967, 645] on span "Poppy Stamatis" at bounding box center [979, 647] width 77 height 15
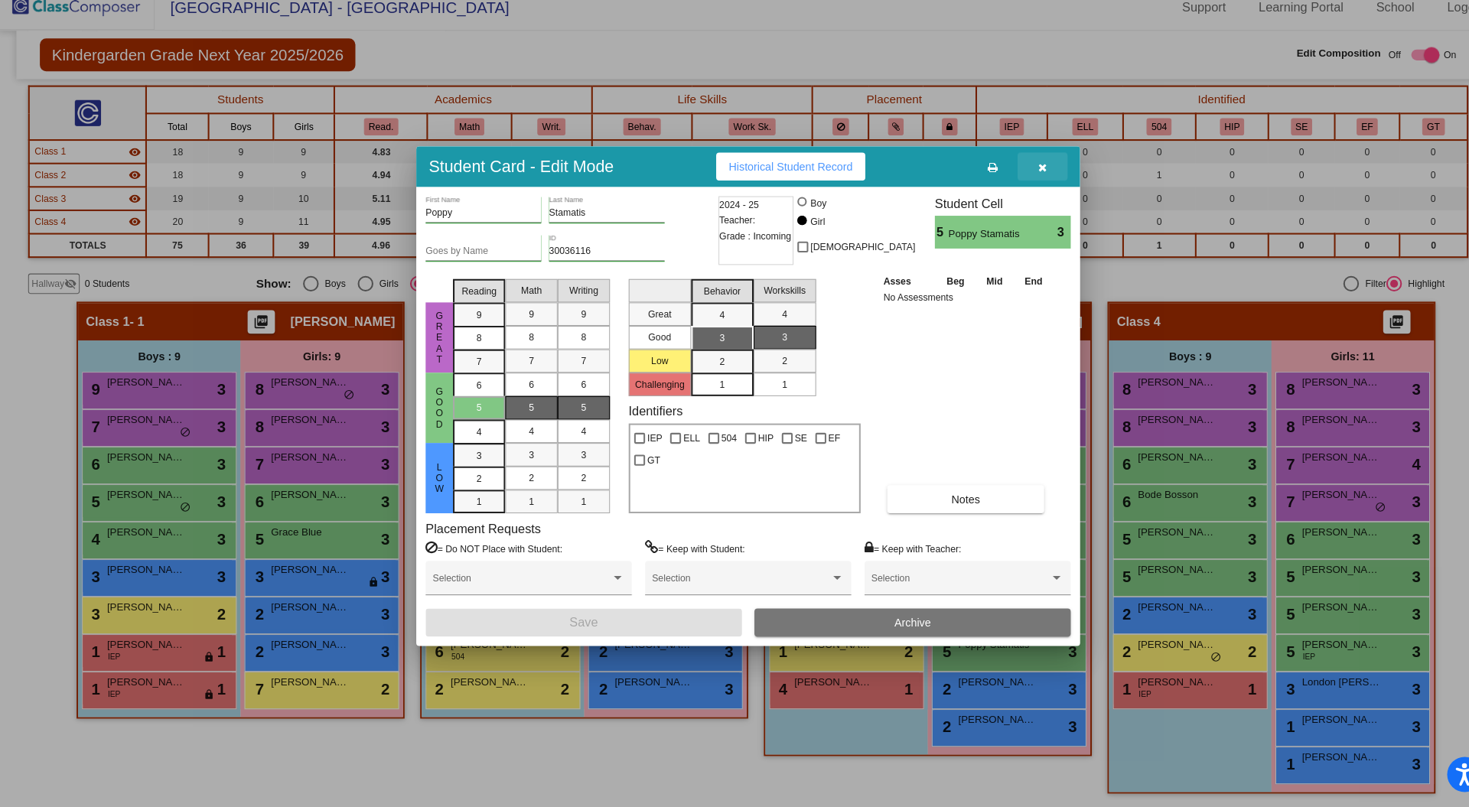
click at [1023, 179] on icon "button" at bounding box center [1023, 179] width 8 height 11
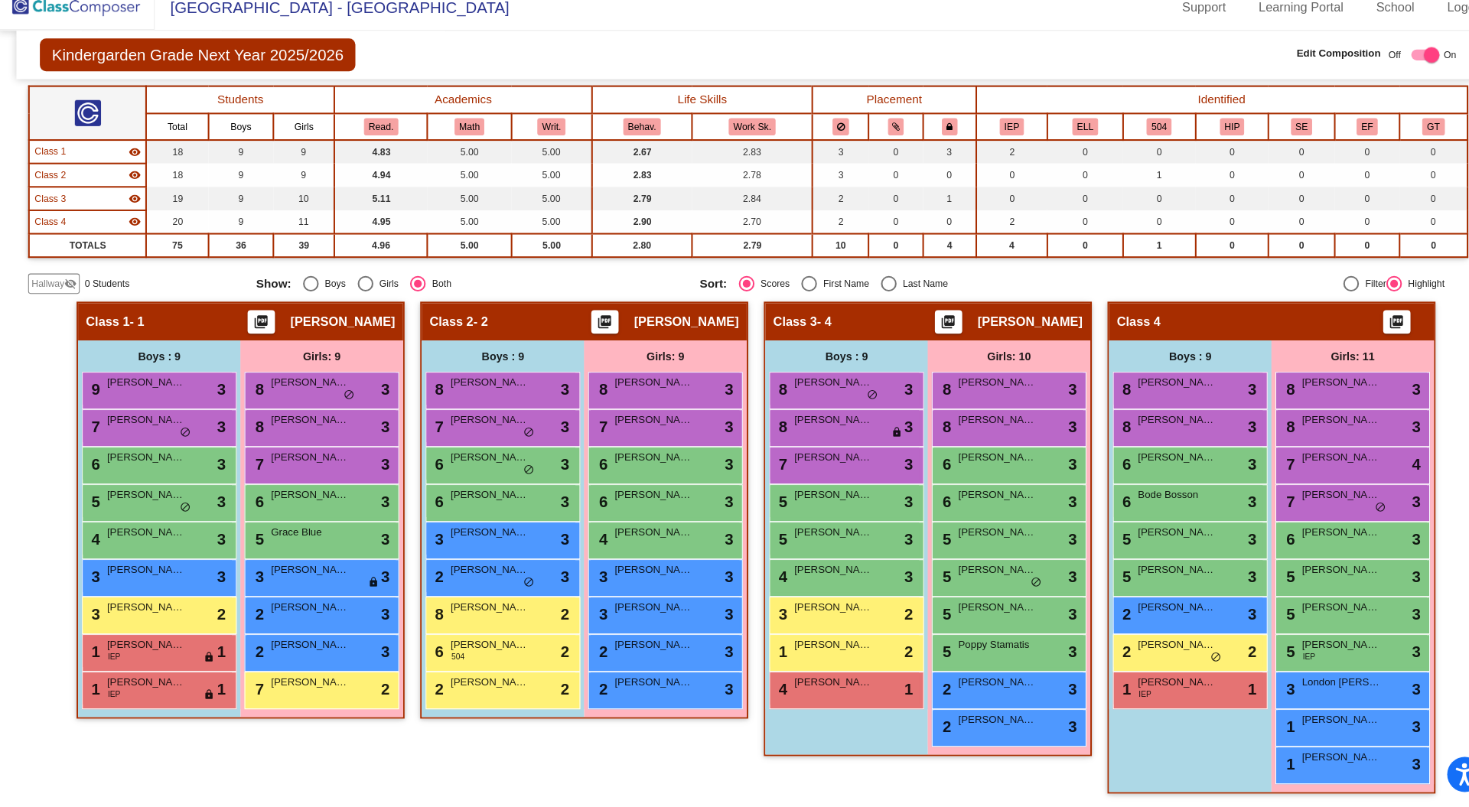
click at [1140, 575] on span "Jack Siroker" at bounding box center [1155, 573] width 77 height 15
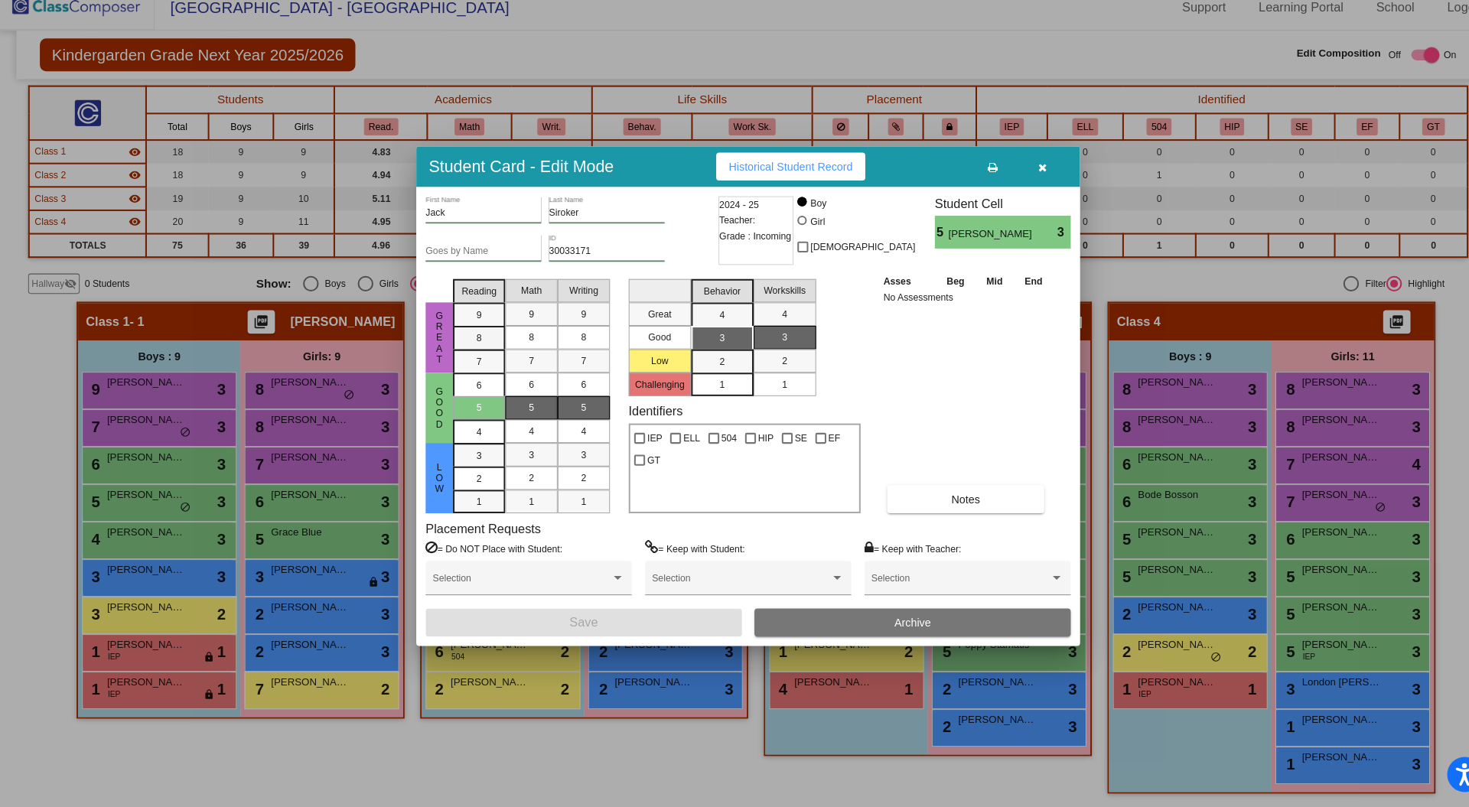
click at [474, 336] on div "8" at bounding box center [471, 324] width 30 height 23
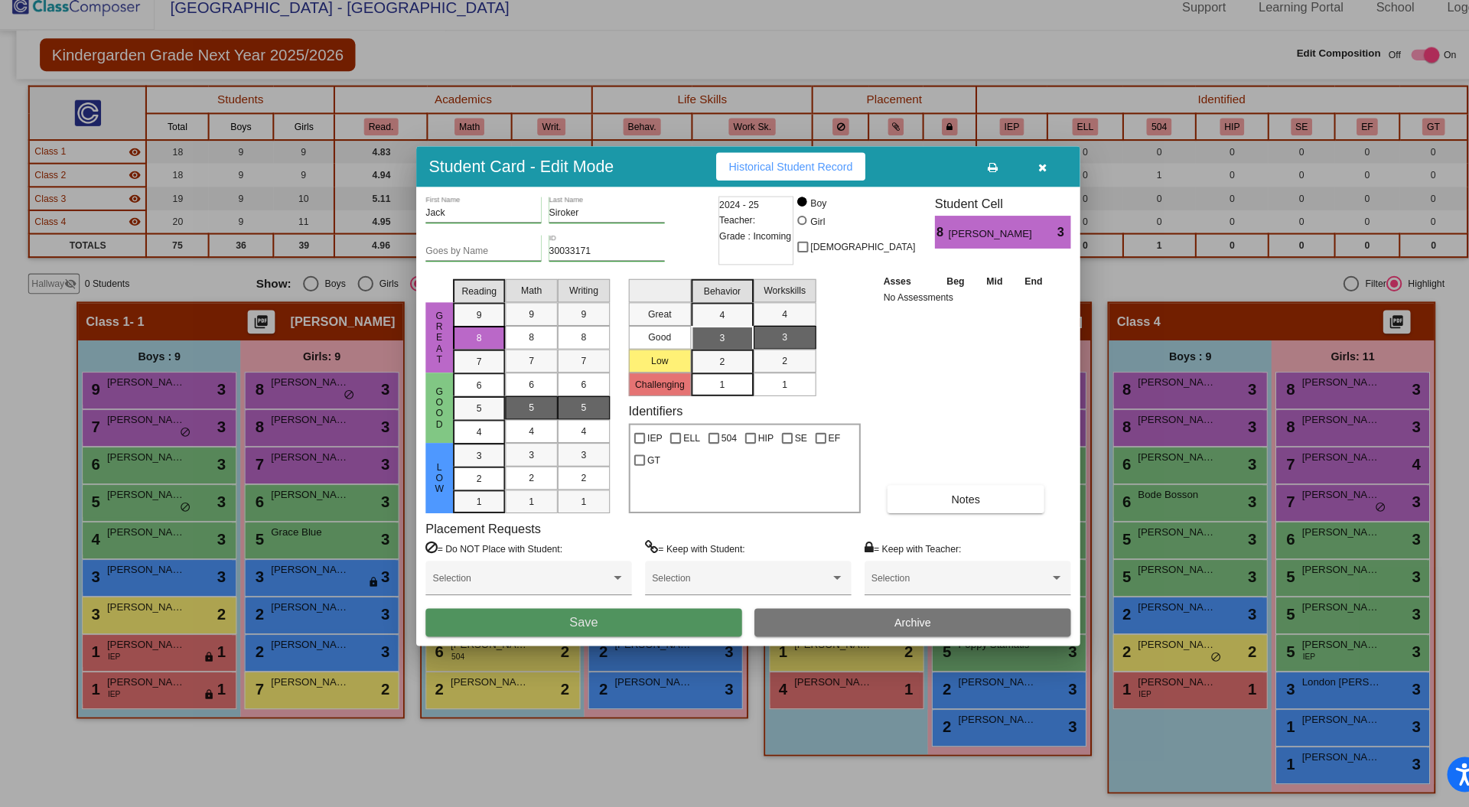
click at [575, 631] on span "Save" at bounding box center [573, 625] width 28 height 13
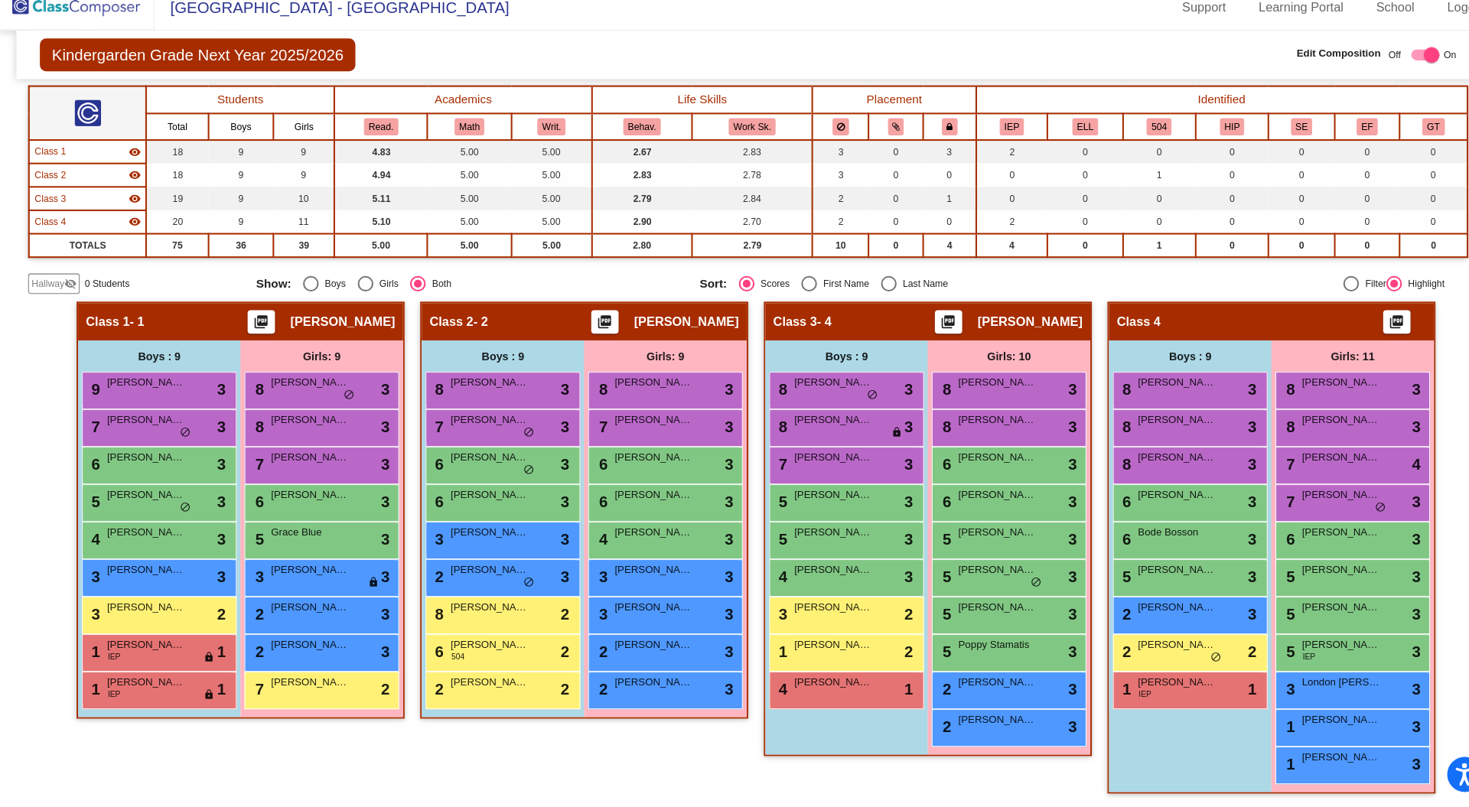
click at [823, 537] on span "Massimo Scuderi" at bounding box center [818, 537] width 77 height 15
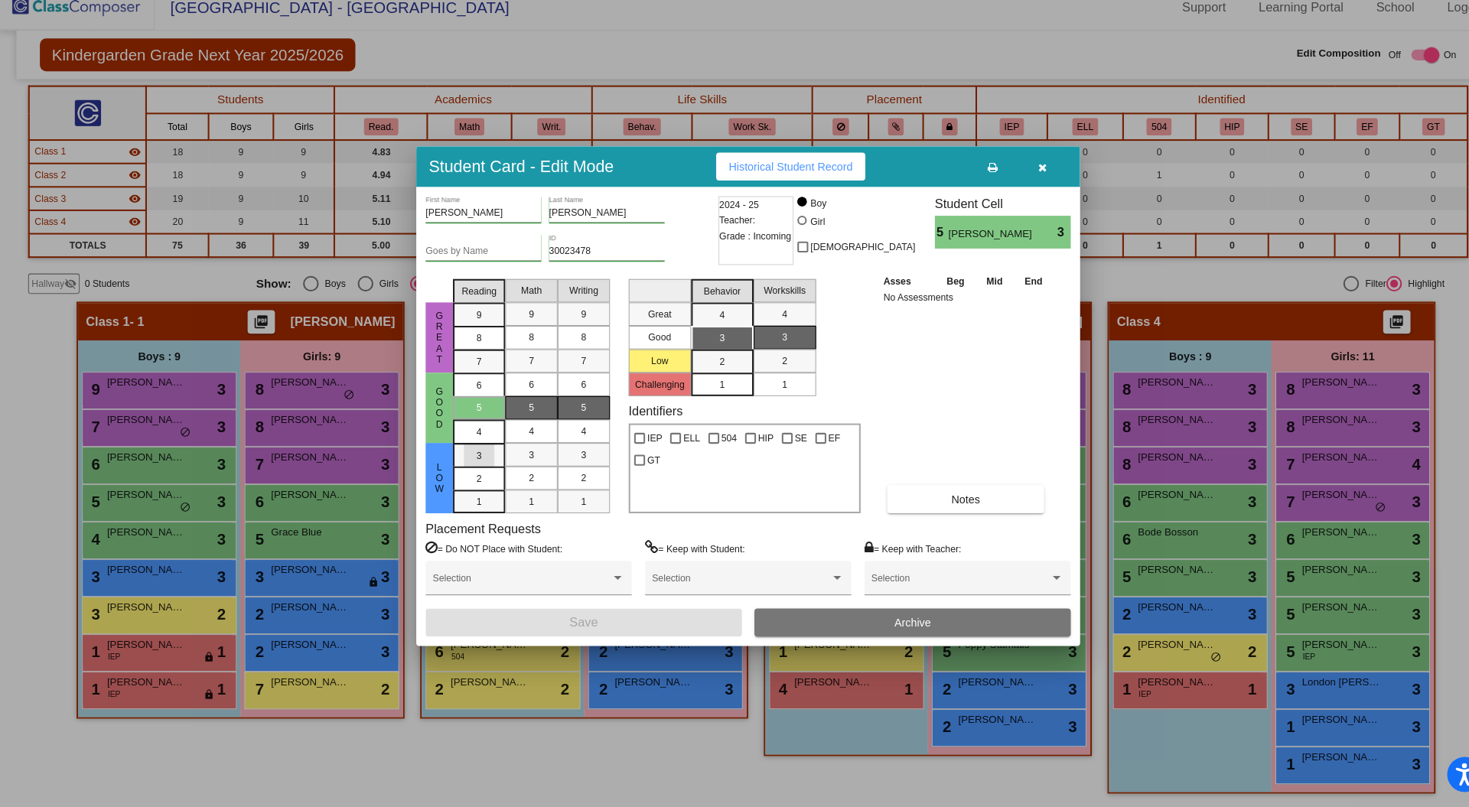
click at [484, 458] on div "3" at bounding box center [471, 462] width 30 height 23
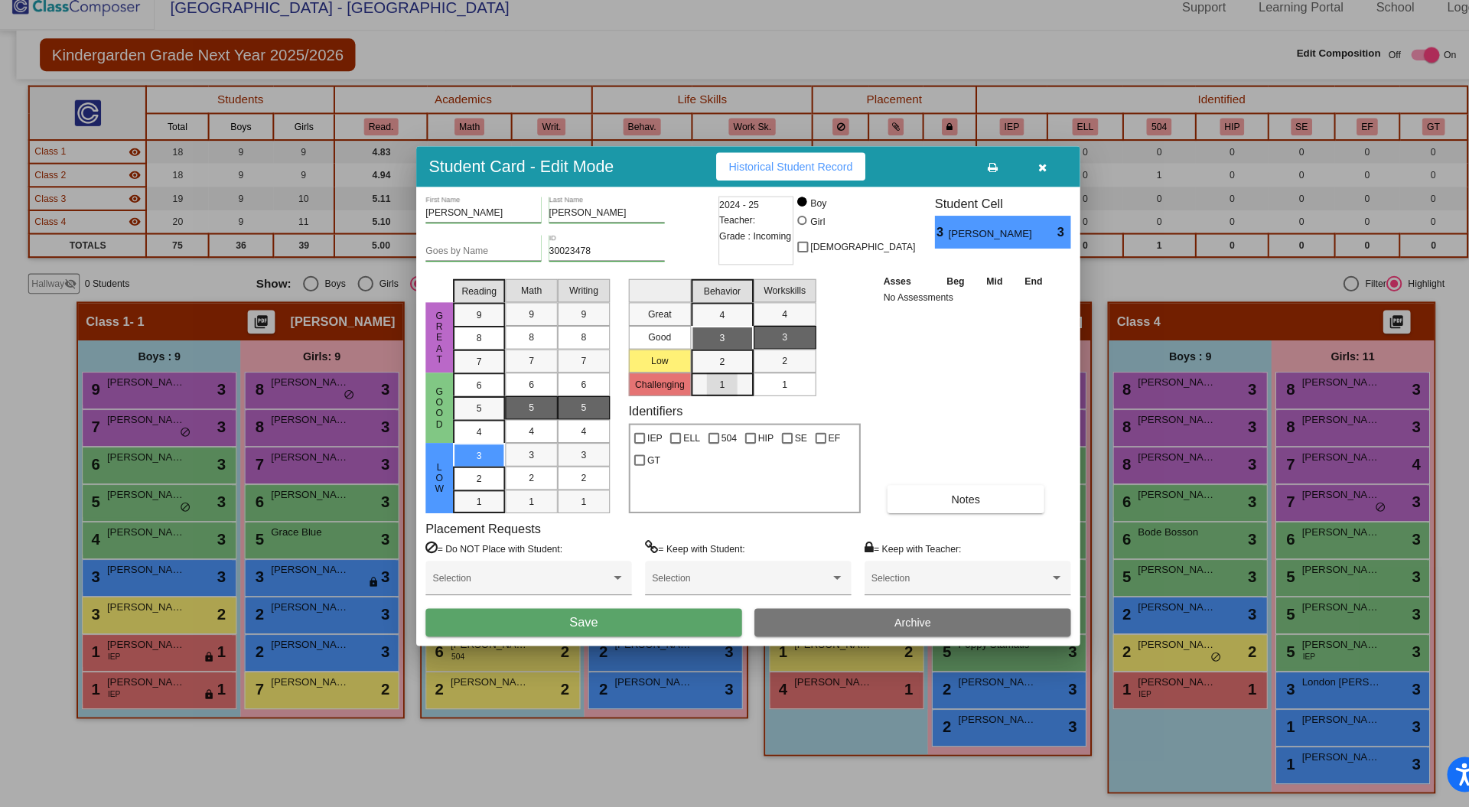
click at [709, 393] on span "1" at bounding box center [708, 393] width 5 height 14
click at [592, 624] on button "Save" at bounding box center [574, 626] width 310 height 28
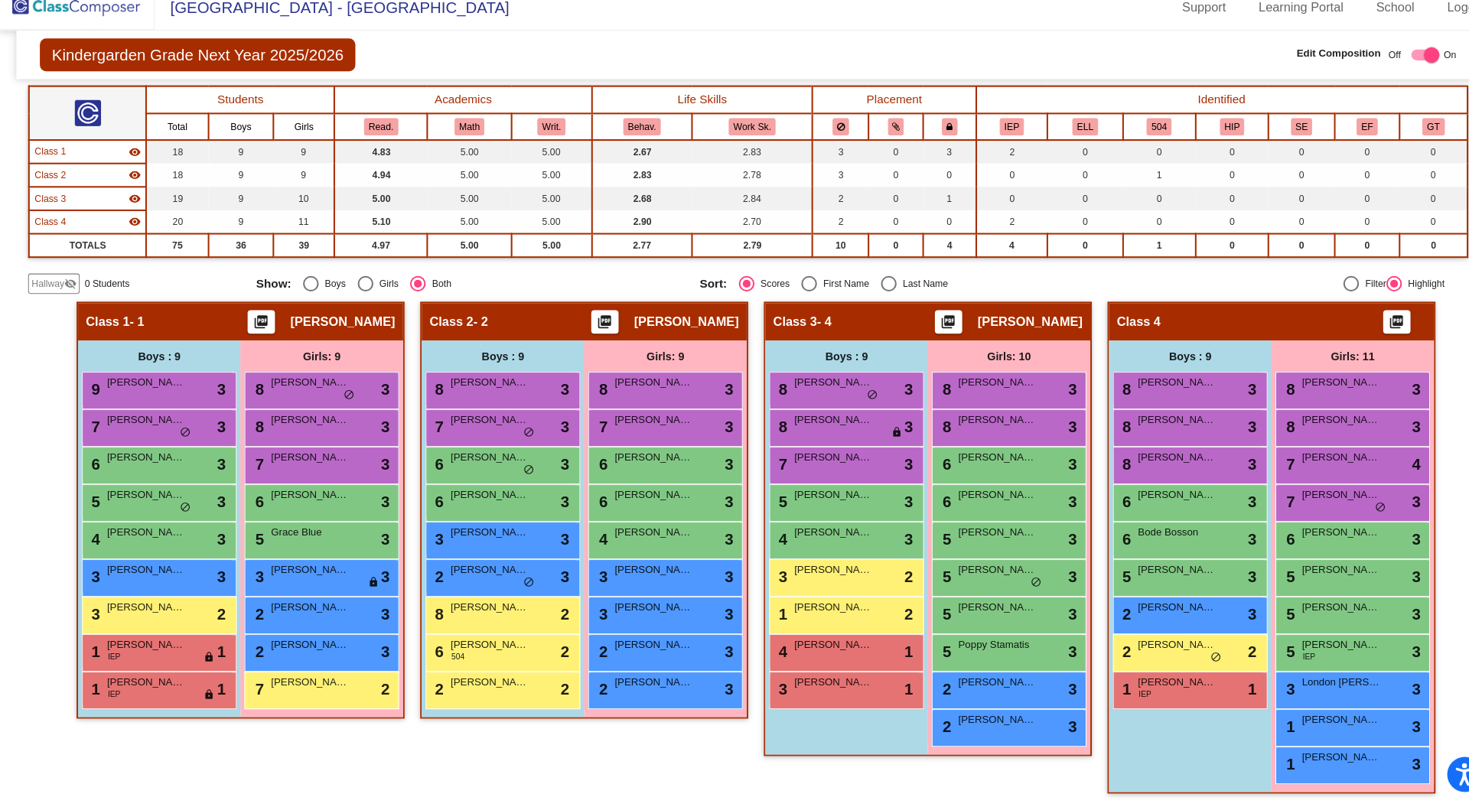
click at [630, 683] on span "Sofia Soto" at bounding box center [642, 684] width 77 height 15
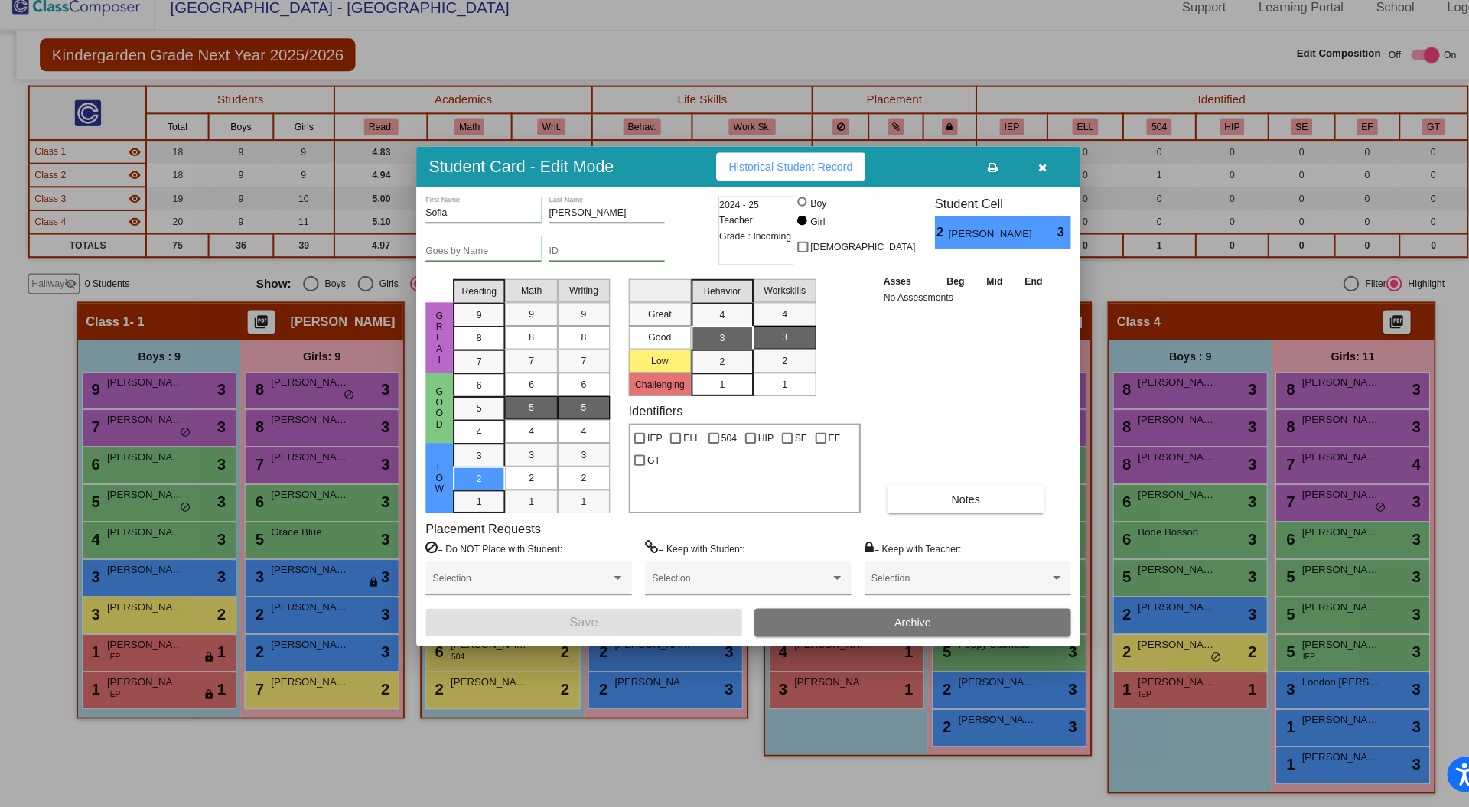
click at [475, 474] on div "1" at bounding box center [471, 462] width 30 height 23
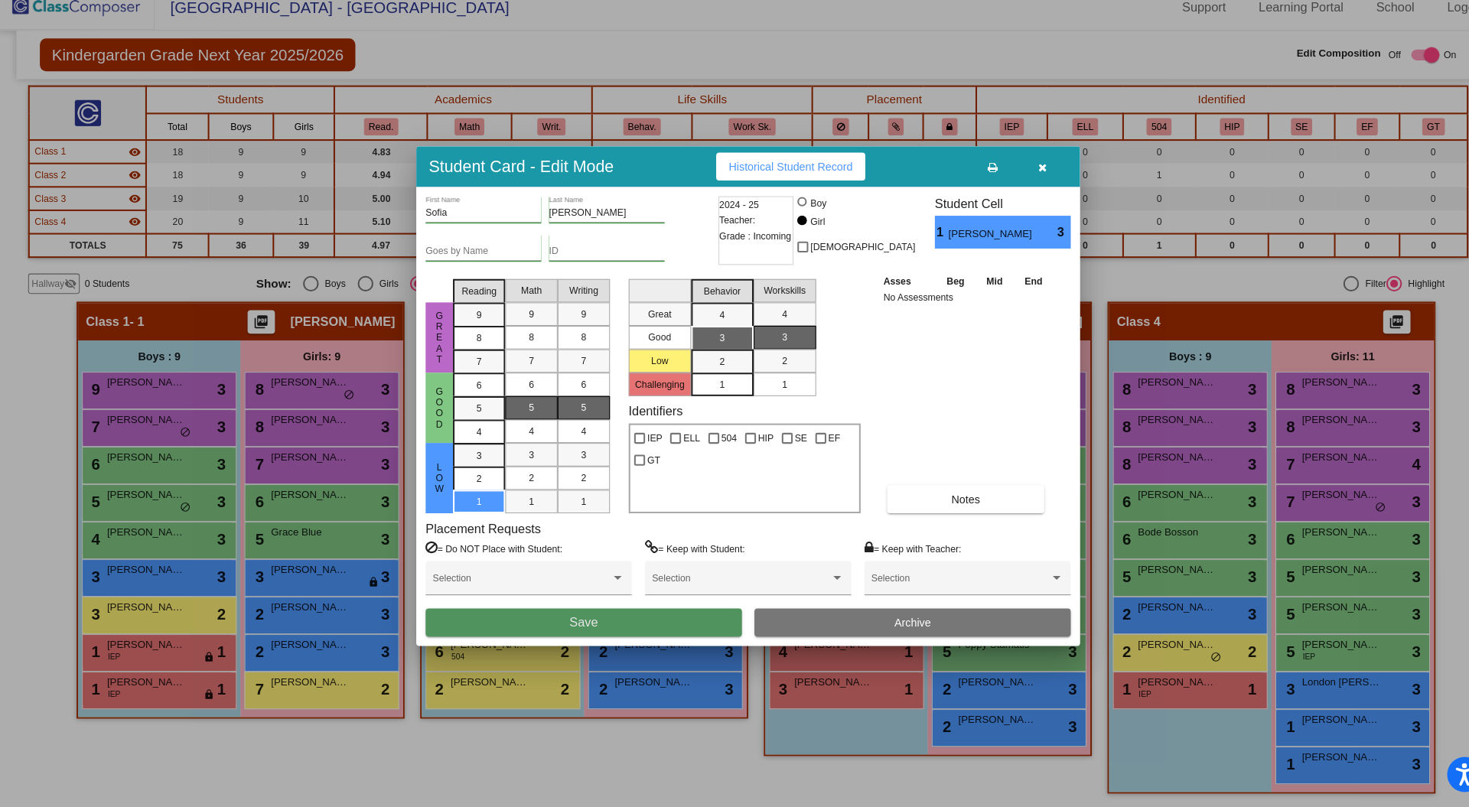
click at [606, 625] on button "Save" at bounding box center [574, 626] width 310 height 28
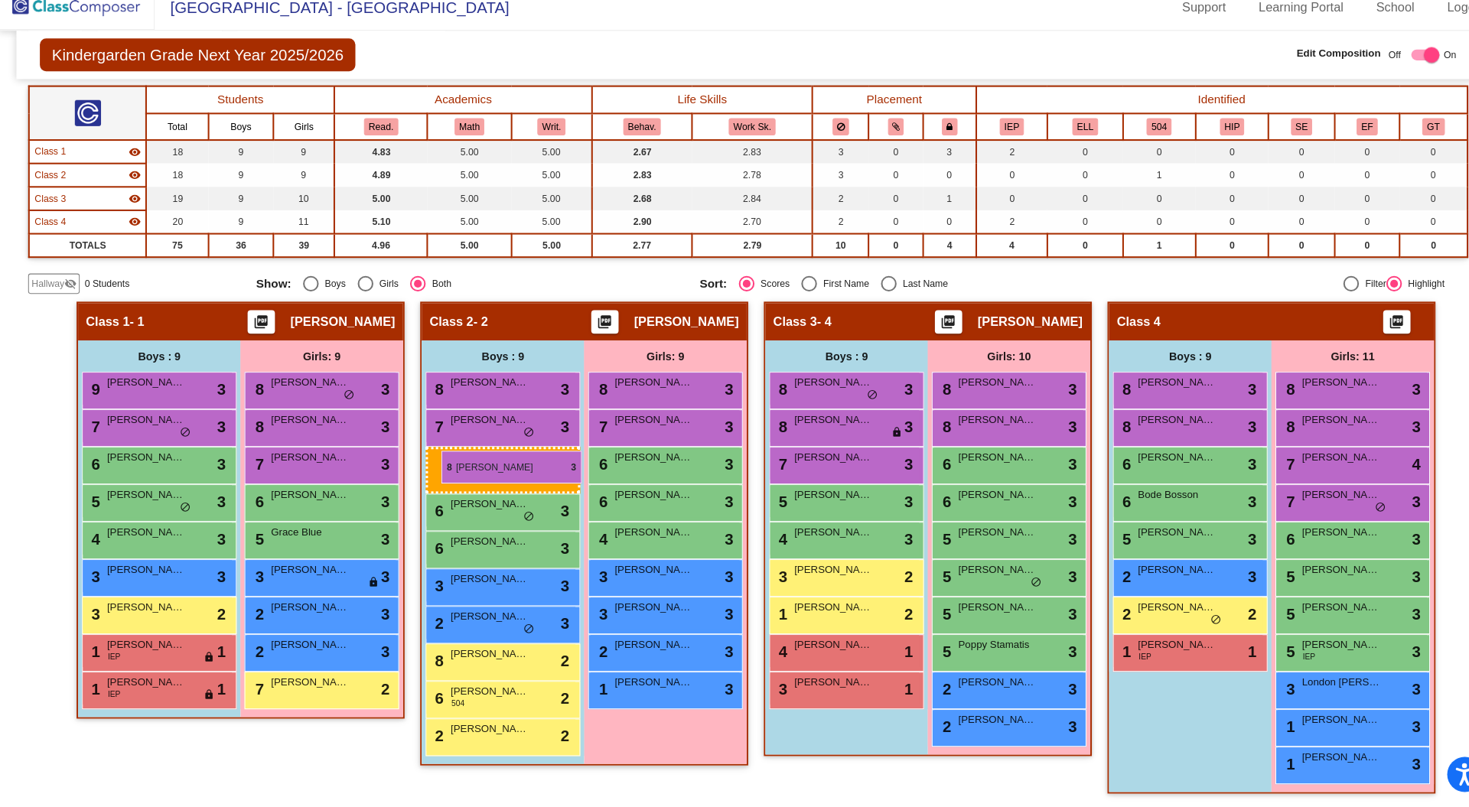
drag, startPoint x: 1139, startPoint y: 472, endPoint x: 434, endPoint y: 458, distance: 705.7
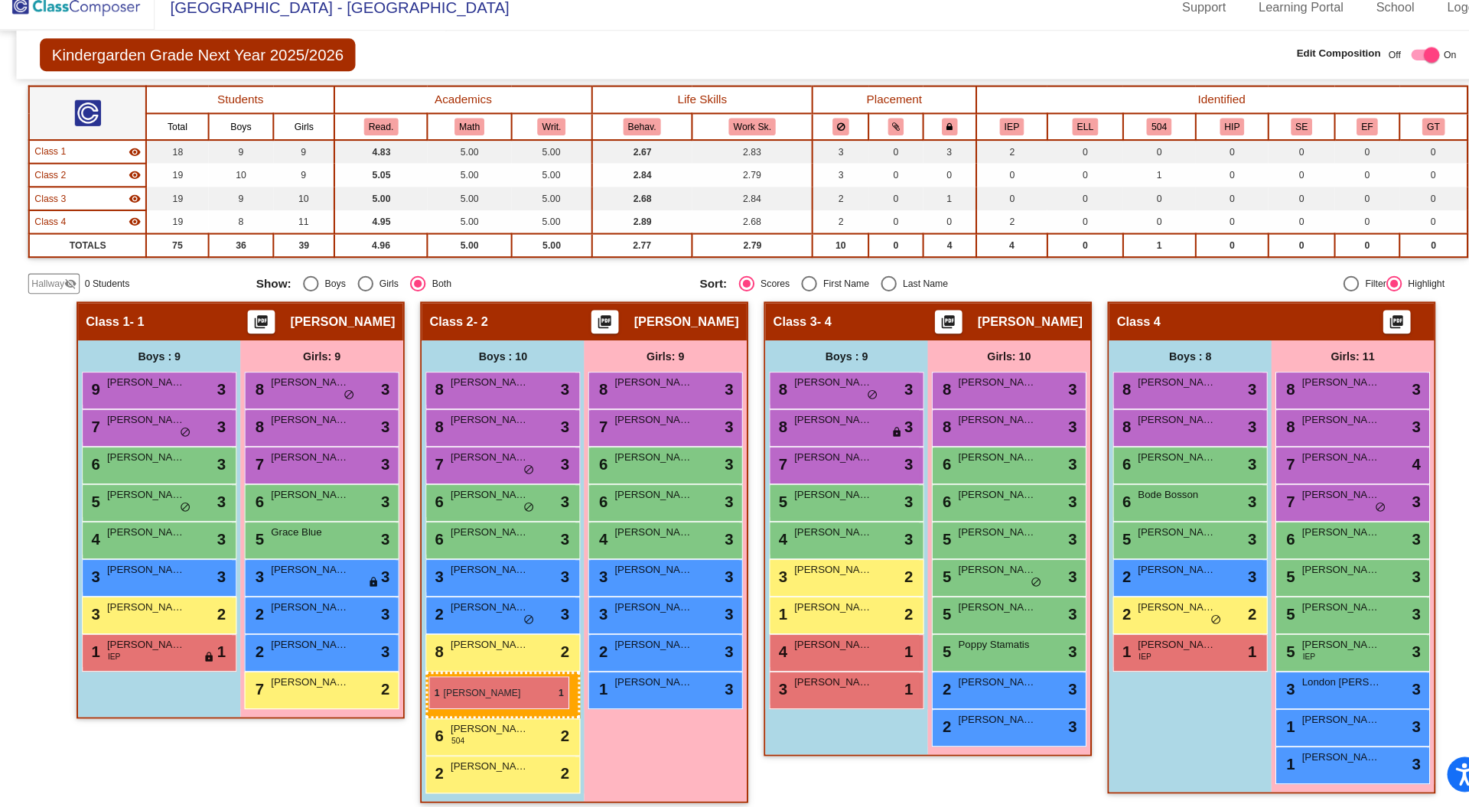
drag, startPoint x: 158, startPoint y: 649, endPoint x: 423, endPoint y: 675, distance: 266.1
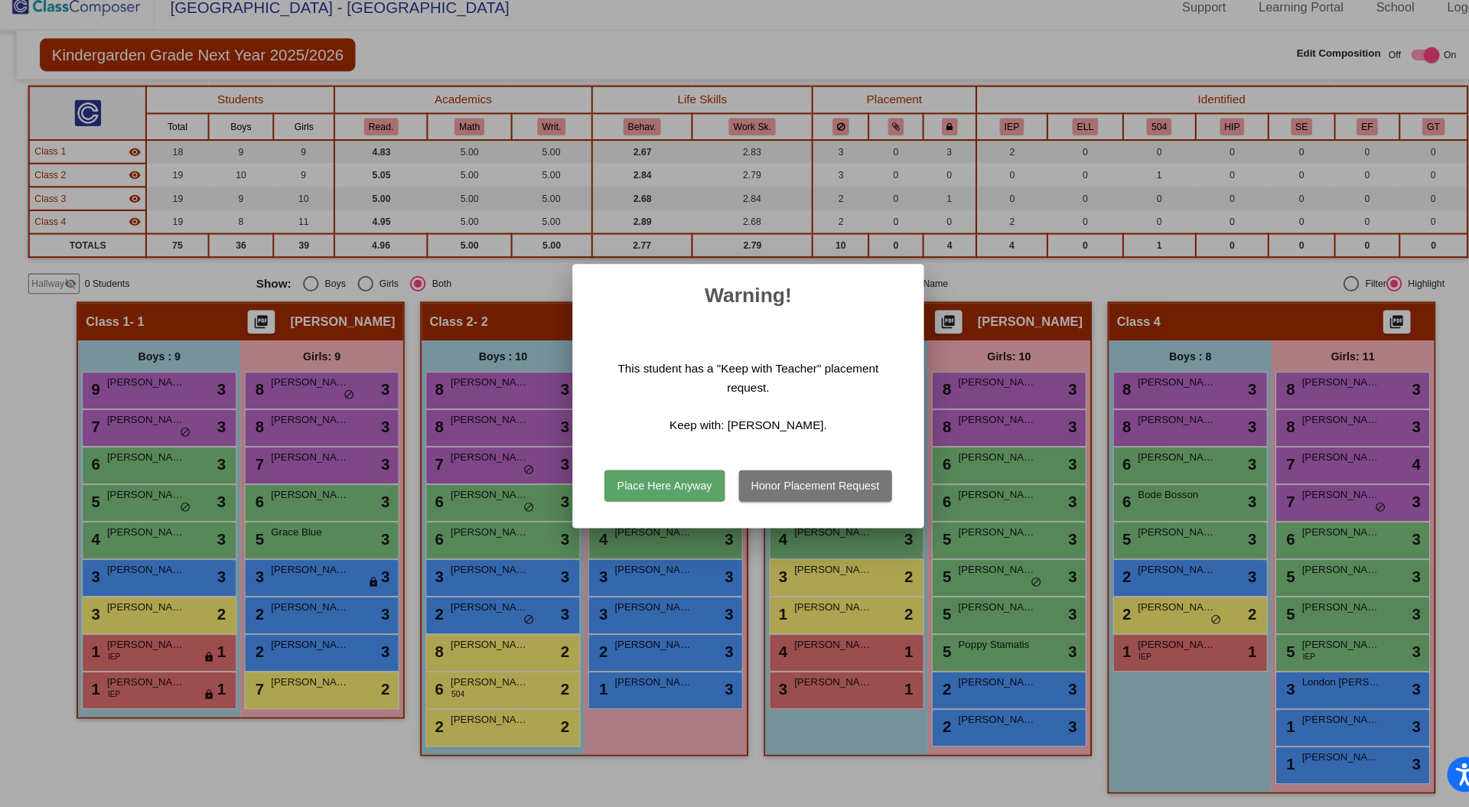
click at [660, 494] on button "Place Here Anyway" at bounding box center [652, 492] width 117 height 31
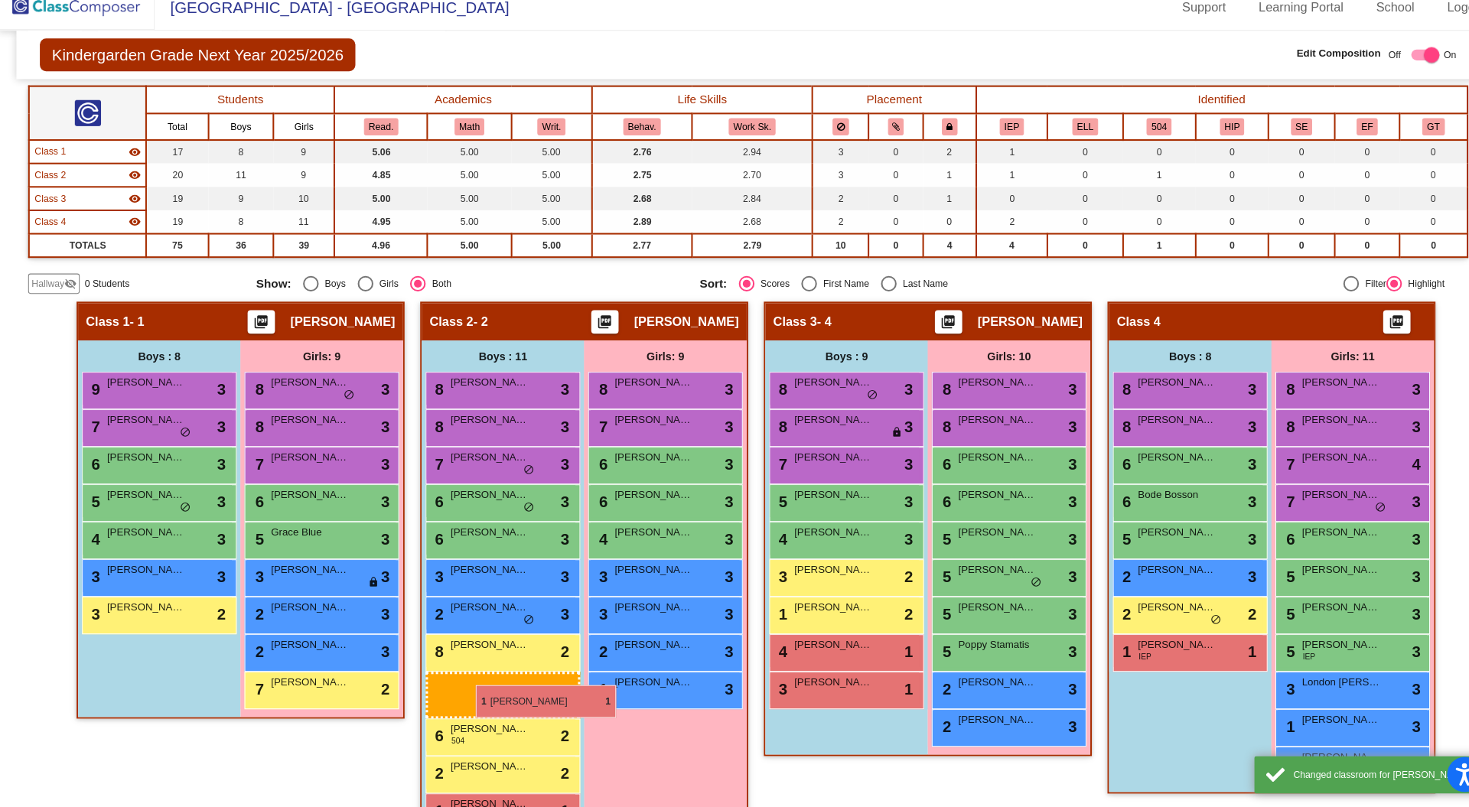
drag, startPoint x: 151, startPoint y: 647, endPoint x: 468, endPoint y: 686, distance: 319.3
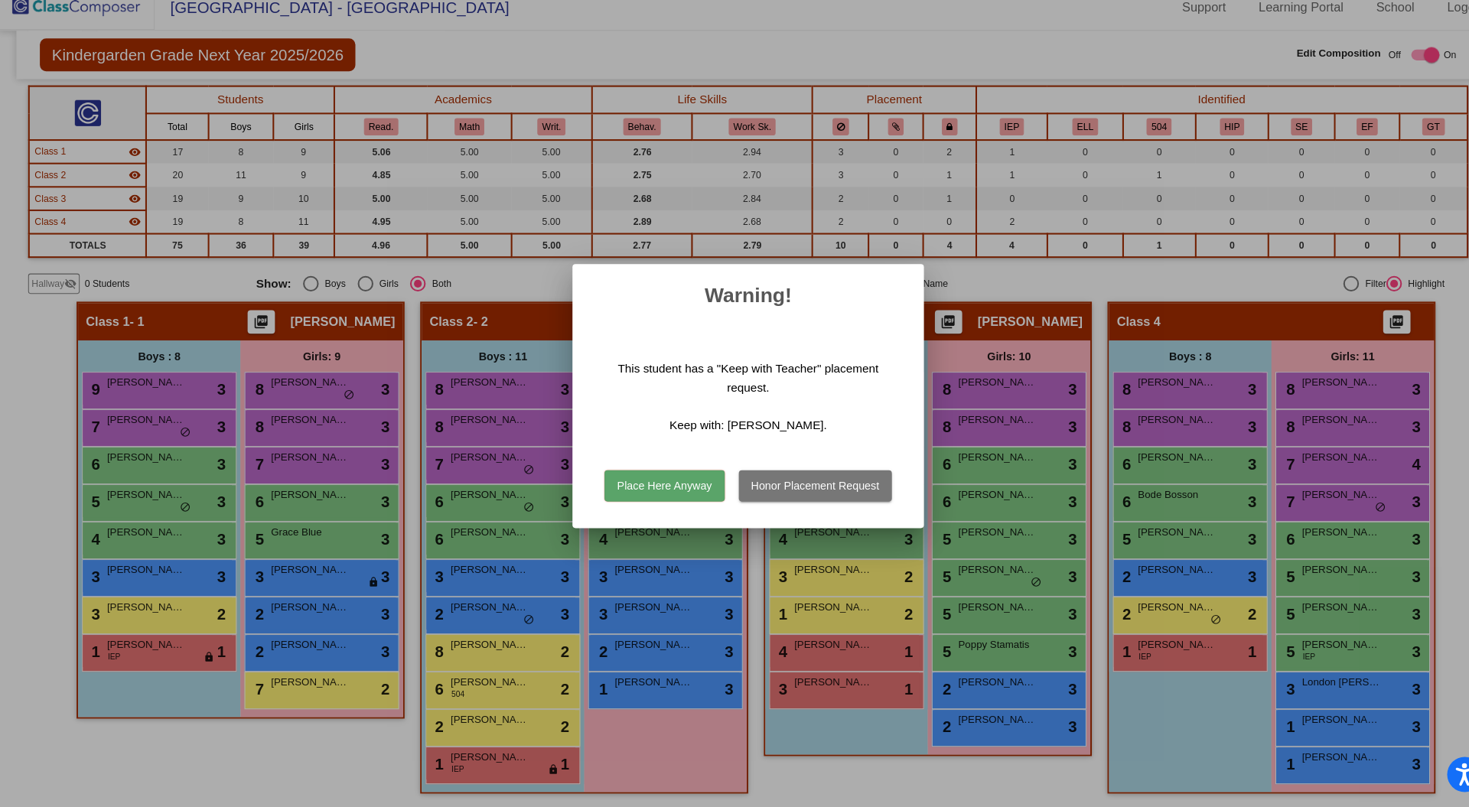
click at [640, 491] on button "Place Here Anyway" at bounding box center [652, 492] width 117 height 31
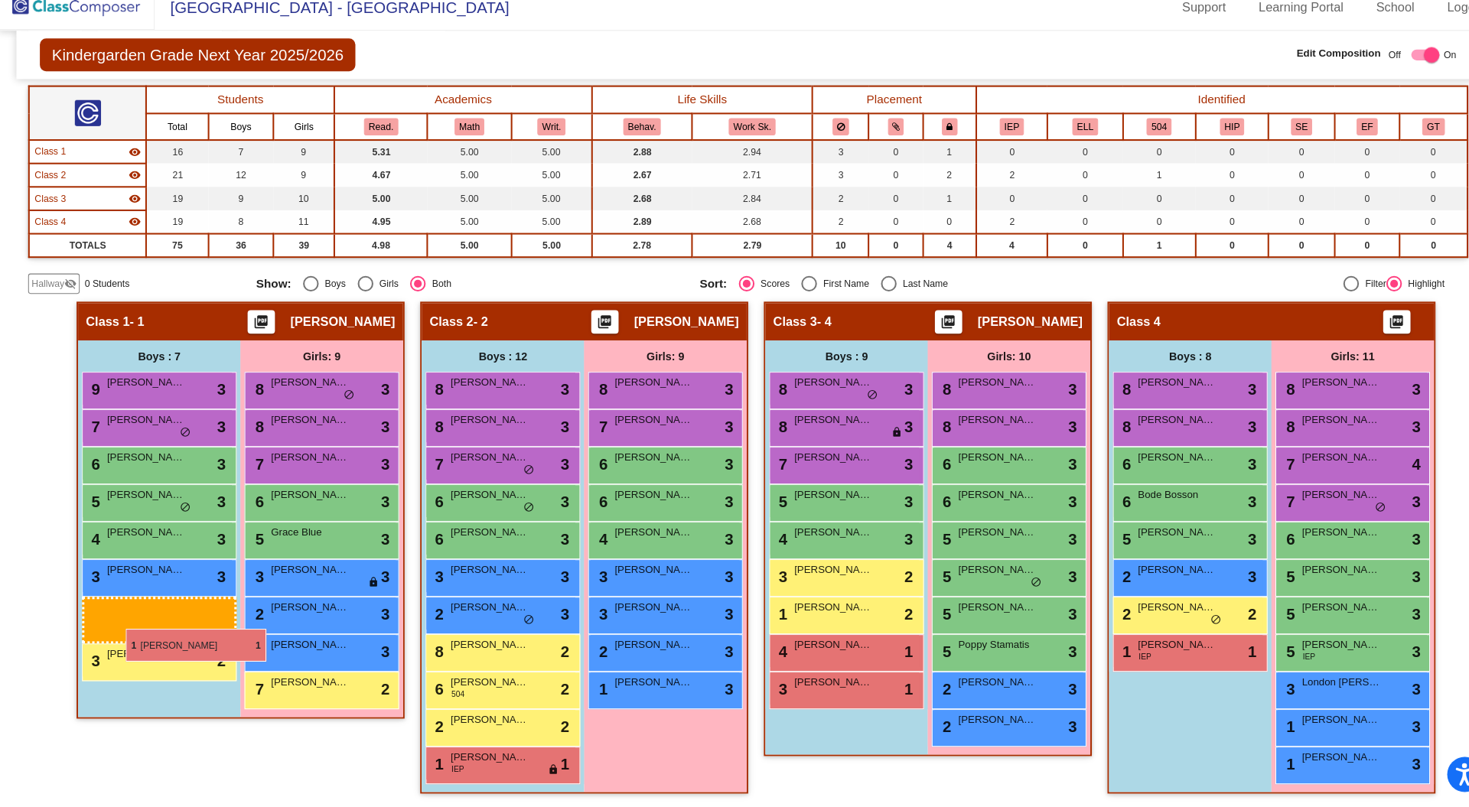
drag, startPoint x: 475, startPoint y: 757, endPoint x: 124, endPoint y: 633, distance: 372.5
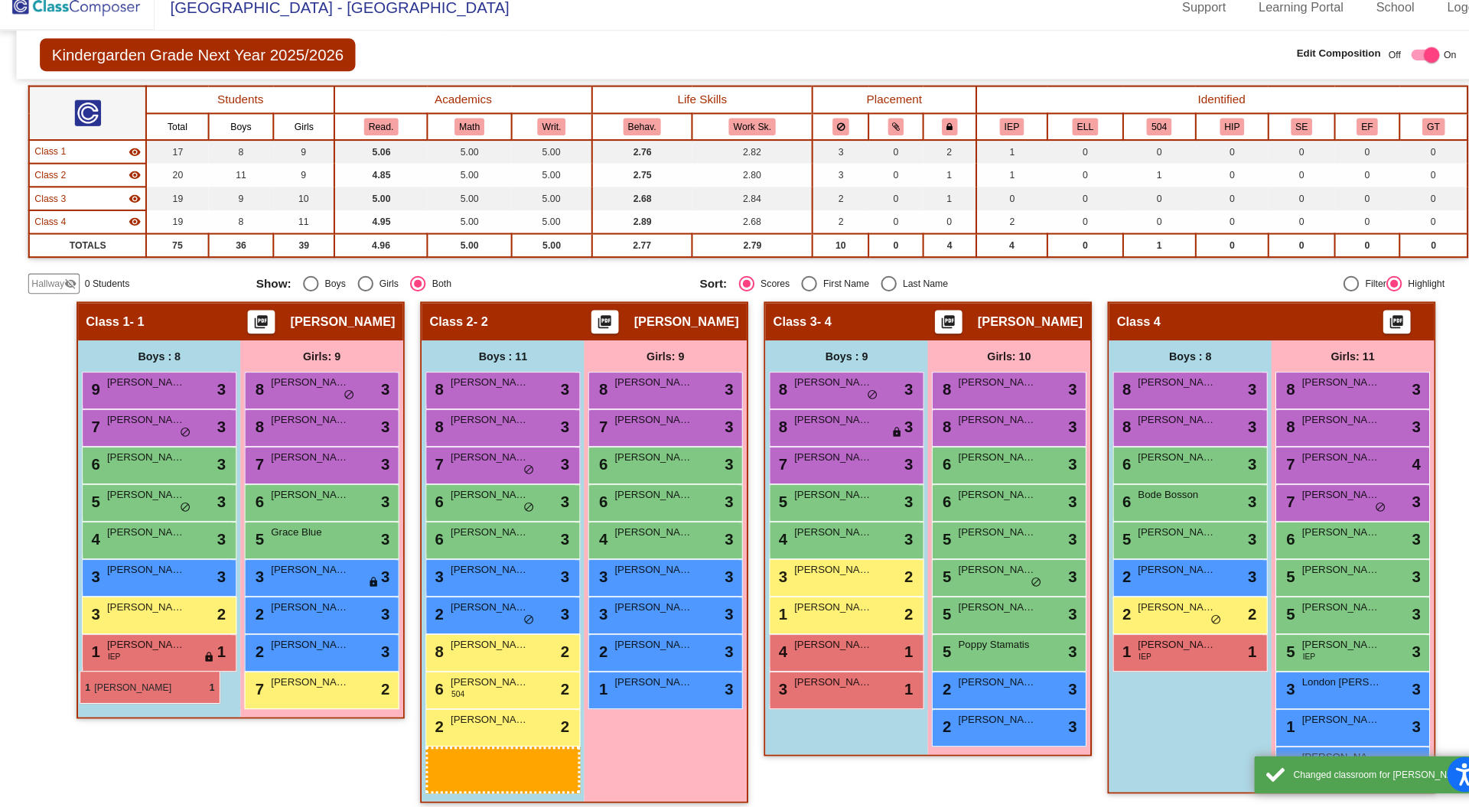
drag, startPoint x: 471, startPoint y: 765, endPoint x: 80, endPoint y: 673, distance: 401.7
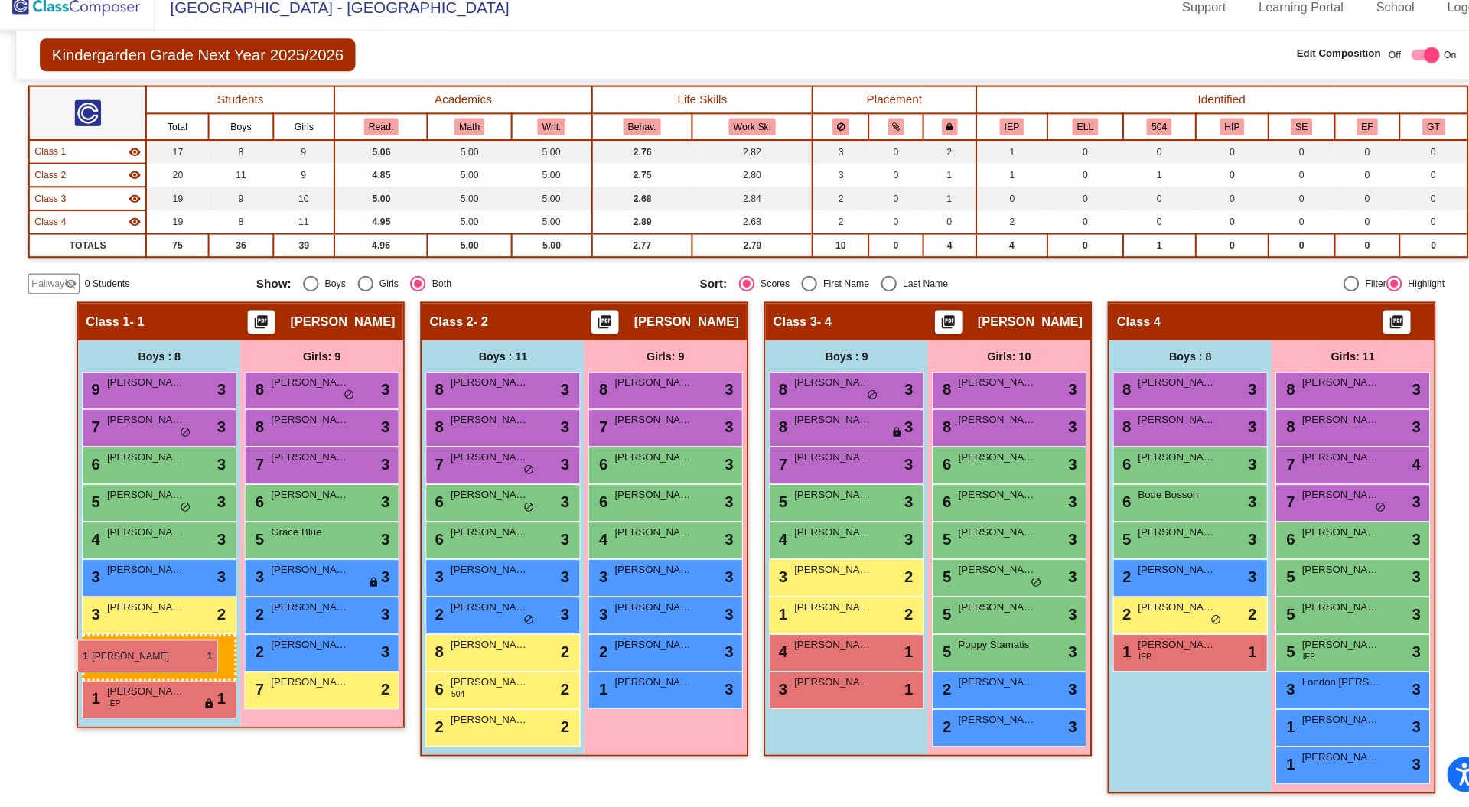
drag, startPoint x: 483, startPoint y: 768, endPoint x: 79, endPoint y: 646, distance: 422.2
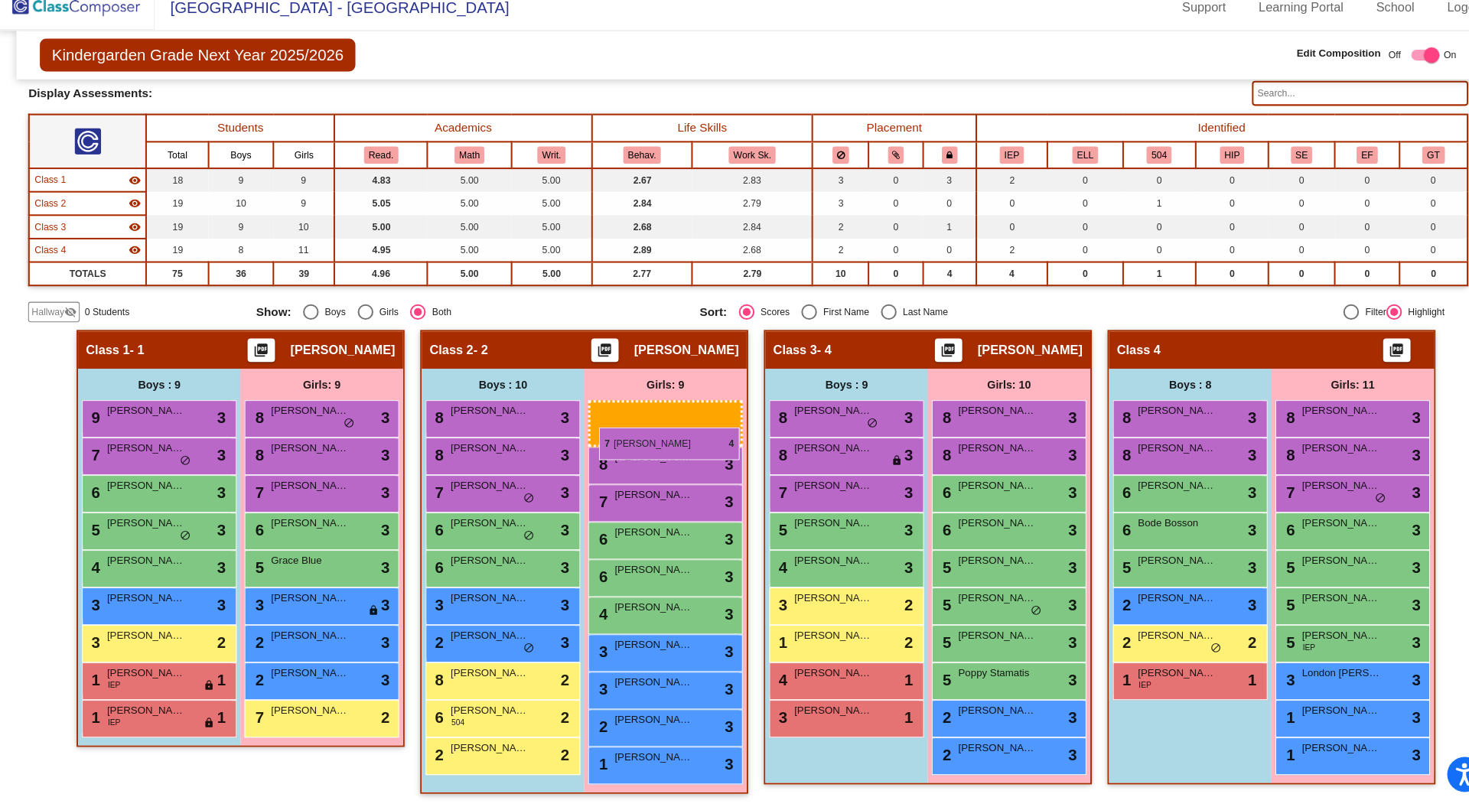
drag, startPoint x: 1296, startPoint y: 468, endPoint x: 588, endPoint y: 435, distance: 709.4
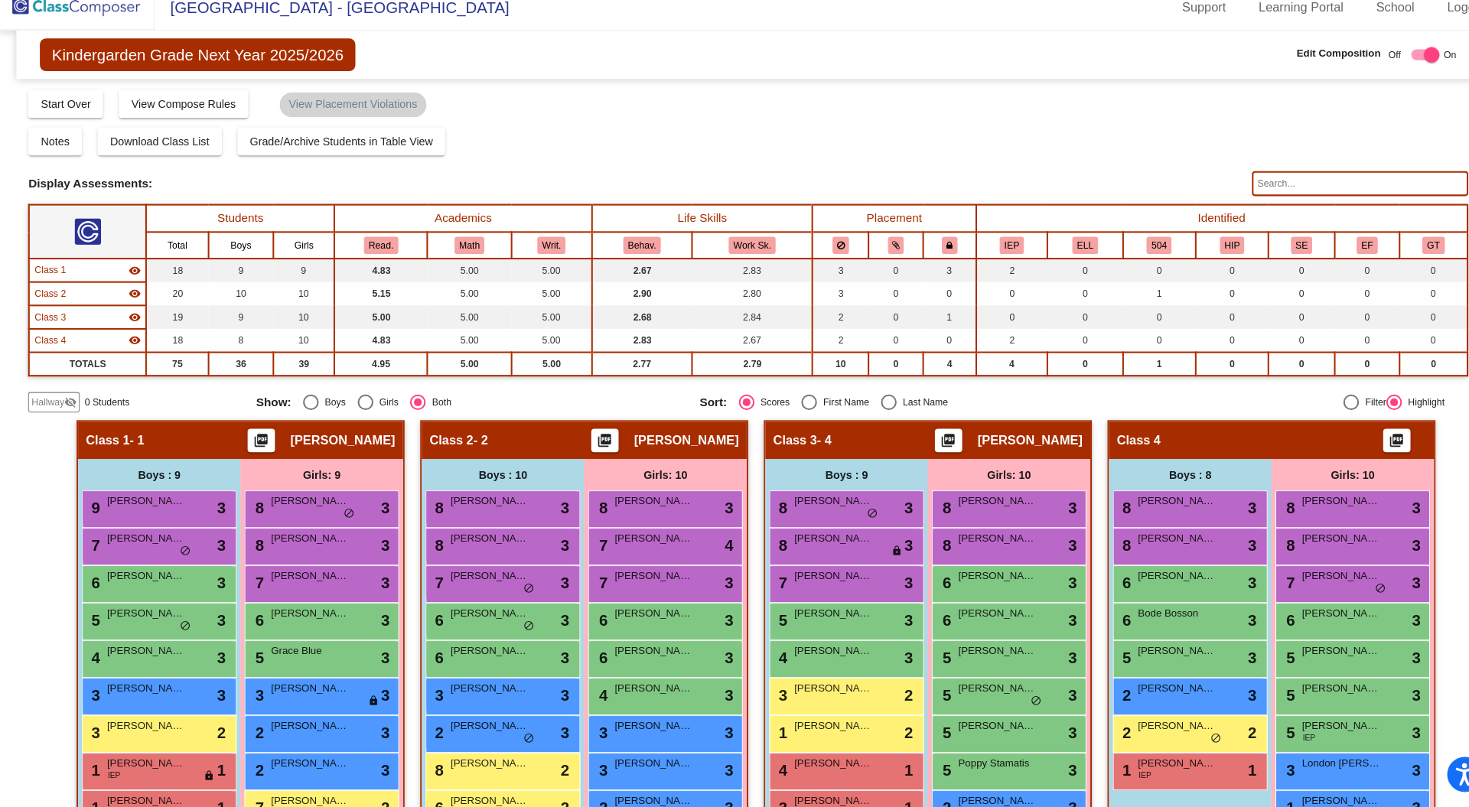
scroll to position [80, 0]
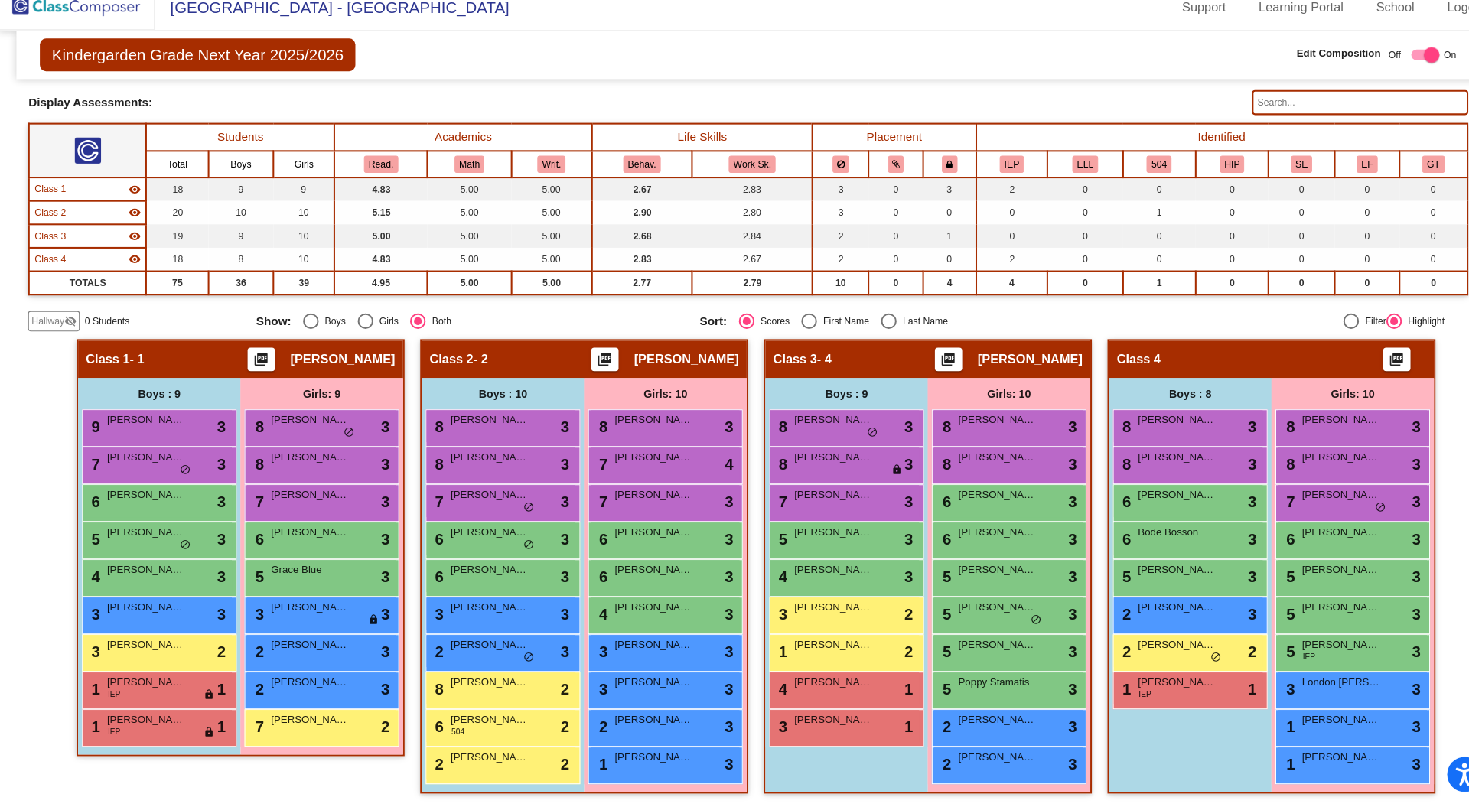
click at [1270, 626] on div "5 Olivia Wieting lock do_not_disturb_alt 3" at bounding box center [1327, 617] width 146 height 31
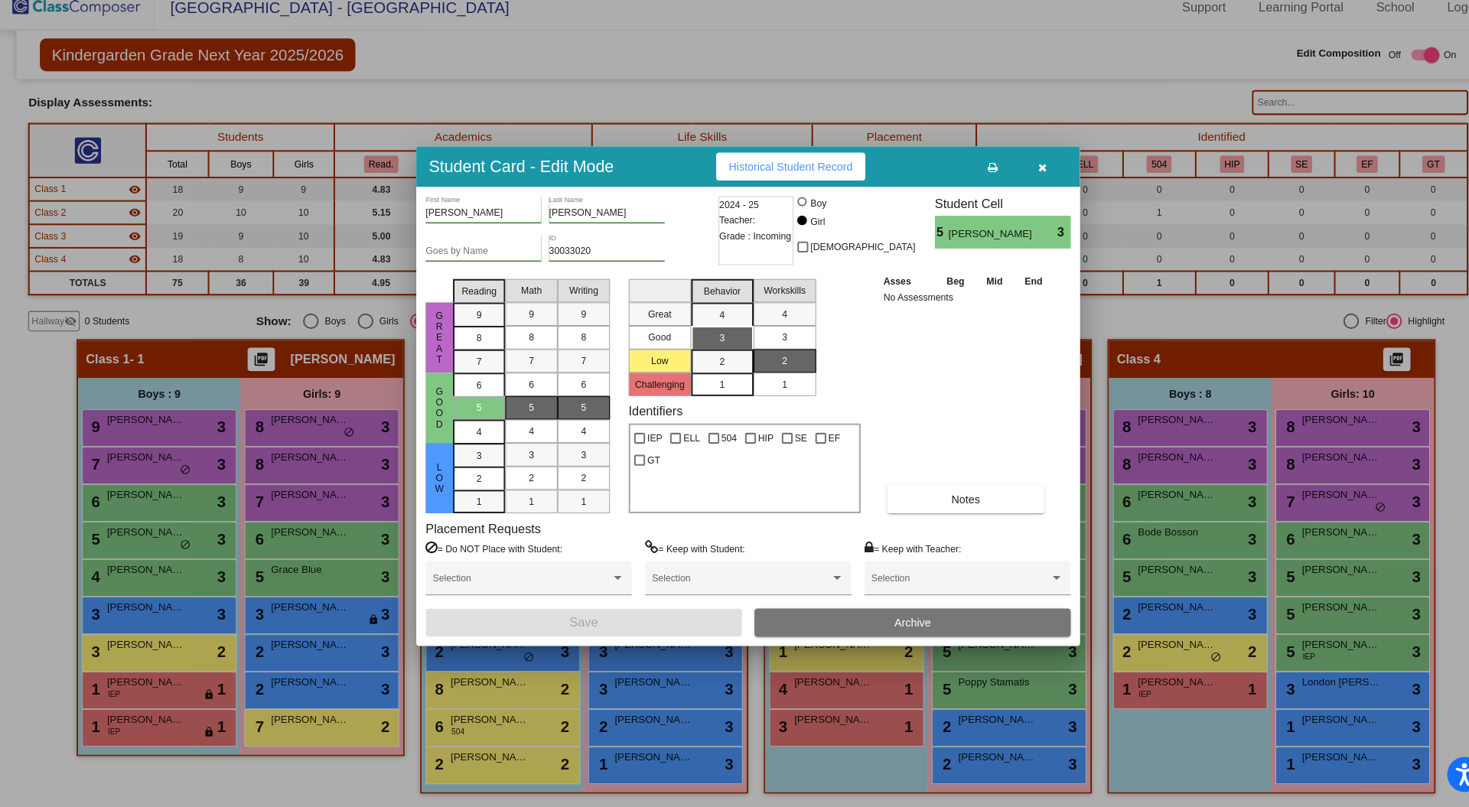
click at [1020, 187] on button "button" at bounding box center [1023, 179] width 49 height 28
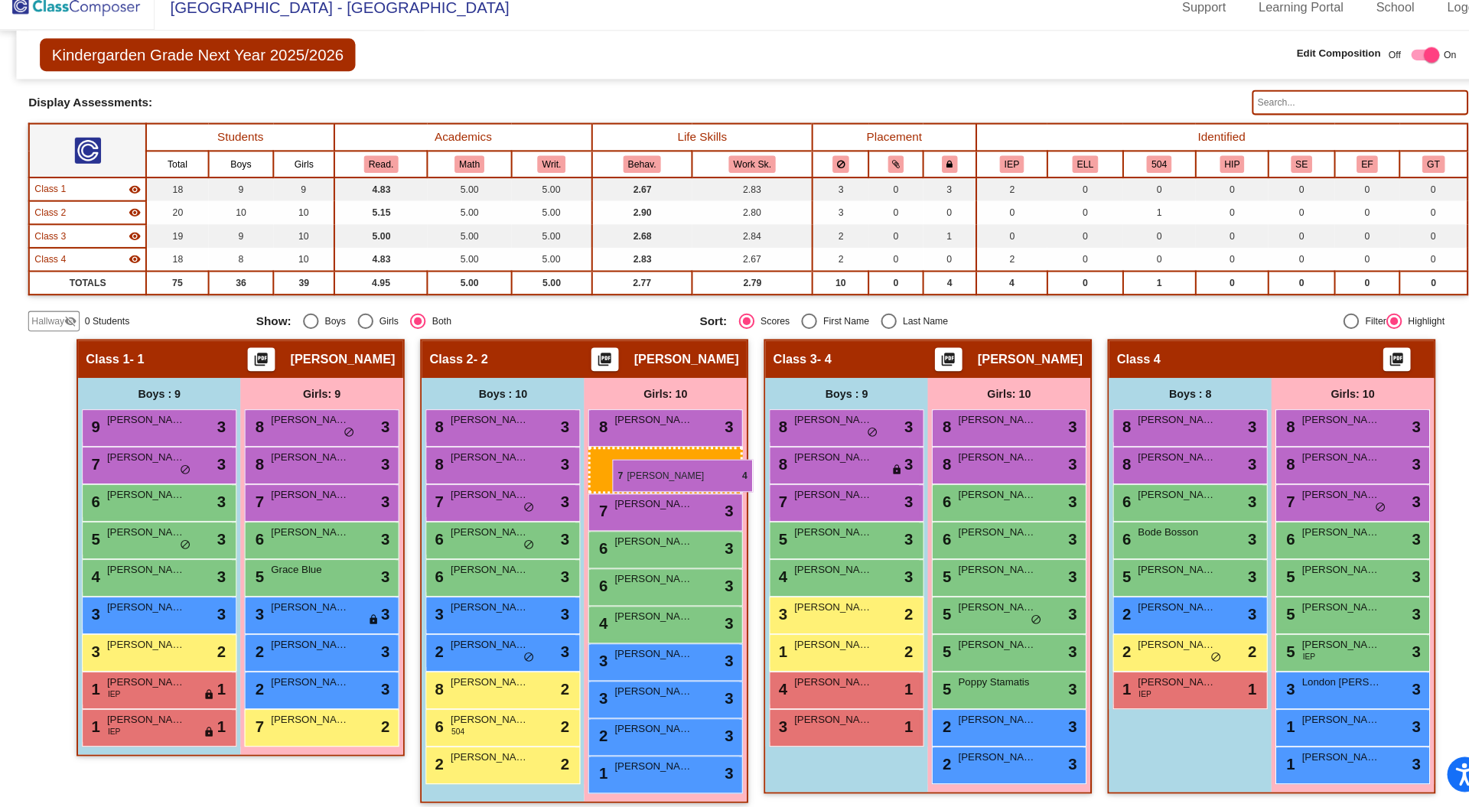
drag, startPoint x: 628, startPoint y: 464, endPoint x: 591, endPoint y: 466, distance: 36.8
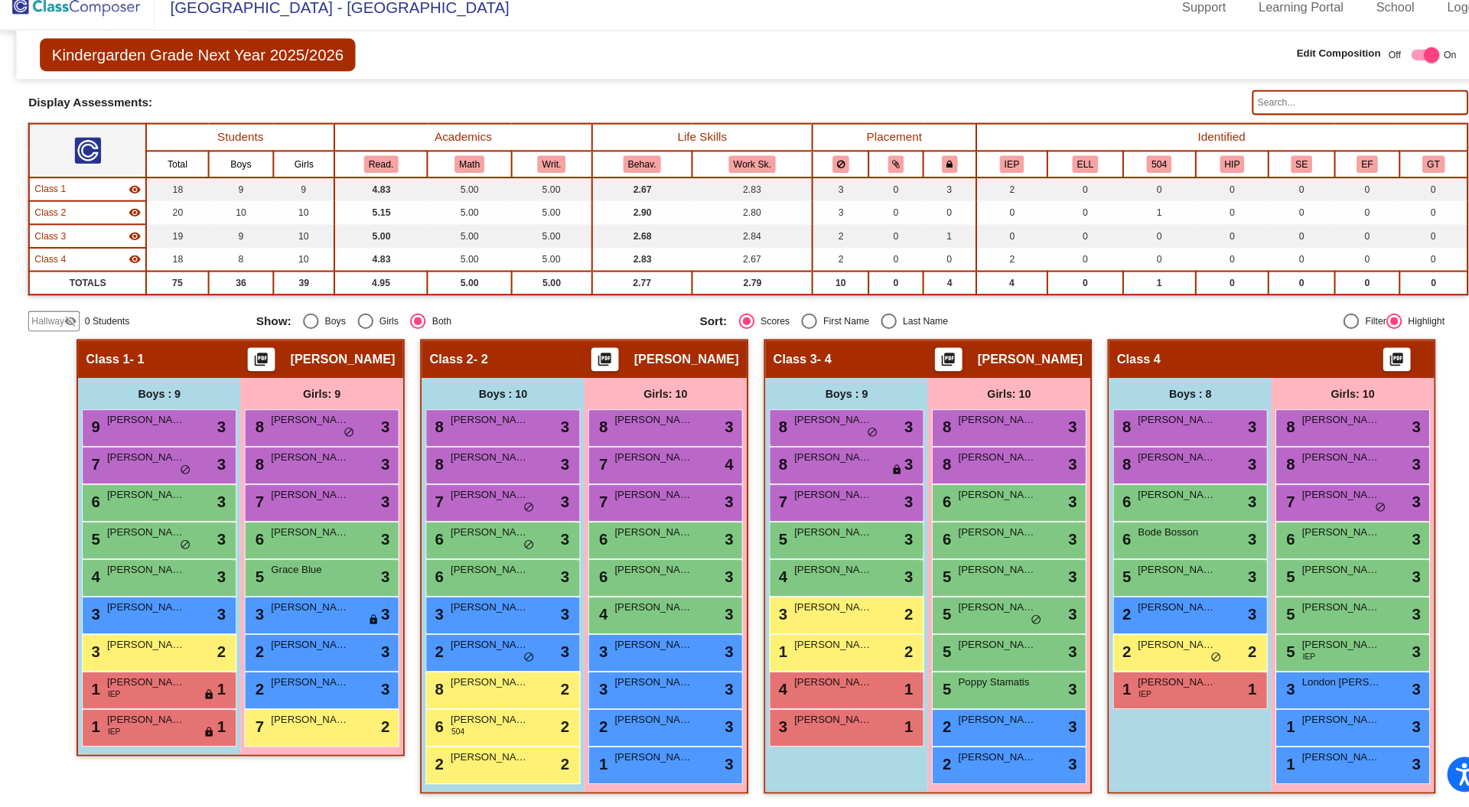
click at [591, 466] on span "7" at bounding box center [591, 470] width 12 height 17
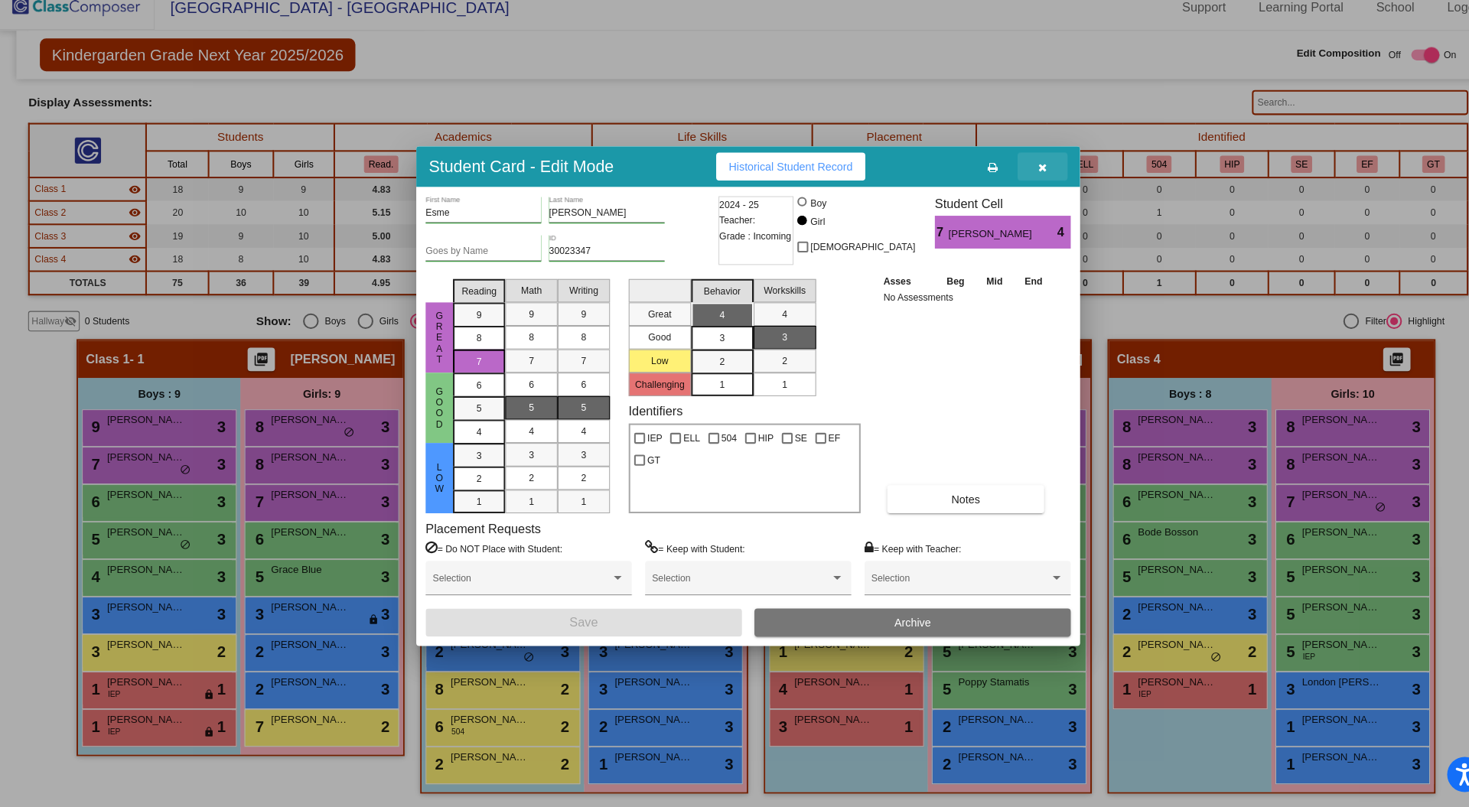
click at [1025, 182] on icon "button" at bounding box center [1023, 179] width 8 height 11
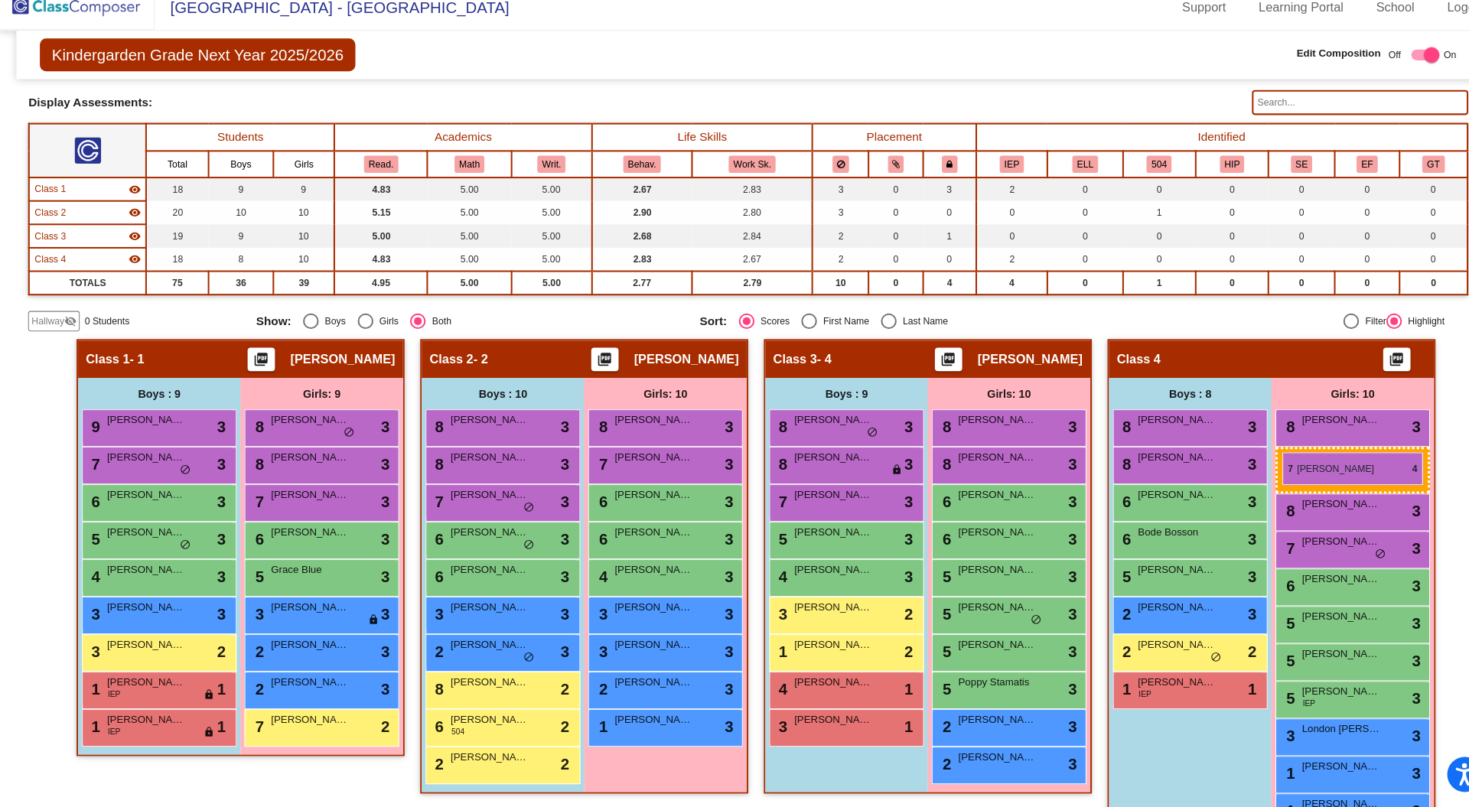
drag, startPoint x: 663, startPoint y: 467, endPoint x: 1260, endPoint y: 463, distance: 597.7
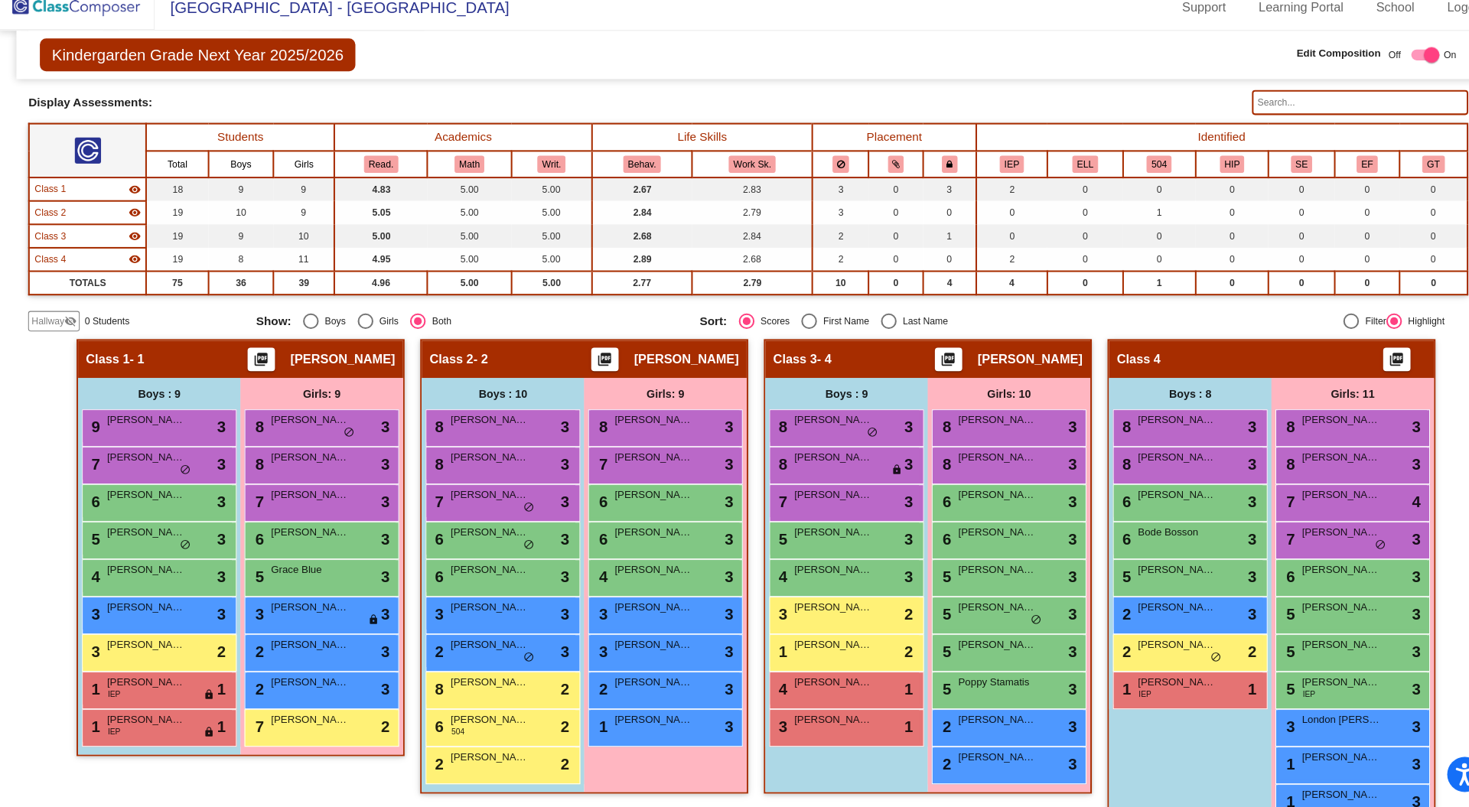
scroll to position [116, 0]
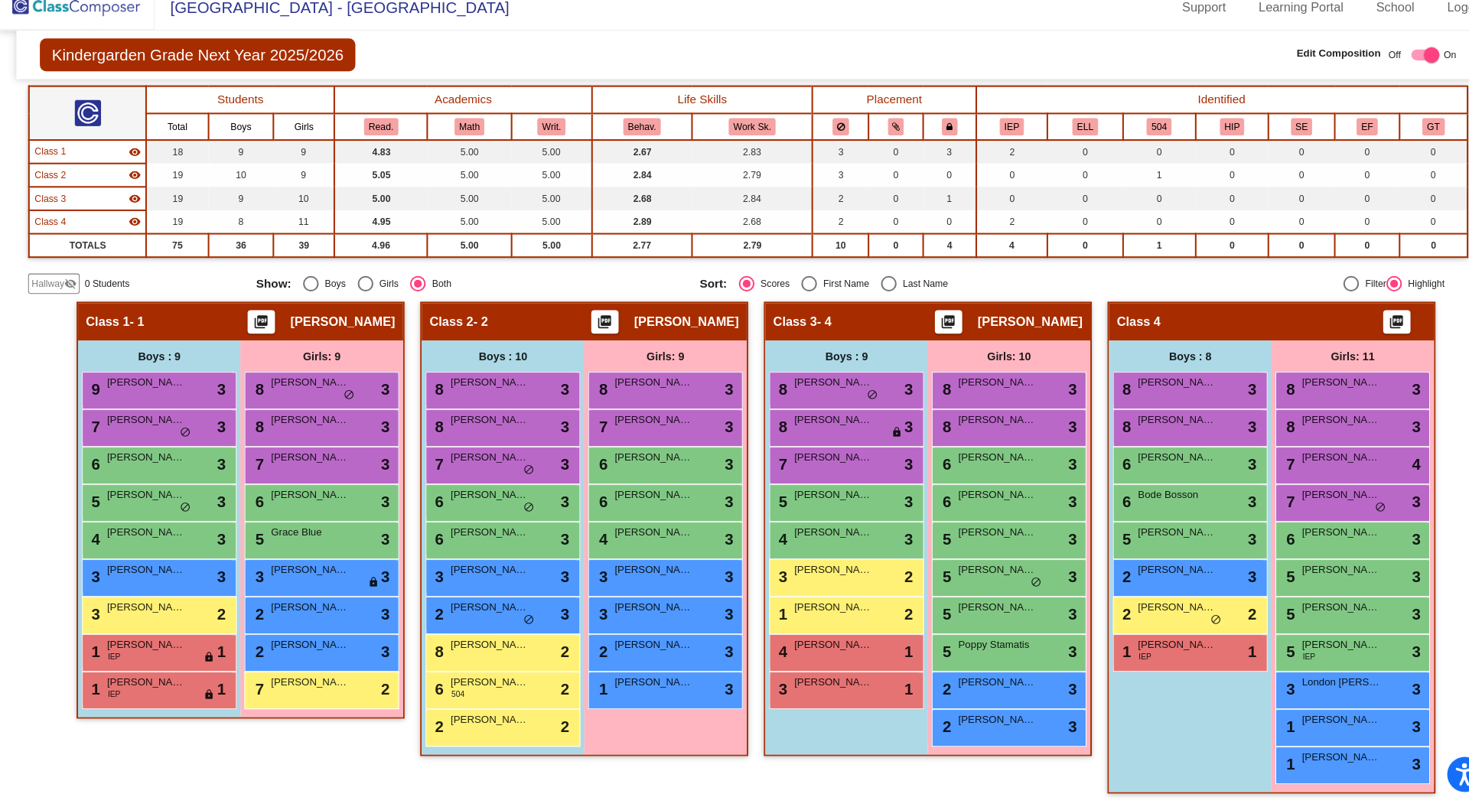
click at [86, 19] on img at bounding box center [76, 22] width 153 height 45
